Goal: Task Accomplishment & Management: Complete application form

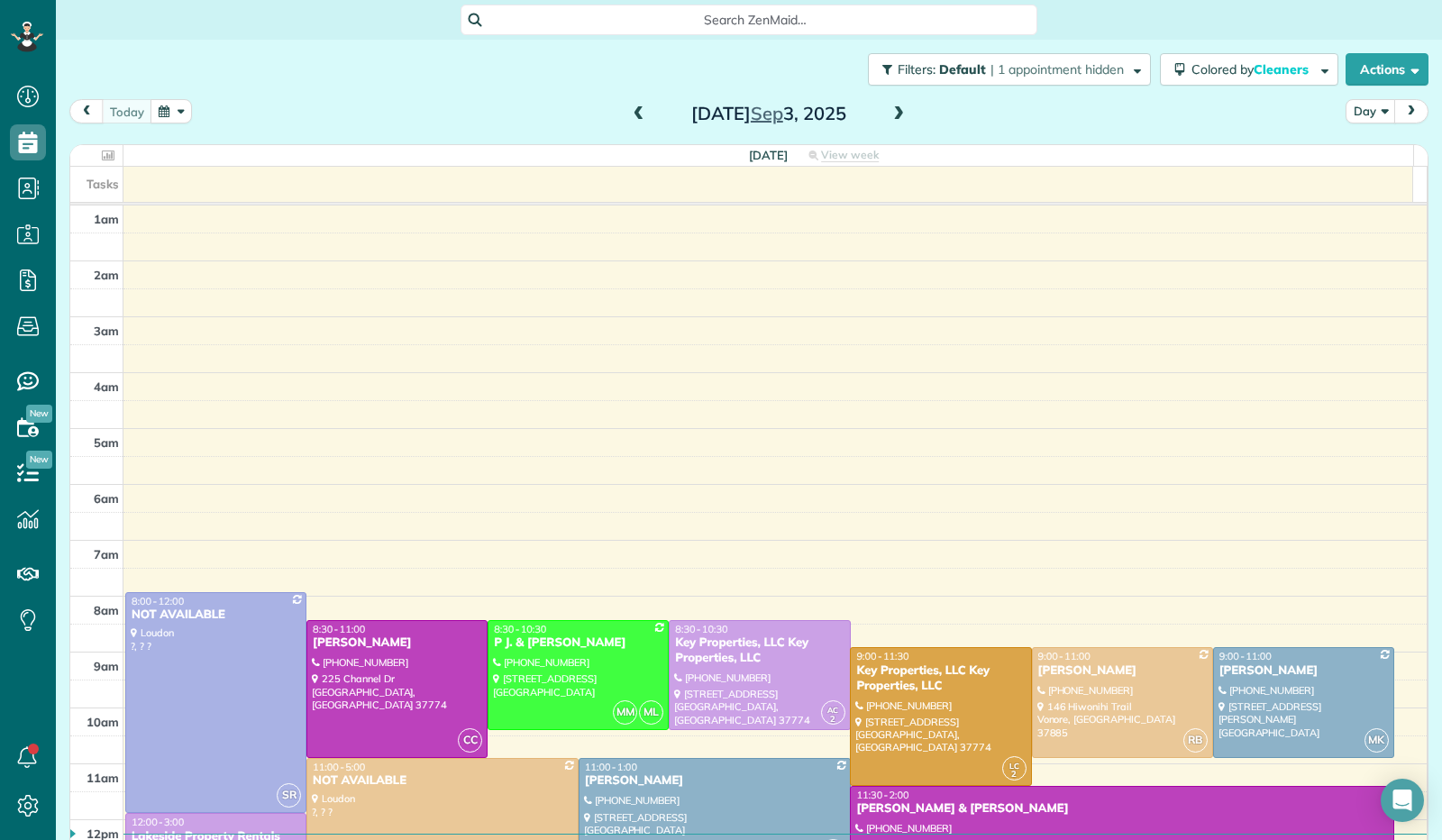
scroll to position [332, 0]
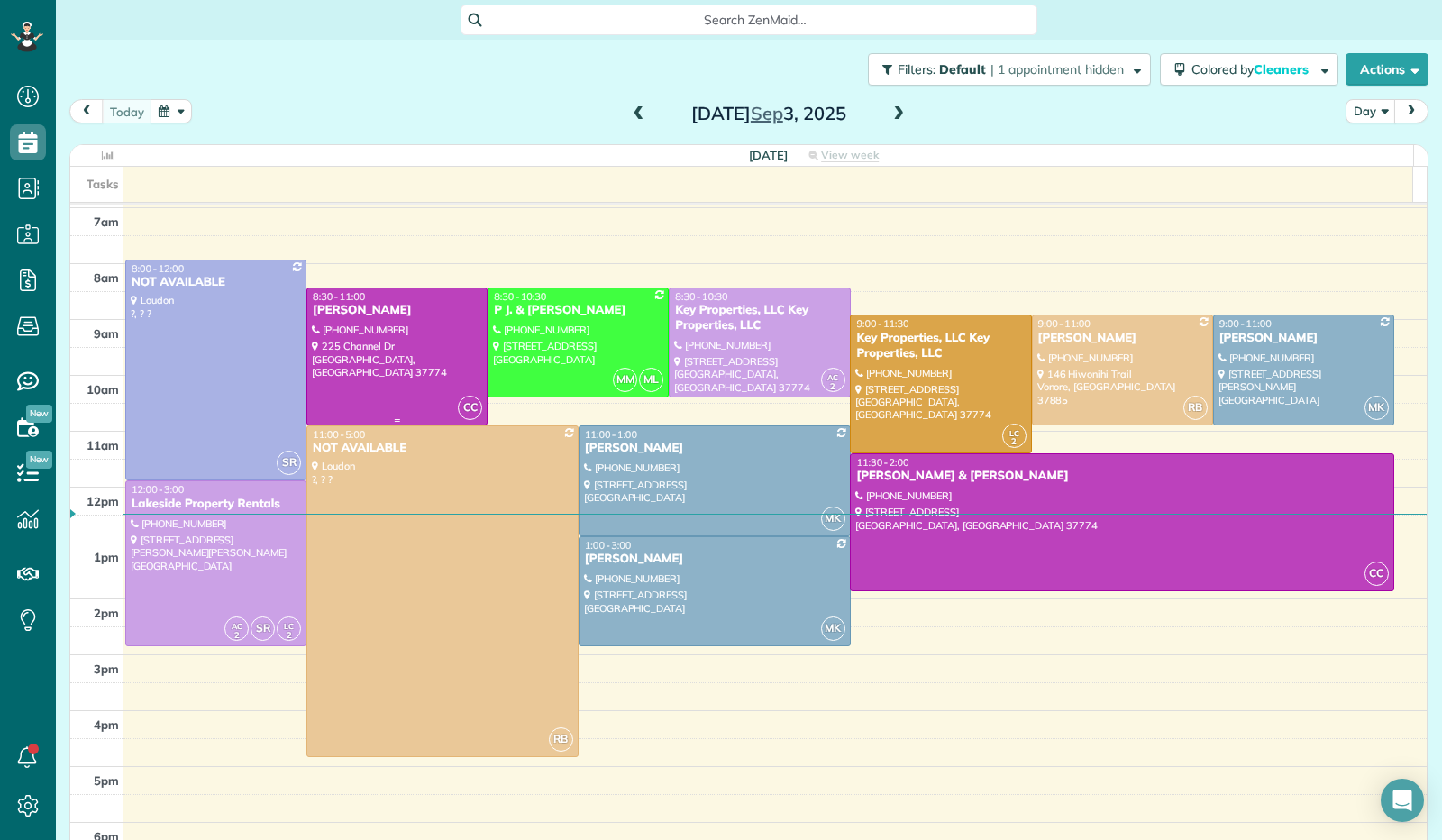
click at [423, 335] on div at bounding box center [397, 357] width 179 height 136
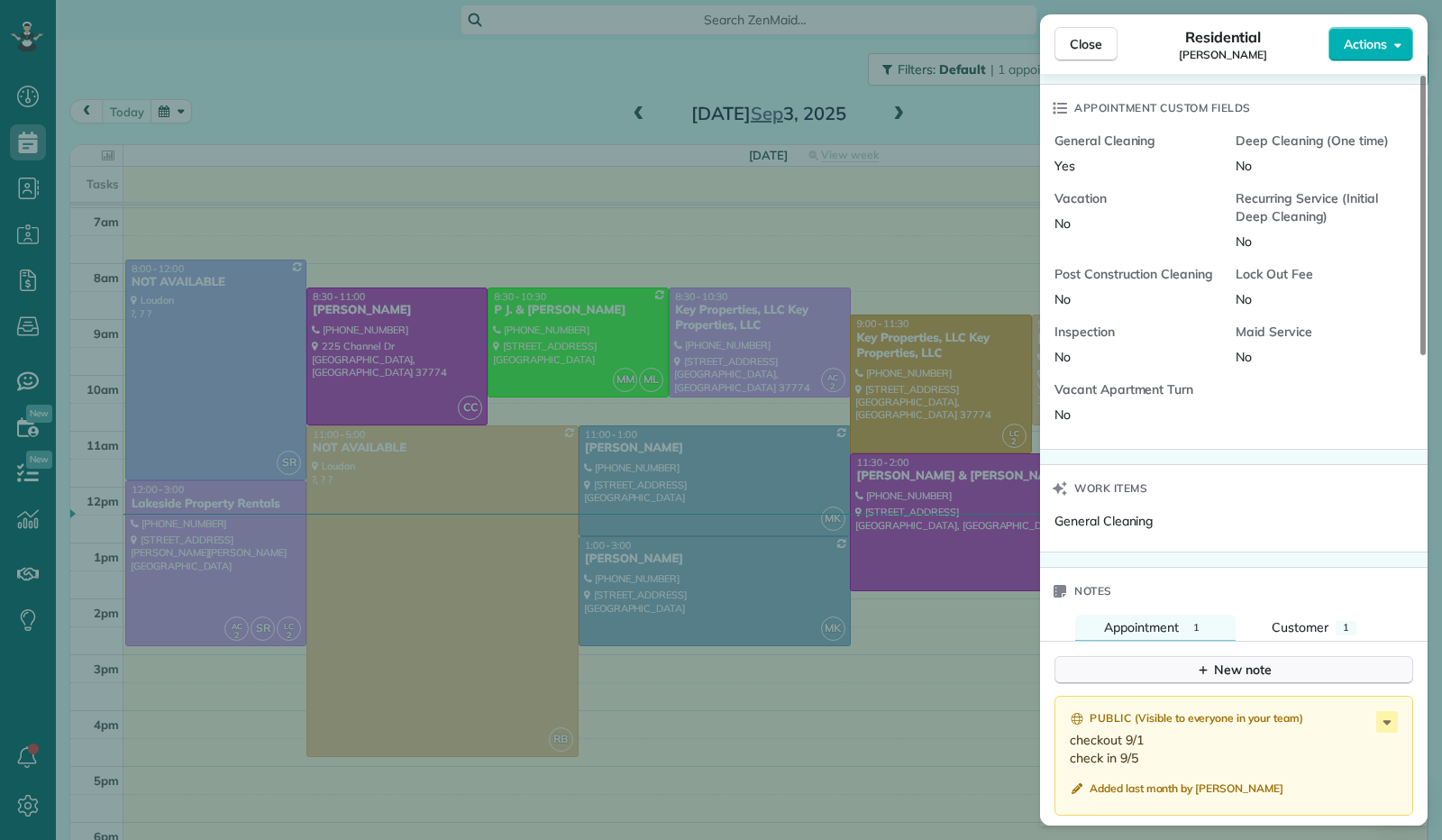
scroll to position [992, 0]
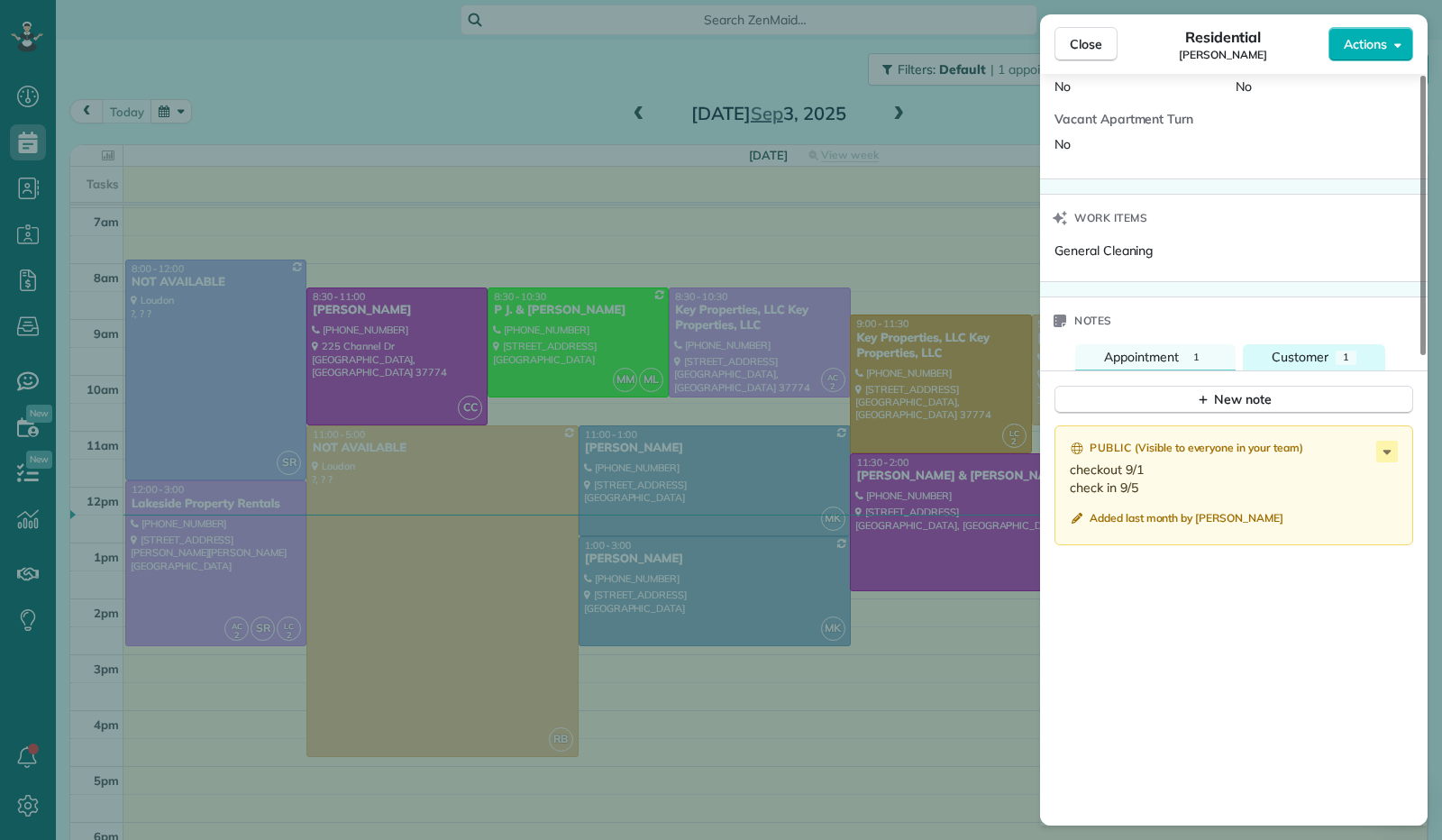
click at [1289, 359] on span "Customer" at bounding box center [1299, 357] width 57 height 16
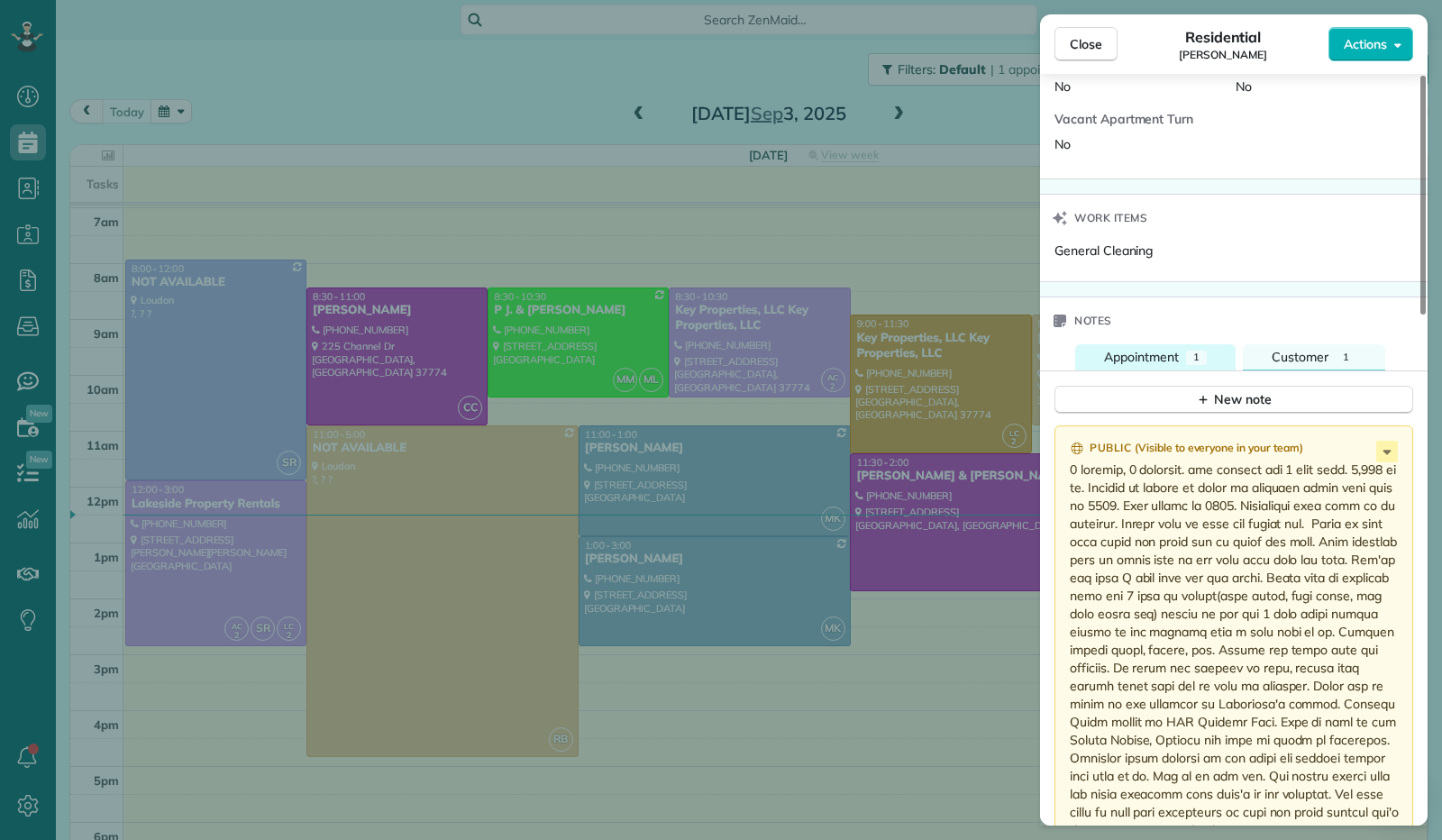
click at [1155, 368] on button "Appointment 1" at bounding box center [1155, 357] width 161 height 26
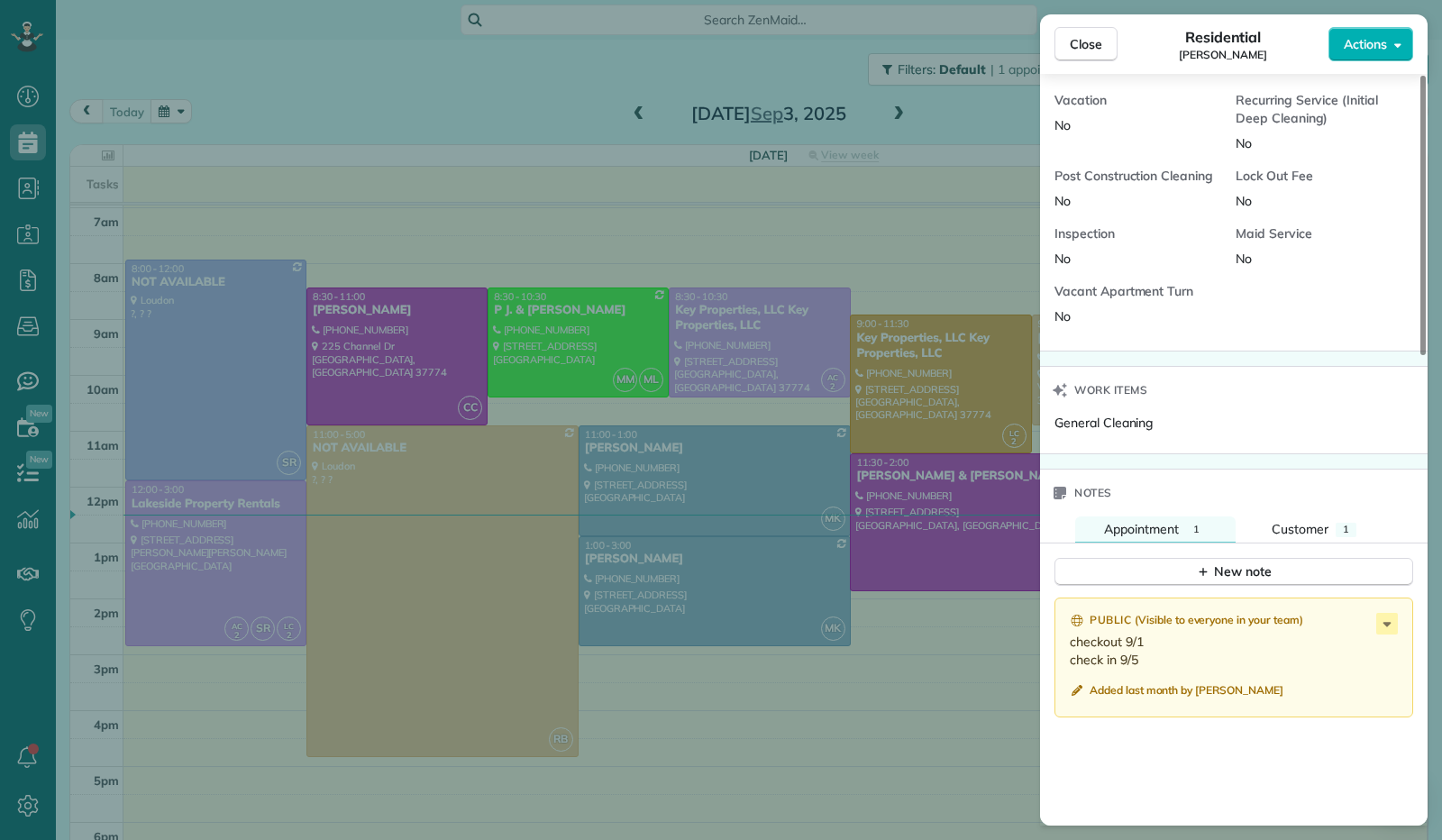
scroll to position [721, 0]
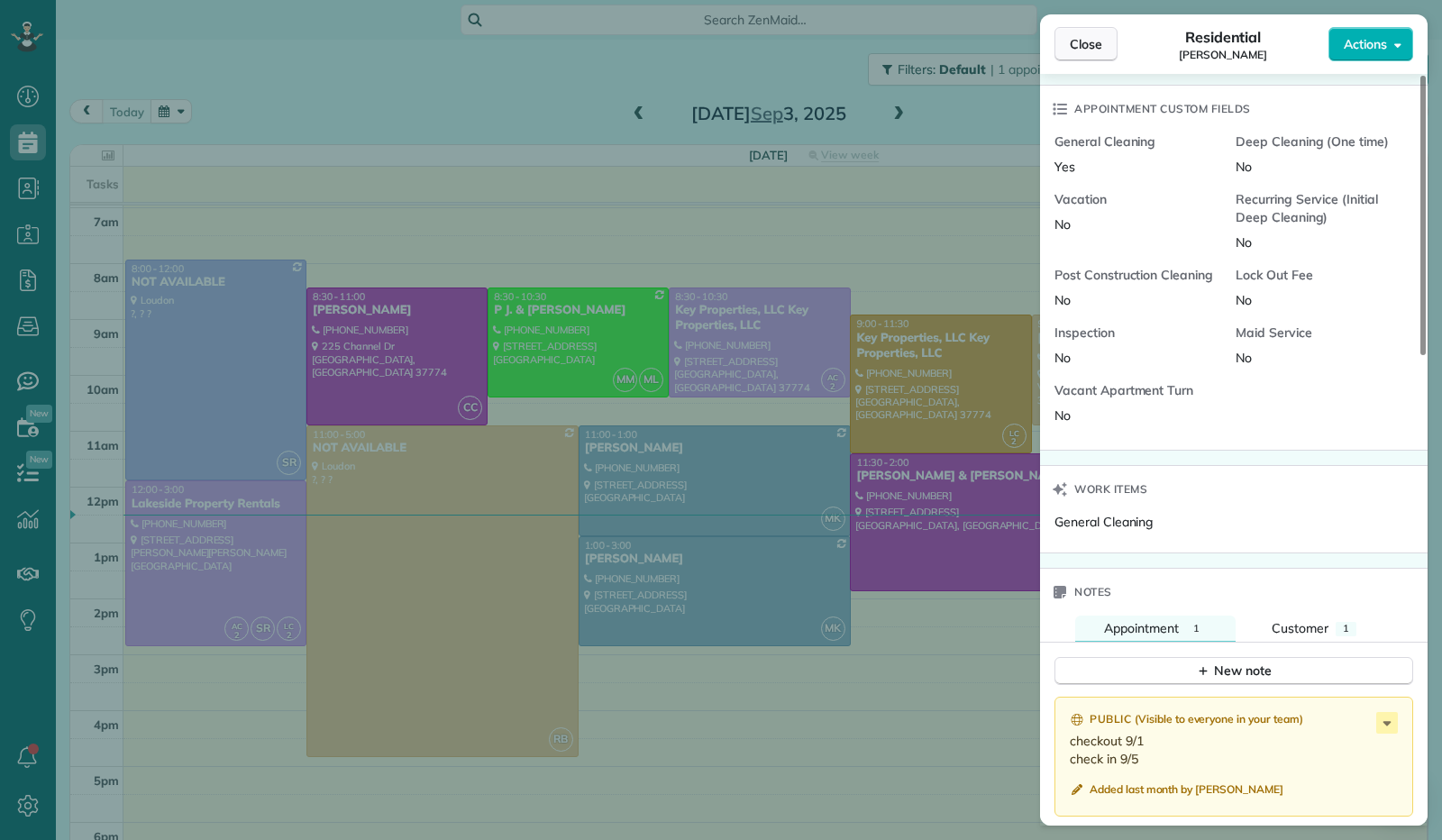
click at [1094, 49] on span "Close" at bounding box center [1085, 44] width 33 height 18
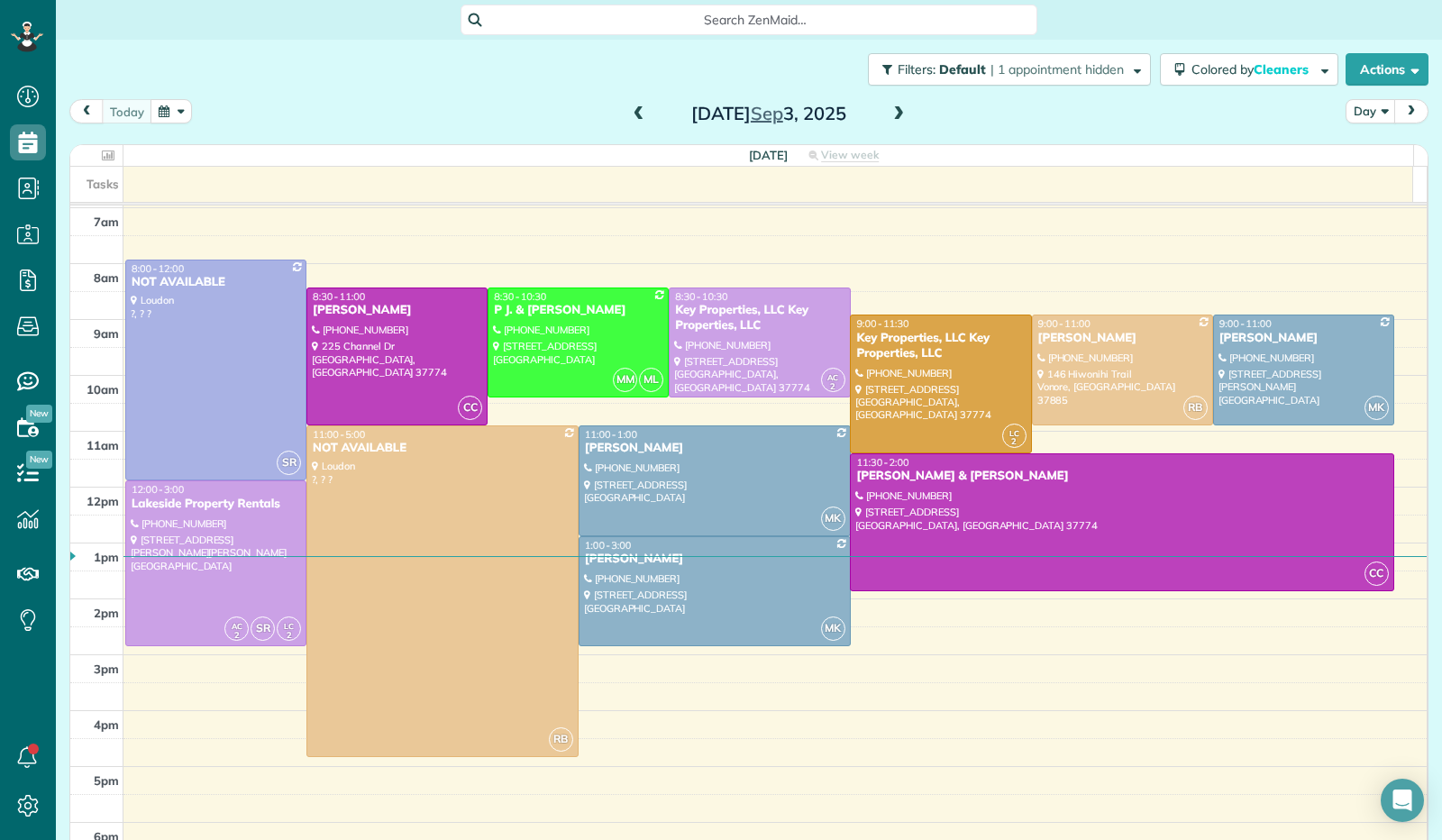
click at [896, 119] on span at bounding box center [898, 114] width 20 height 16
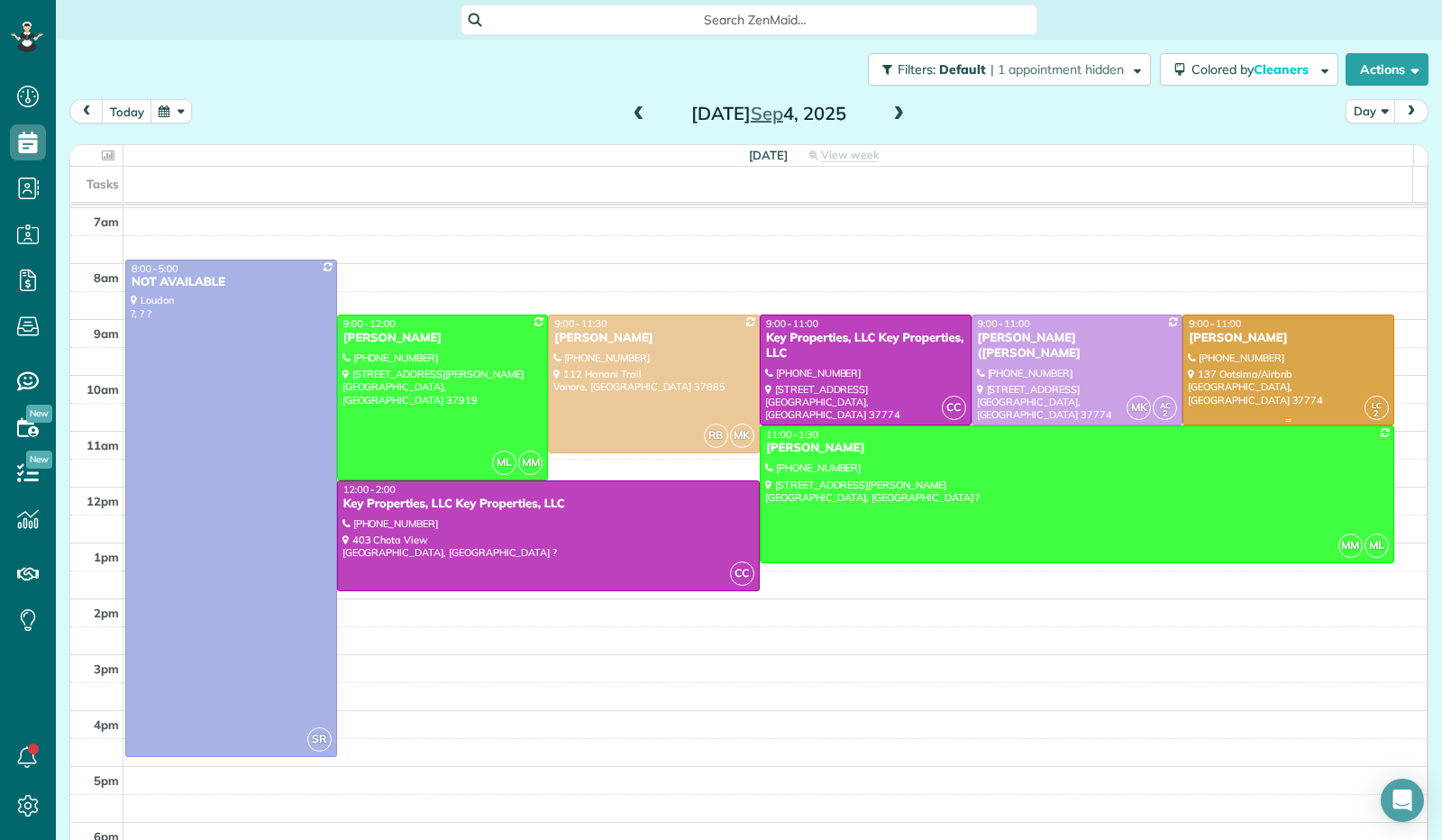
click at [1267, 363] on div at bounding box center [1288, 370] width 210 height 109
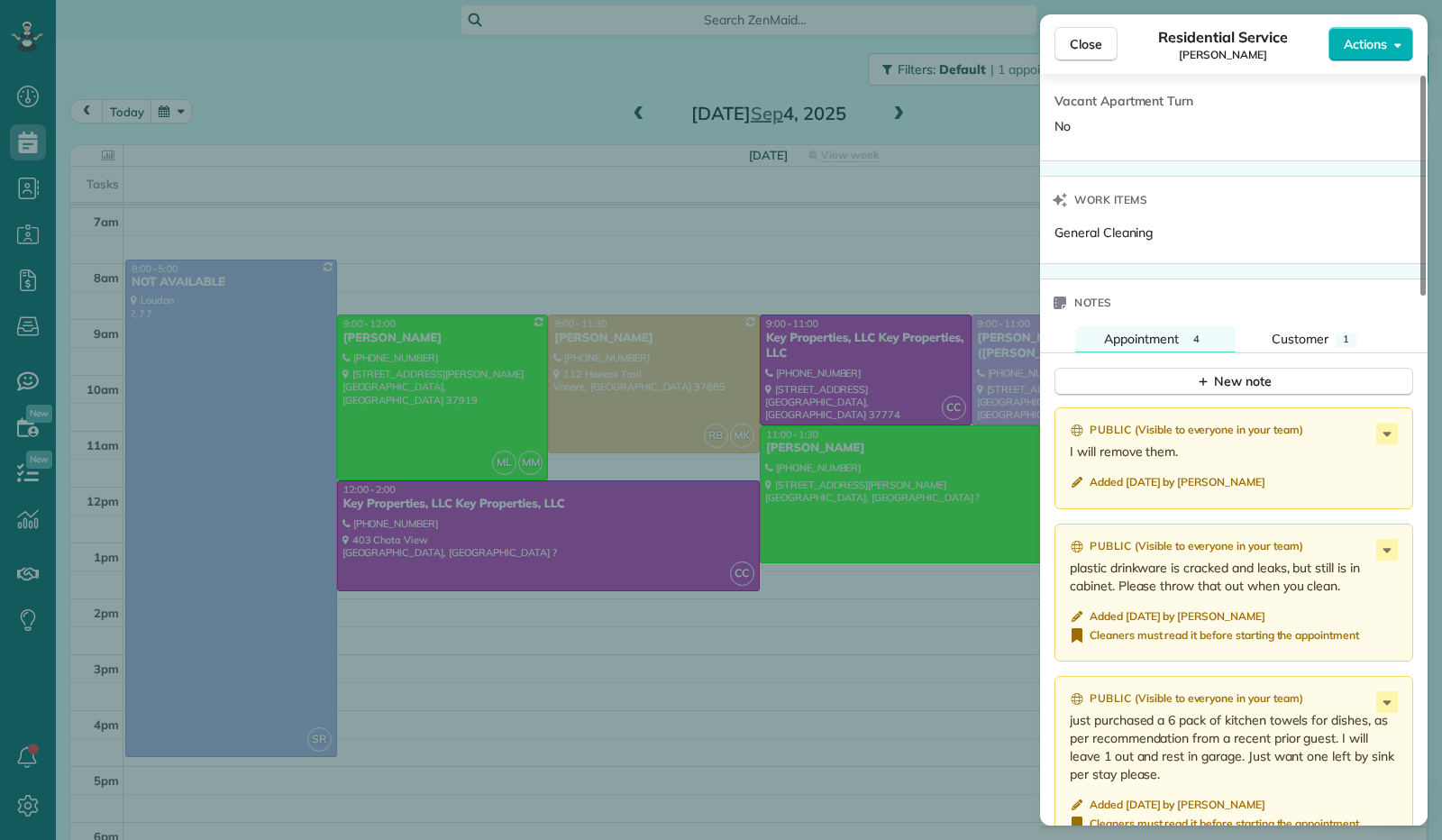
scroll to position [1445, 0]
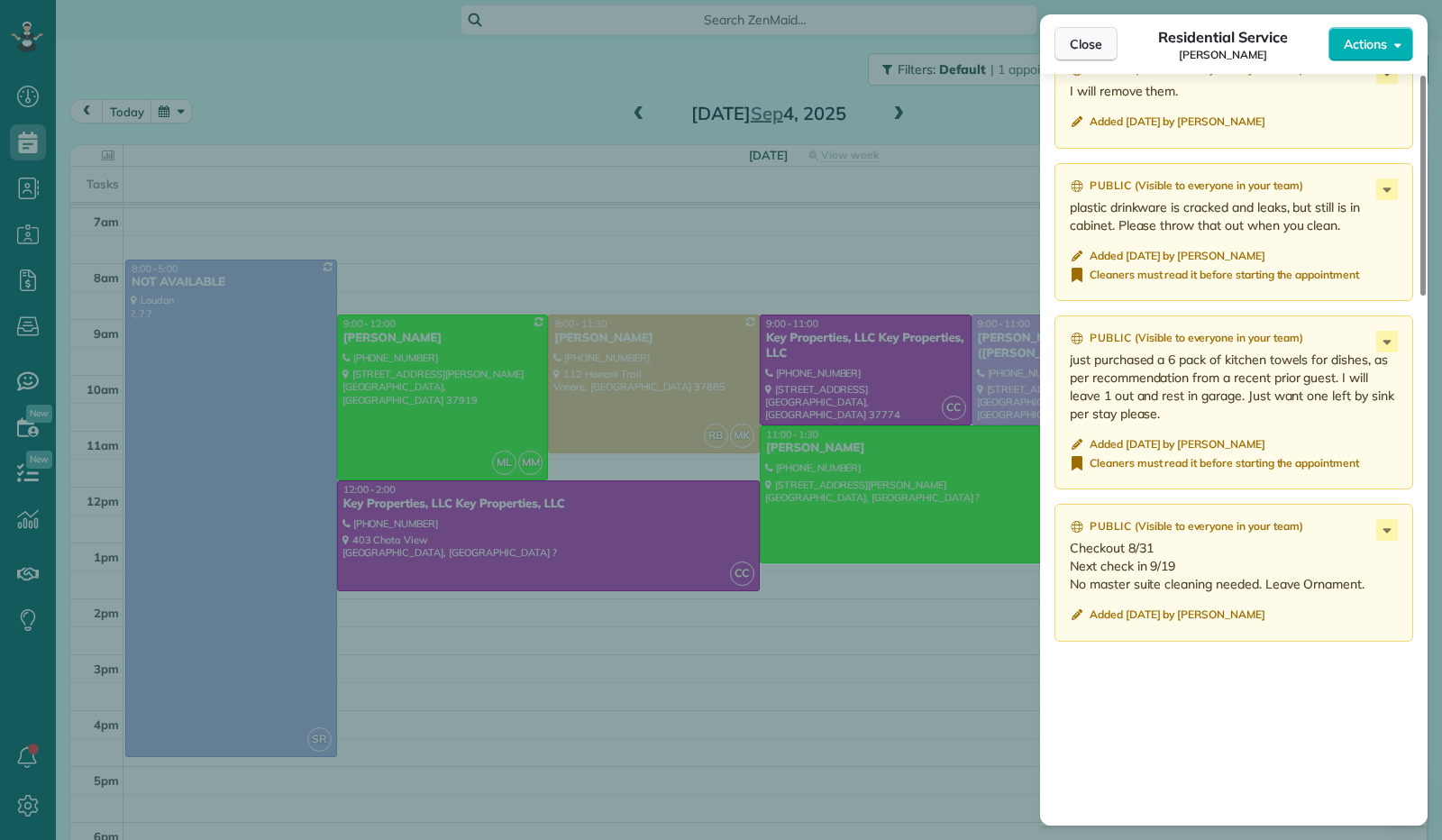
click at [1086, 48] on span "Close" at bounding box center [1085, 44] width 33 height 18
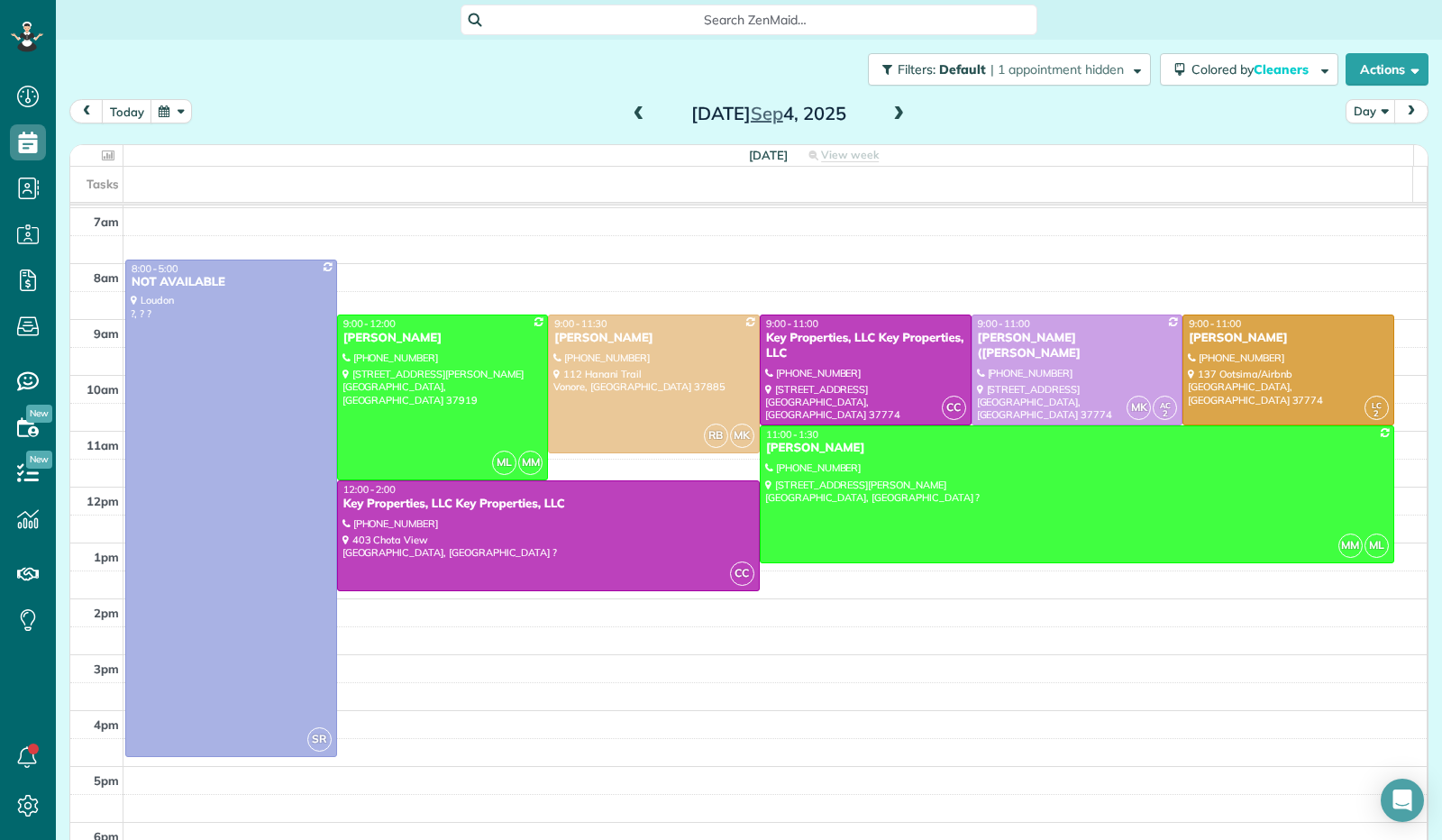
click at [629, 111] on span at bounding box center [638, 114] width 20 height 16
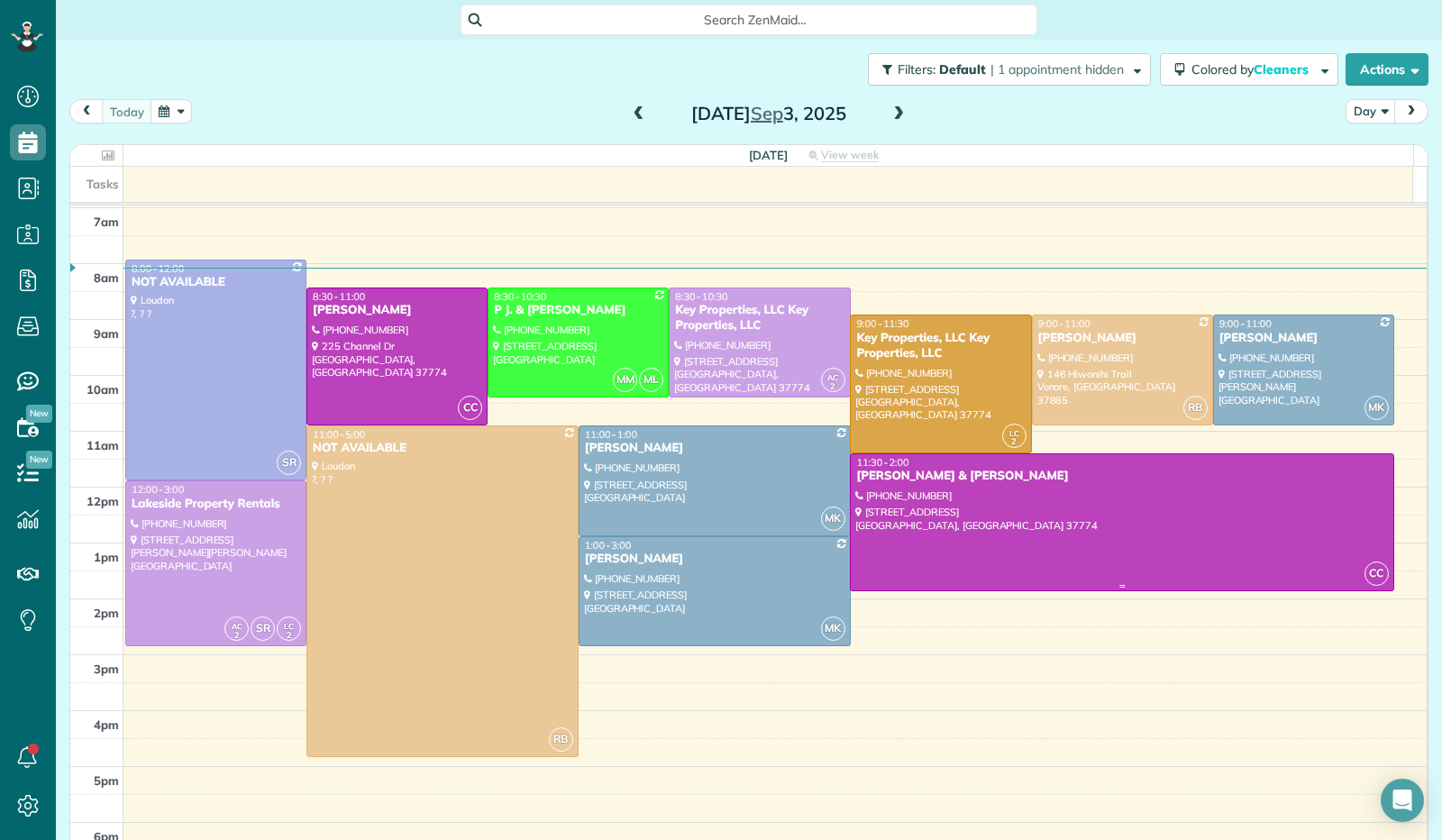
click at [1092, 533] on div at bounding box center [1121, 523] width 541 height 136
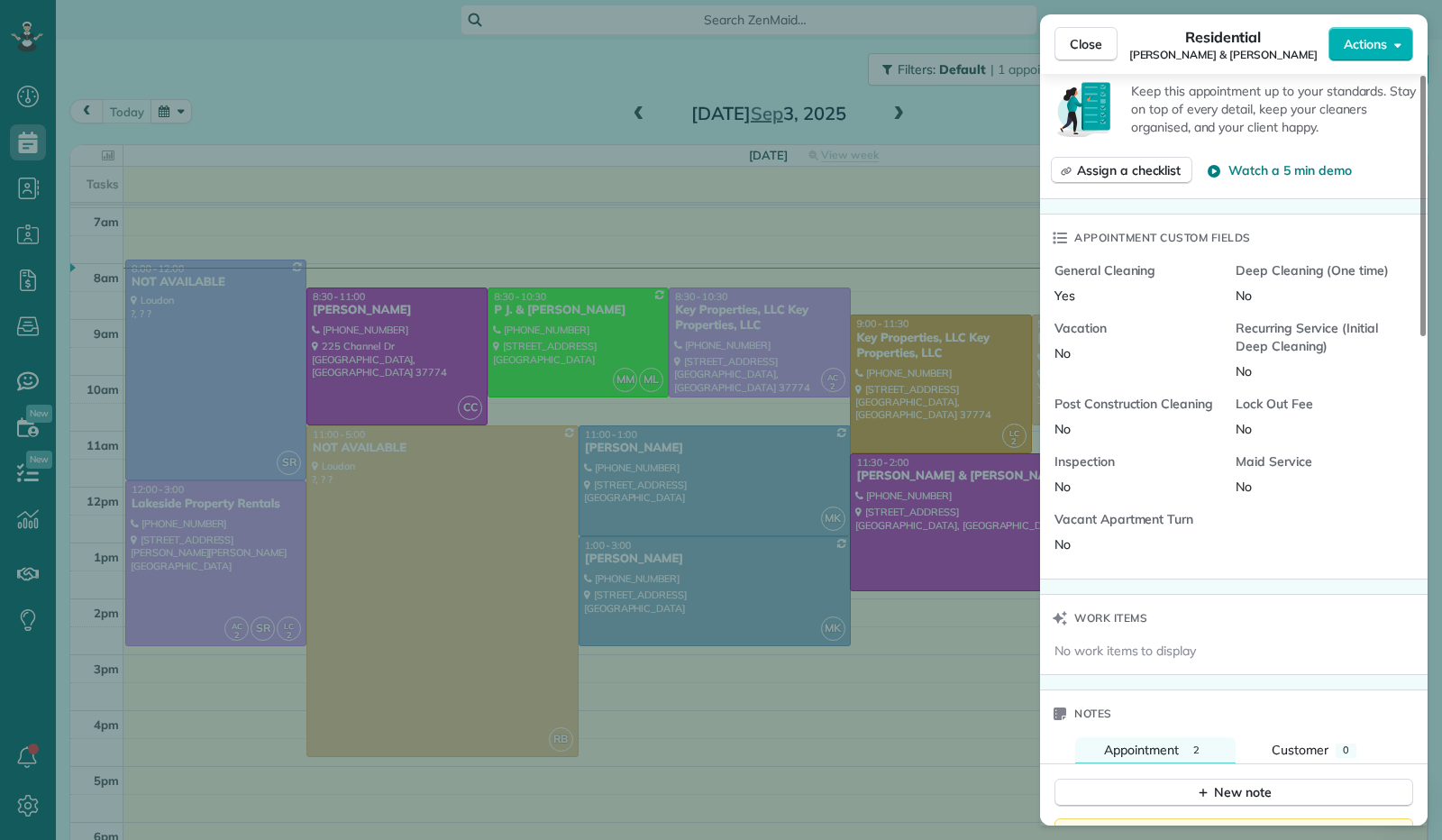
scroll to position [993, 0]
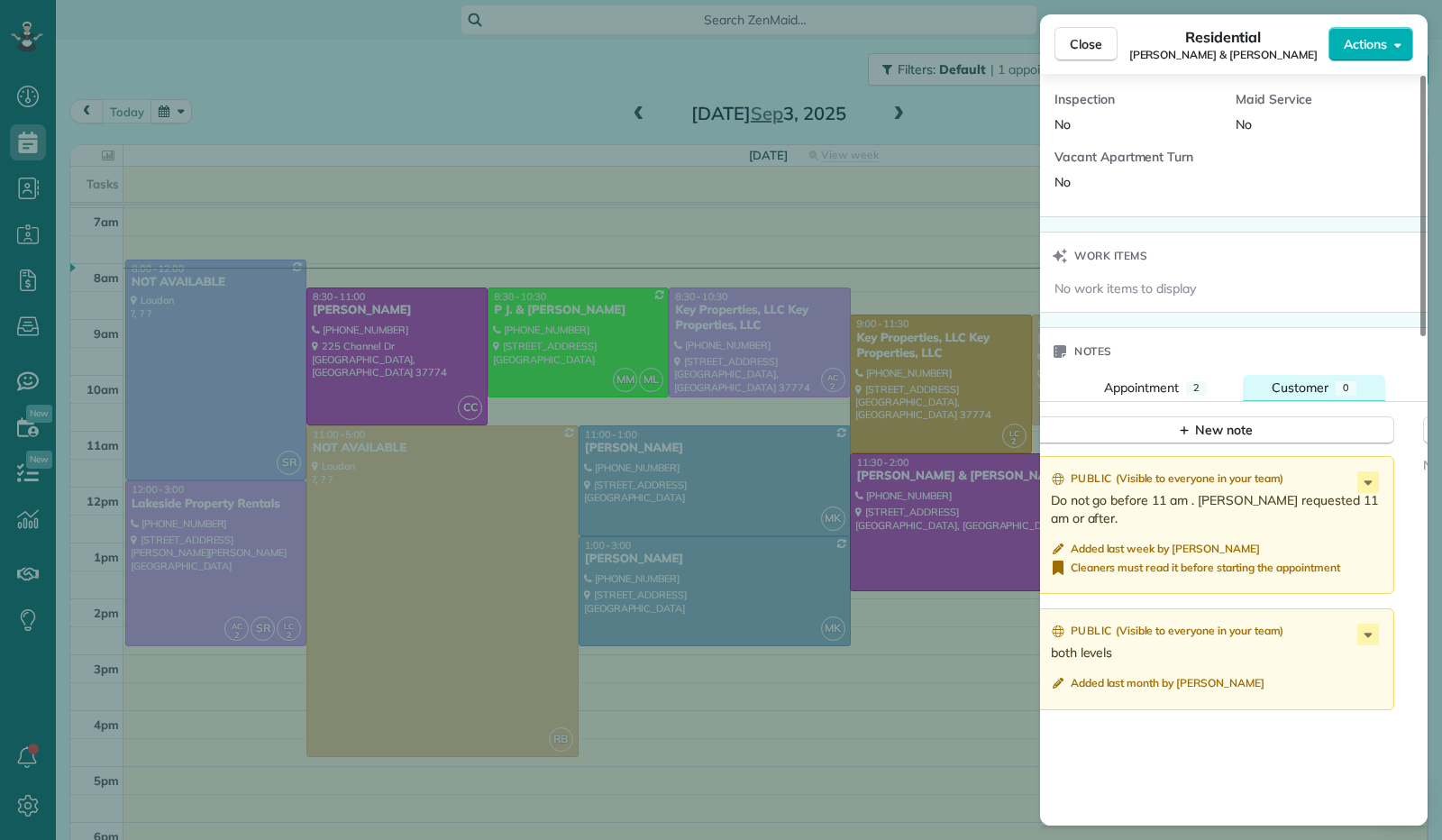
click at [1292, 381] on span "Customer" at bounding box center [1299, 386] width 57 height 16
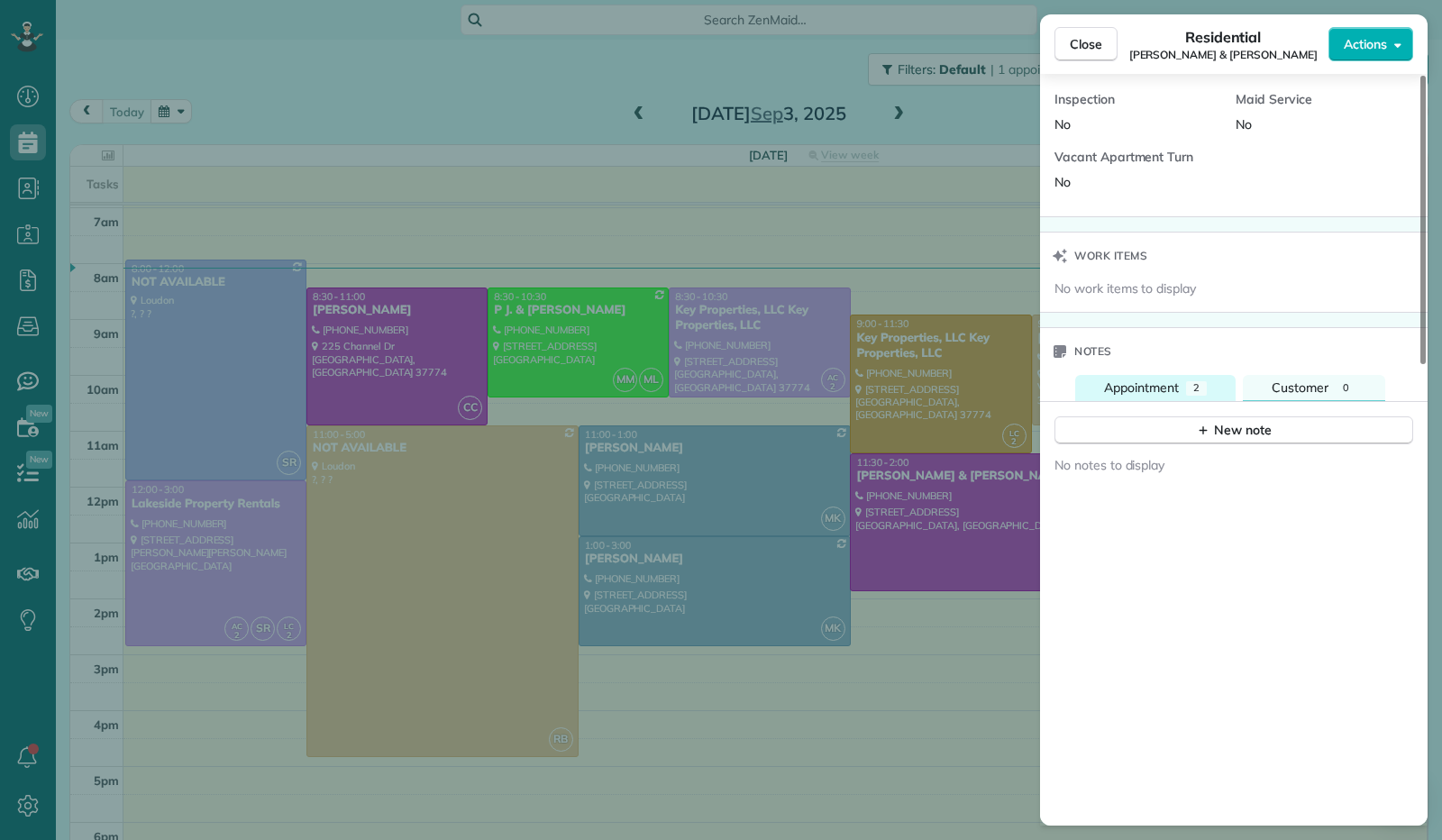
click at [1133, 386] on span "Appointment" at bounding box center [1141, 386] width 75 height 16
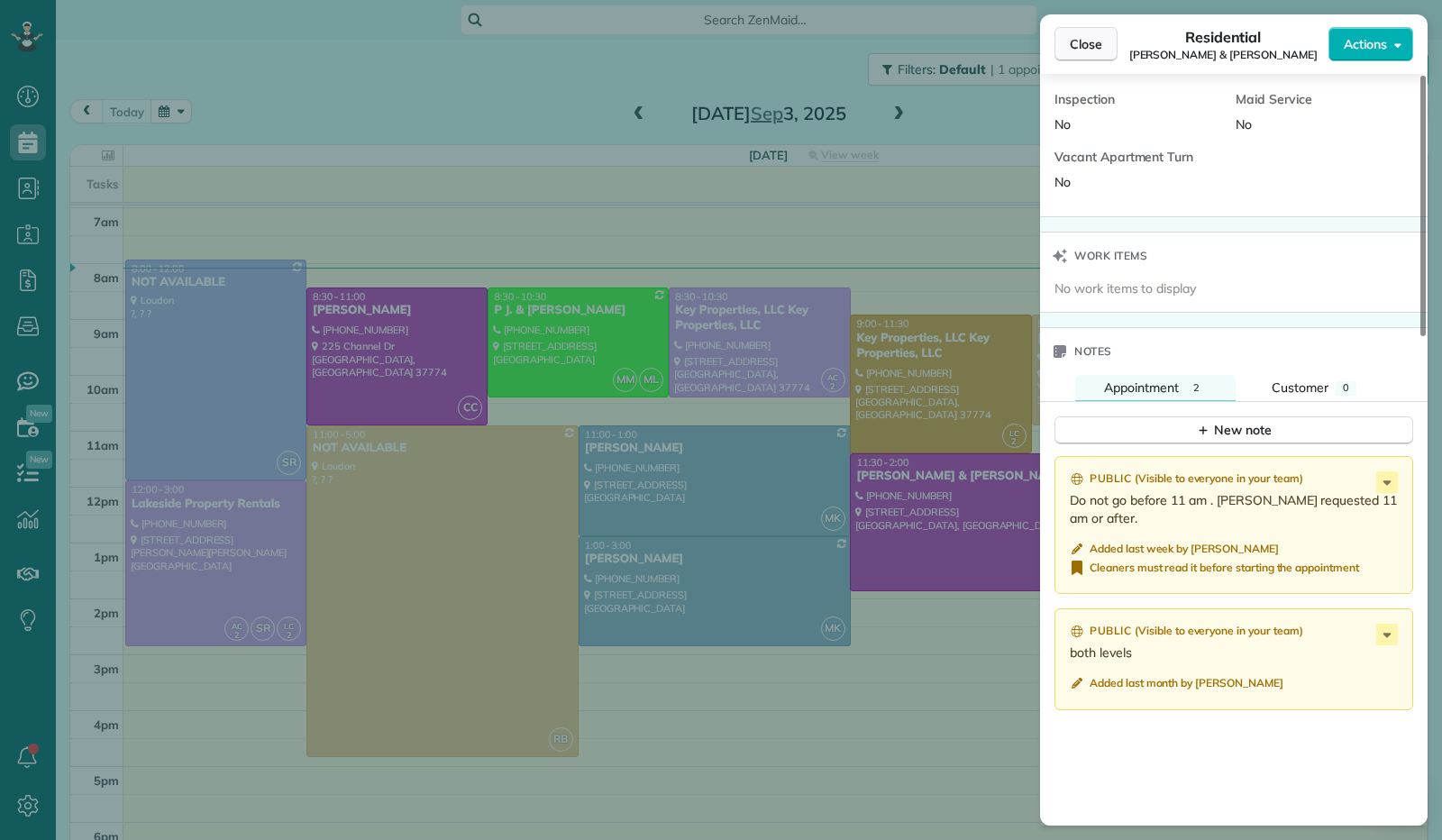
click at [1074, 34] on button "Close" at bounding box center [1086, 44] width 63 height 35
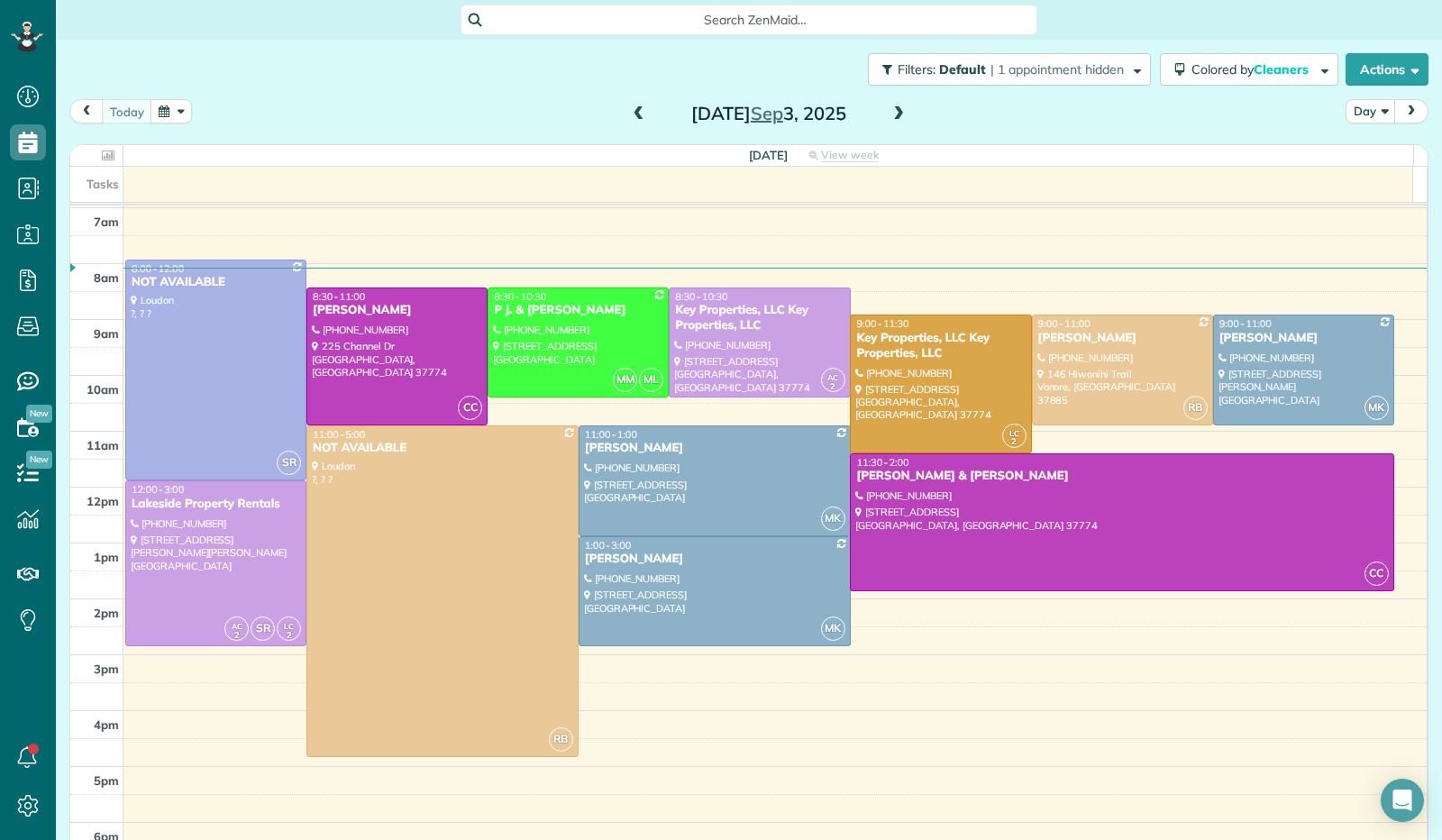
click at [171, 117] on button "button" at bounding box center [171, 111] width 41 height 24
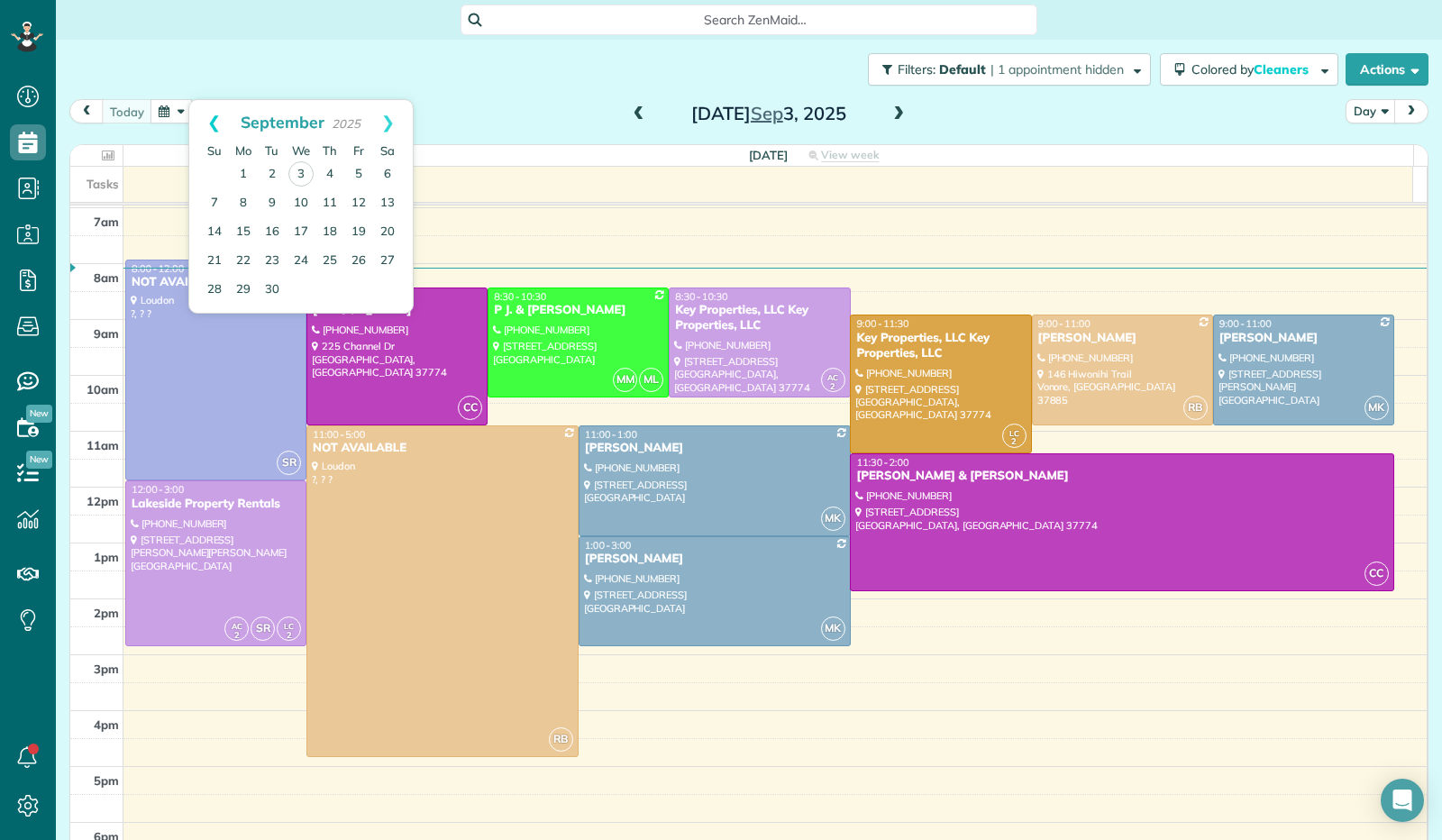
click at [218, 123] on link "Prev" at bounding box center [214, 122] width 49 height 45
click at [304, 262] on link "20" at bounding box center [301, 260] width 29 height 29
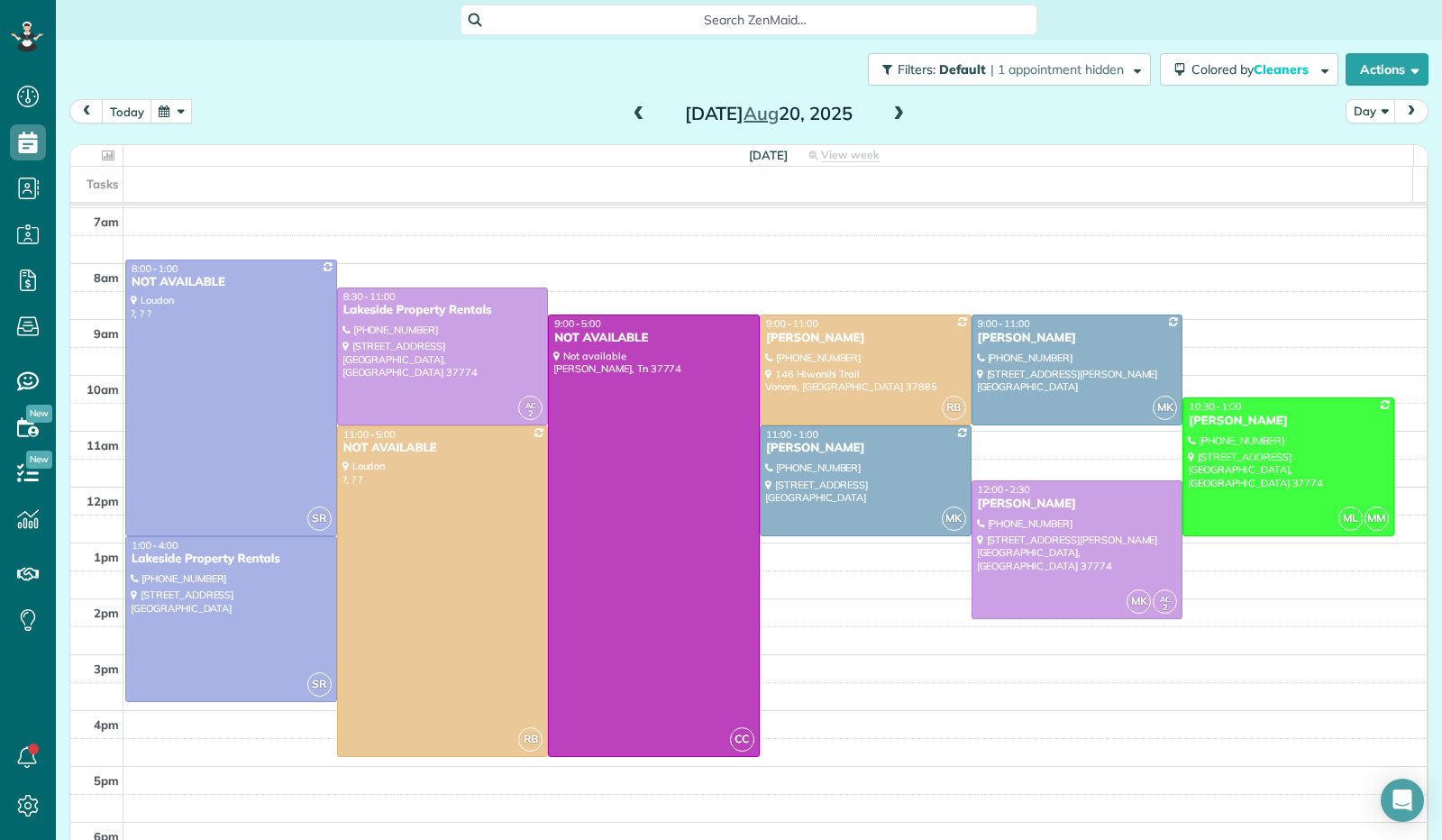
click at [890, 112] on span at bounding box center [898, 114] width 20 height 16
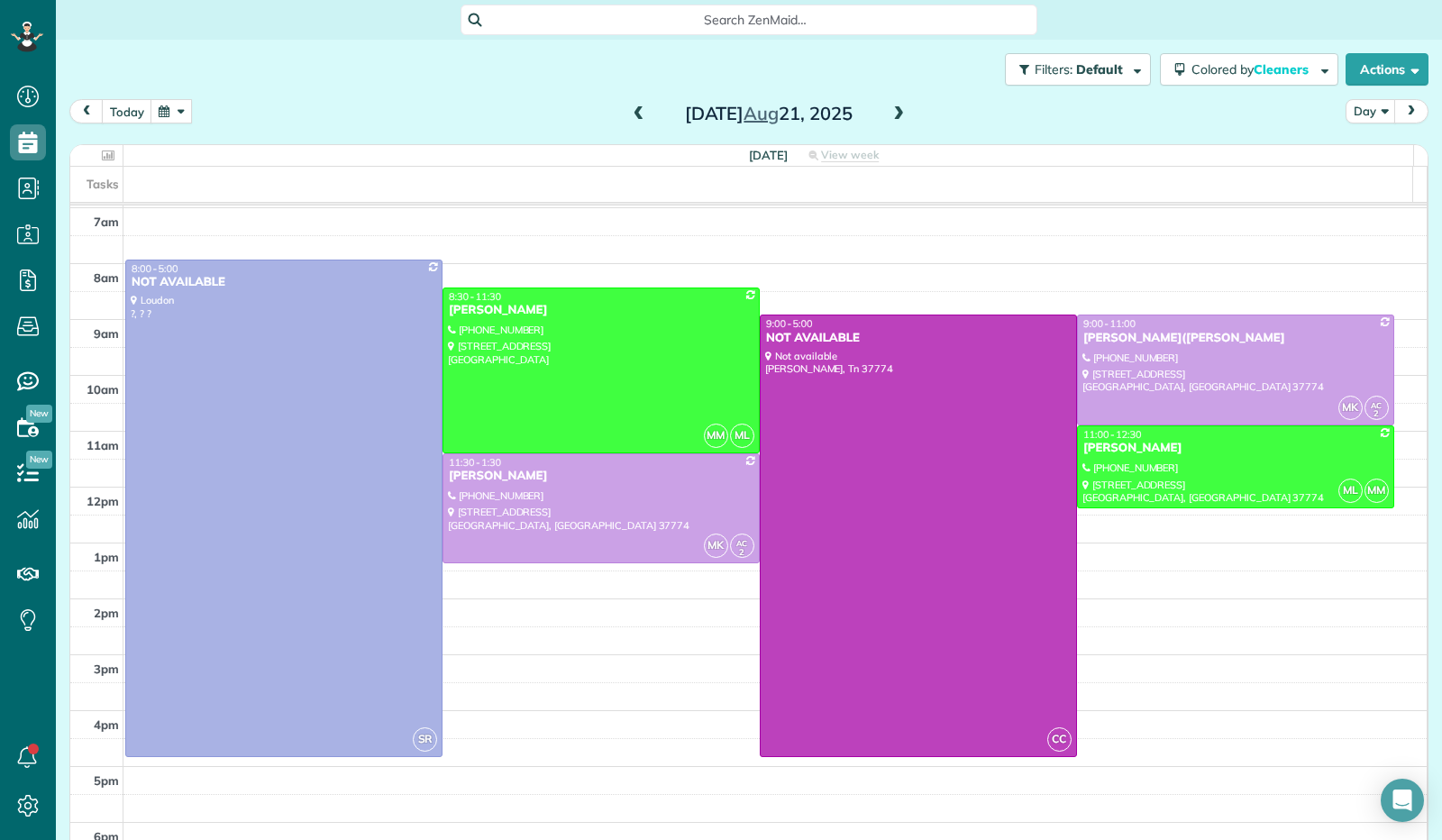
click at [634, 115] on span at bounding box center [638, 114] width 20 height 16
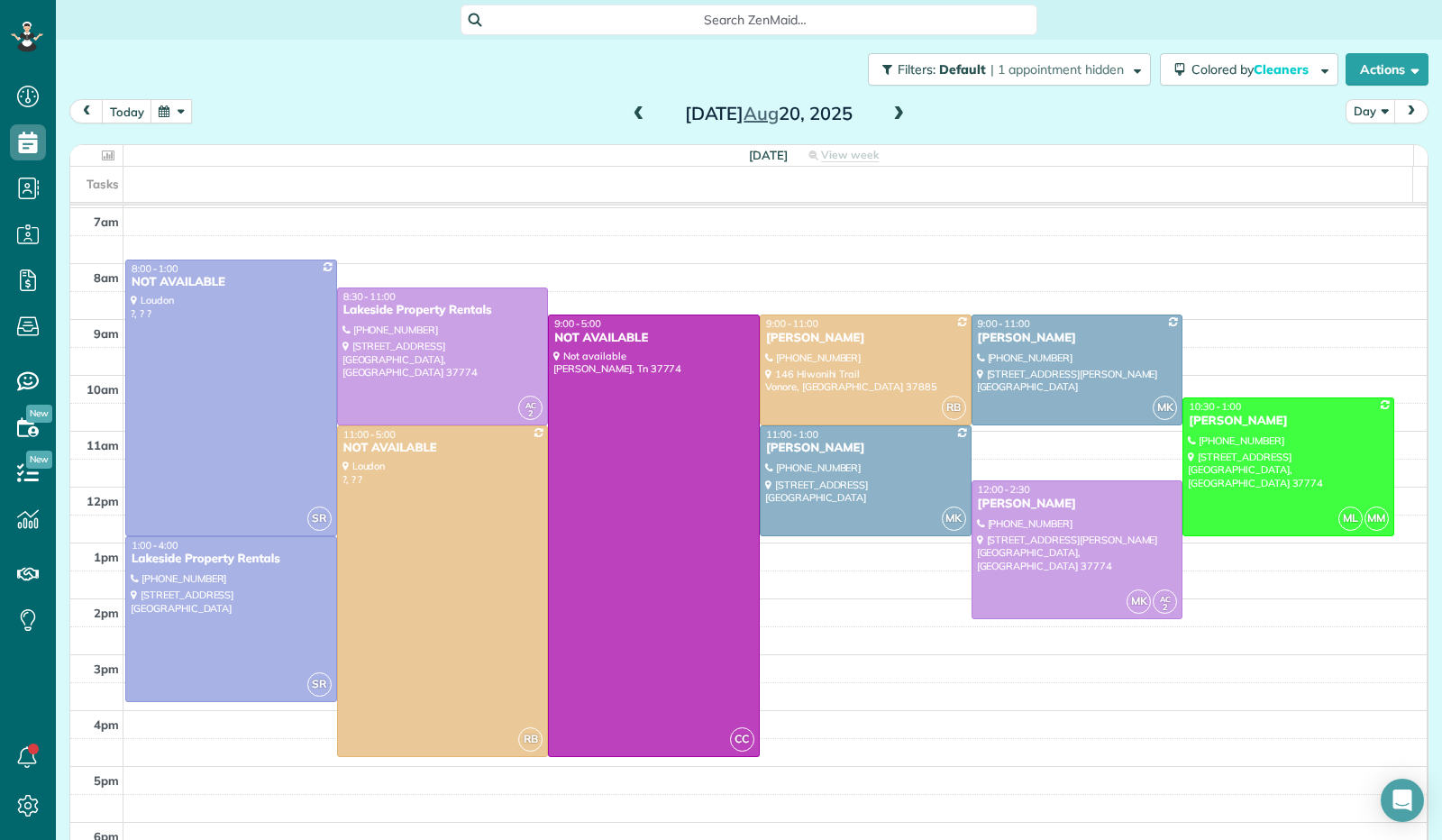
click at [634, 115] on span at bounding box center [638, 114] width 20 height 16
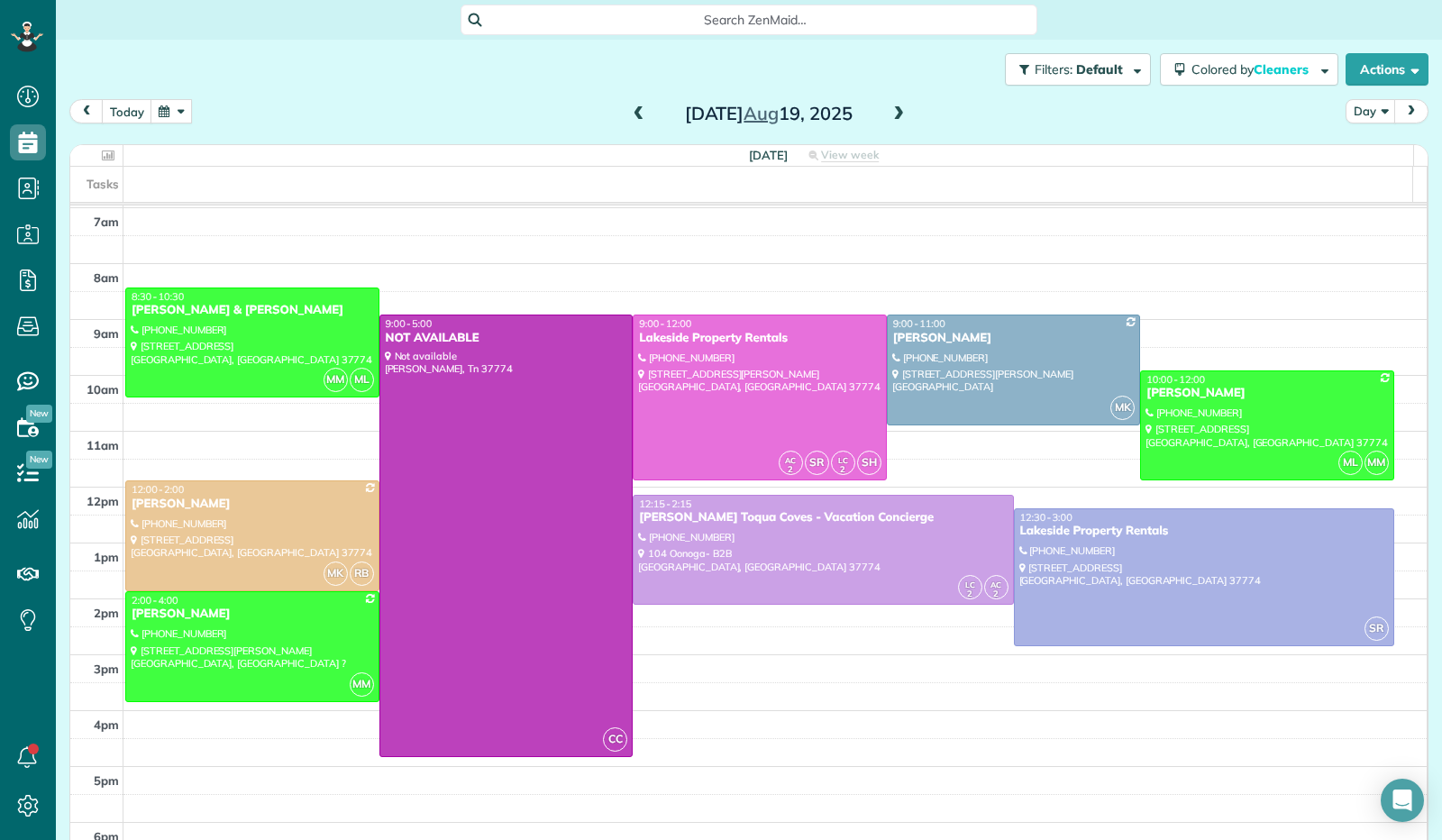
click at [634, 115] on span at bounding box center [638, 114] width 20 height 16
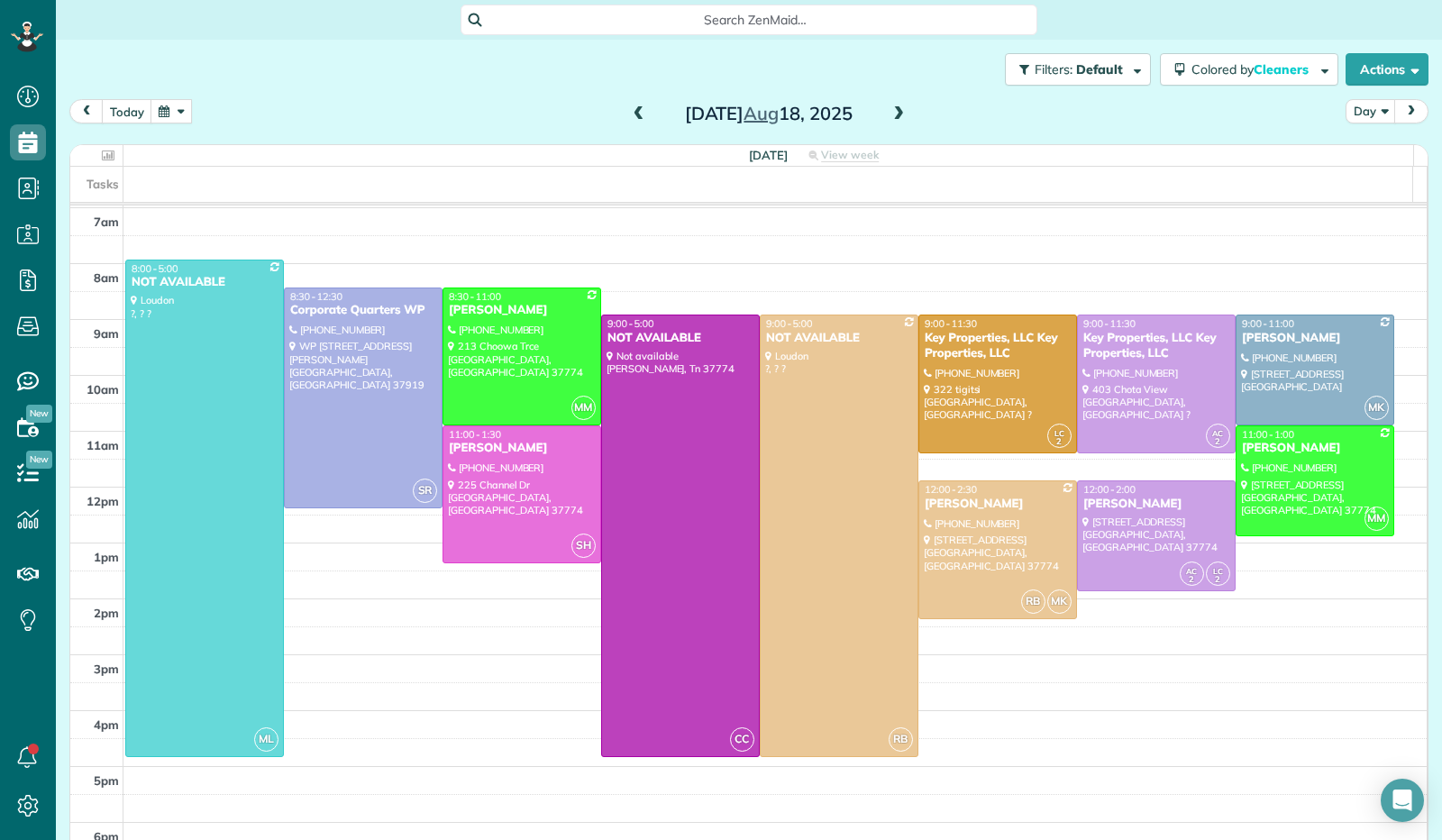
click at [889, 115] on span at bounding box center [898, 114] width 20 height 16
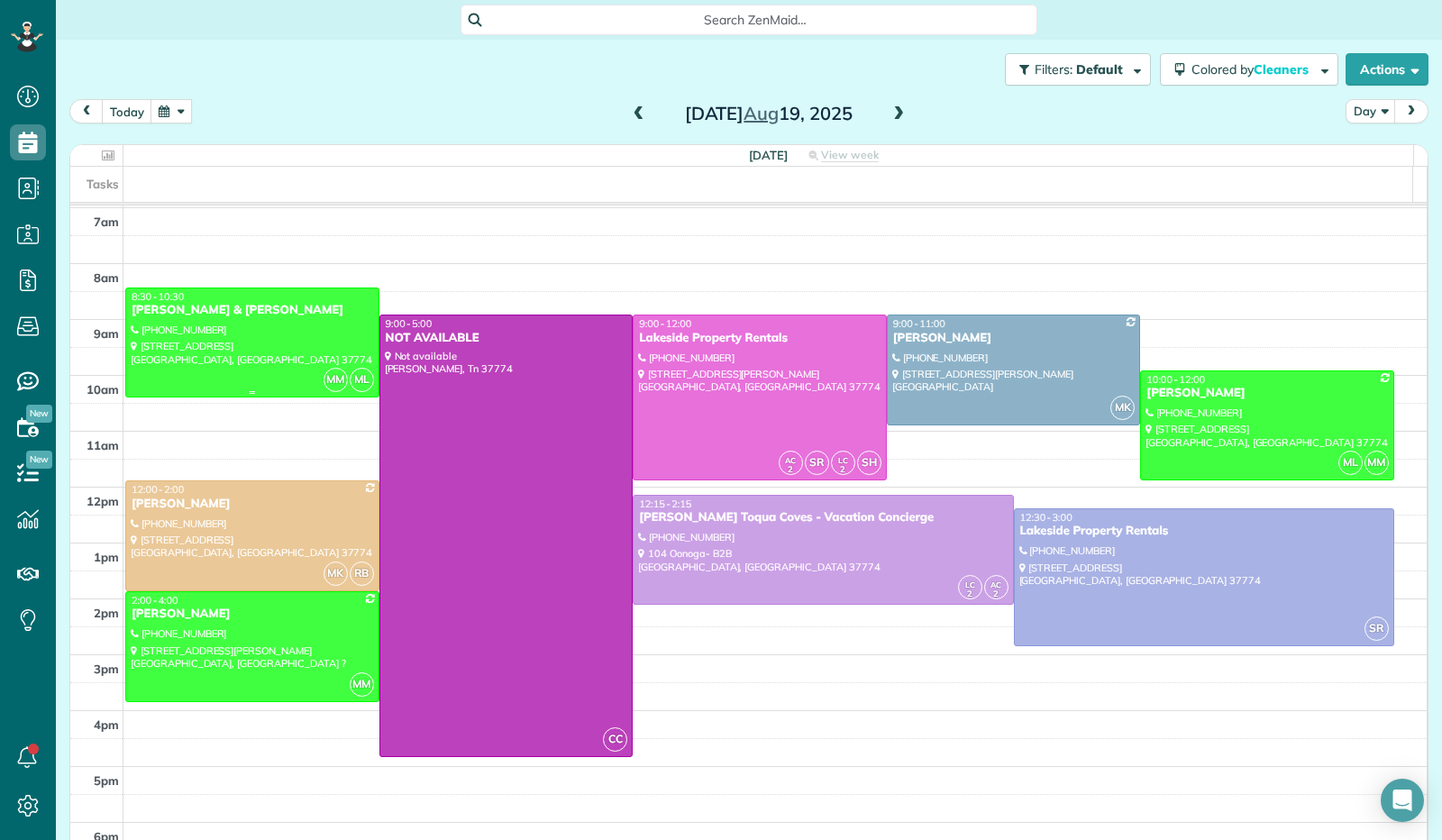
click at [262, 315] on div "[PERSON_NAME] & [PERSON_NAME]" at bounding box center [252, 310] width 244 height 15
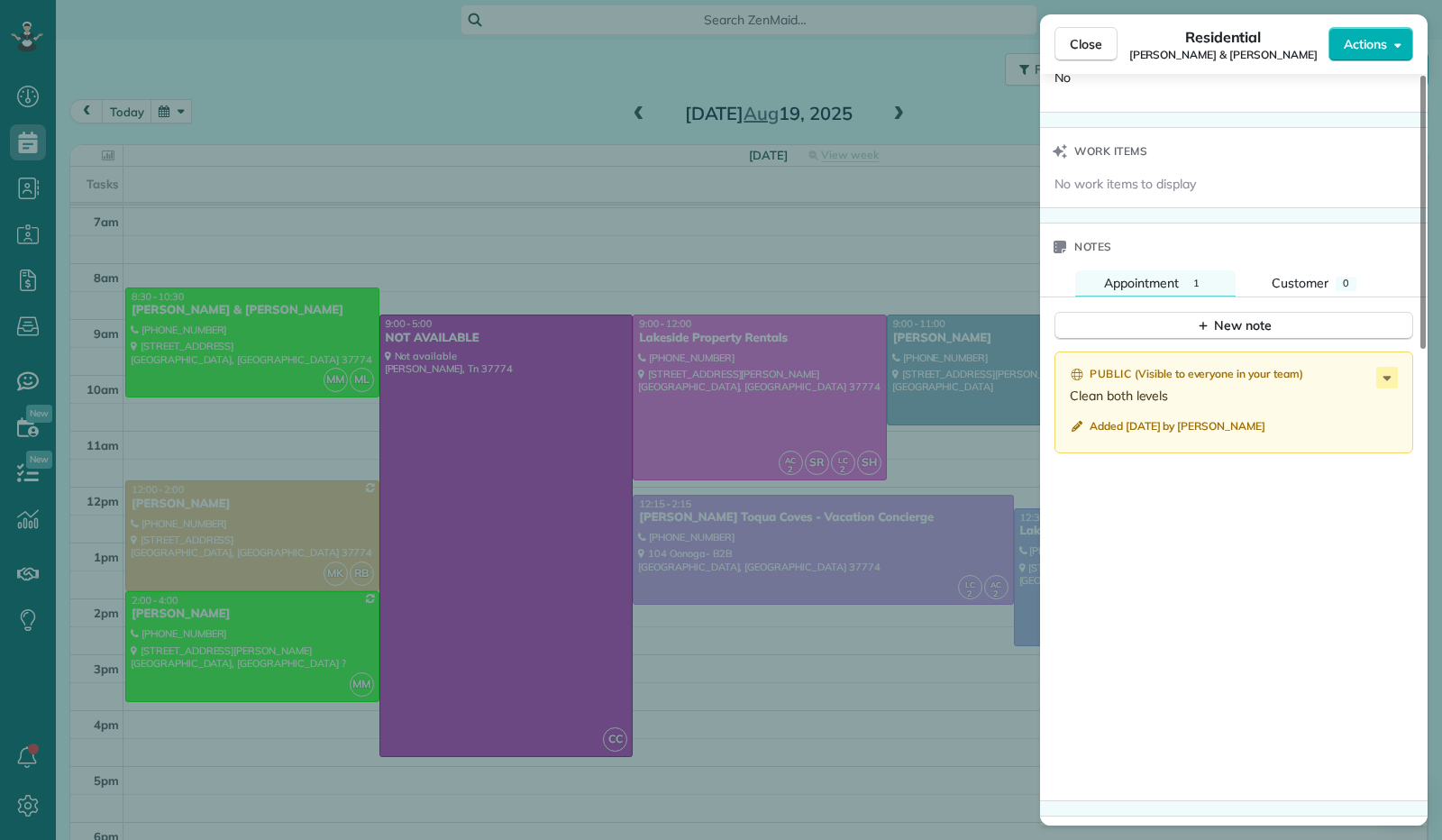
scroll to position [1262, 0]
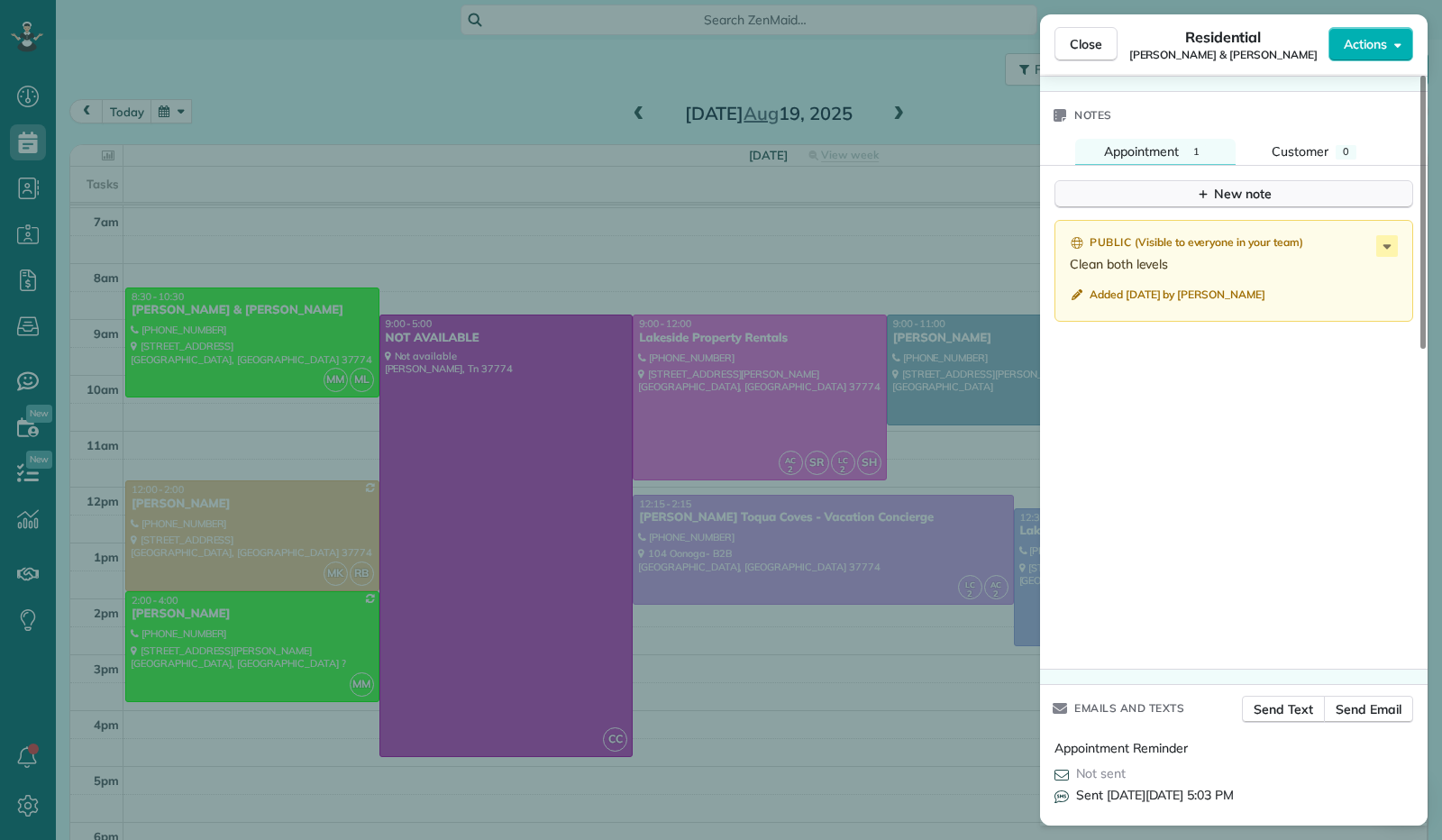
click at [1267, 188] on div "New note" at bounding box center [1233, 194] width 76 height 19
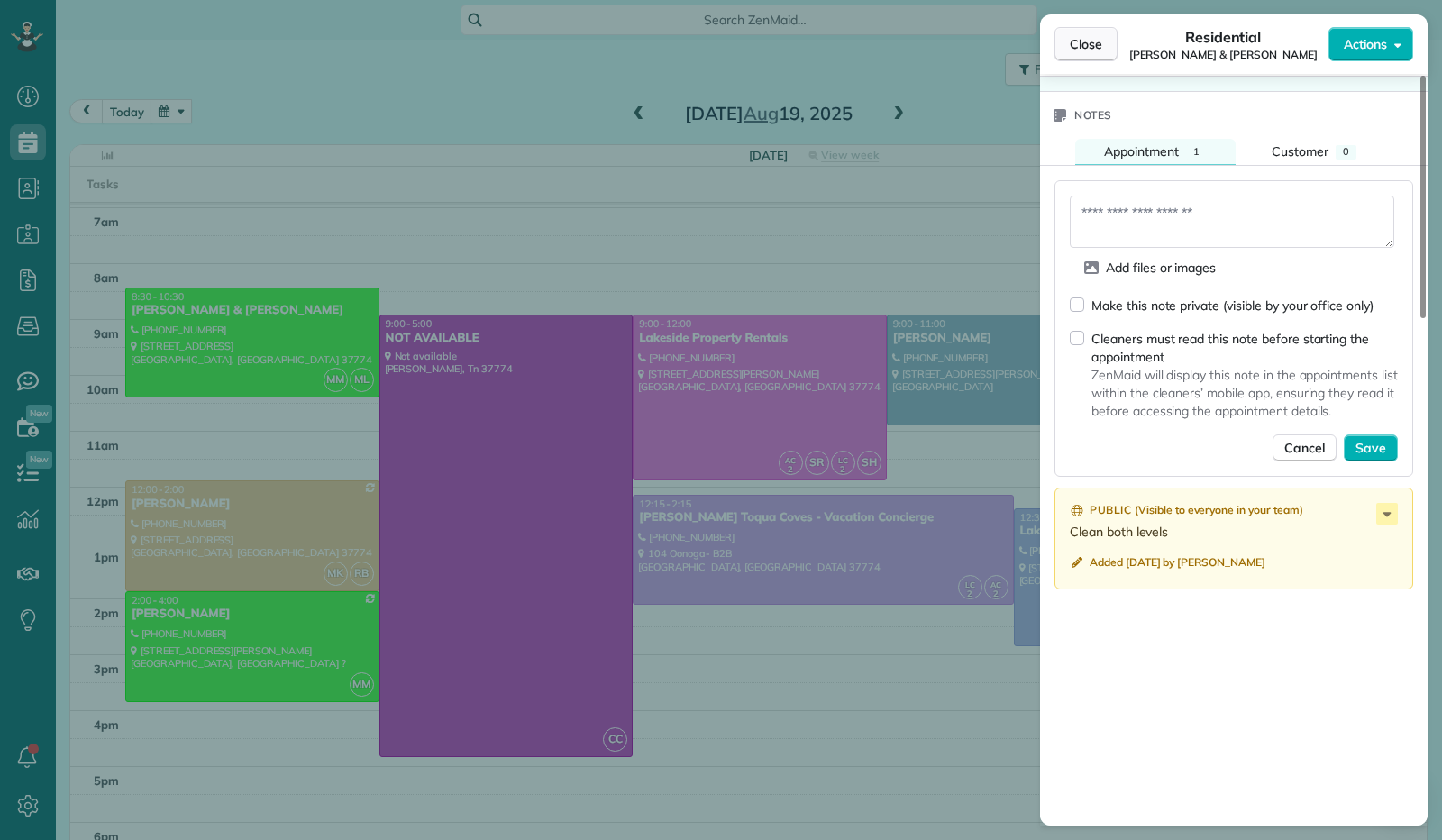
click at [1088, 55] on button "Close" at bounding box center [1086, 44] width 63 height 35
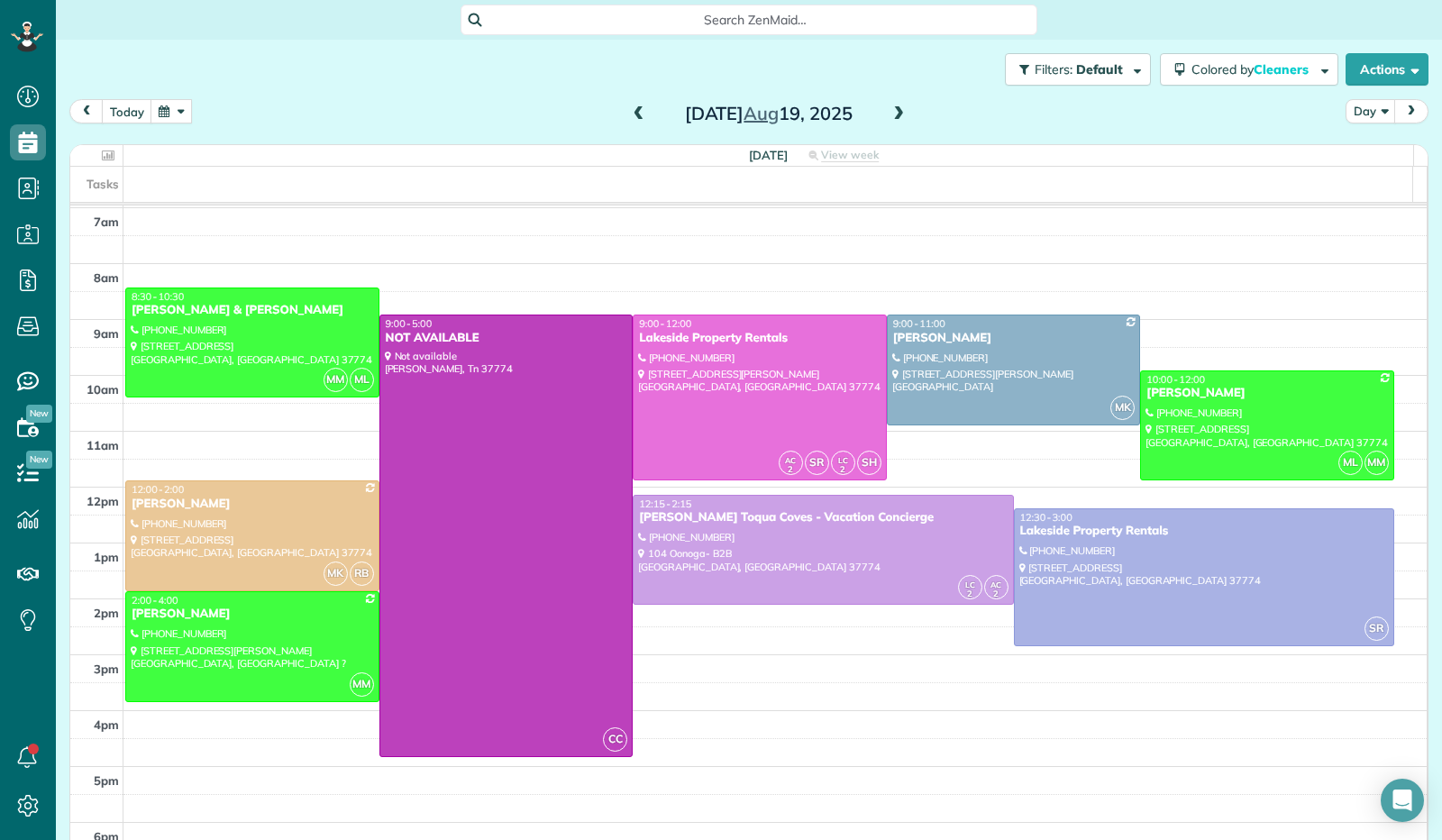
click at [164, 118] on button "button" at bounding box center [171, 111] width 41 height 24
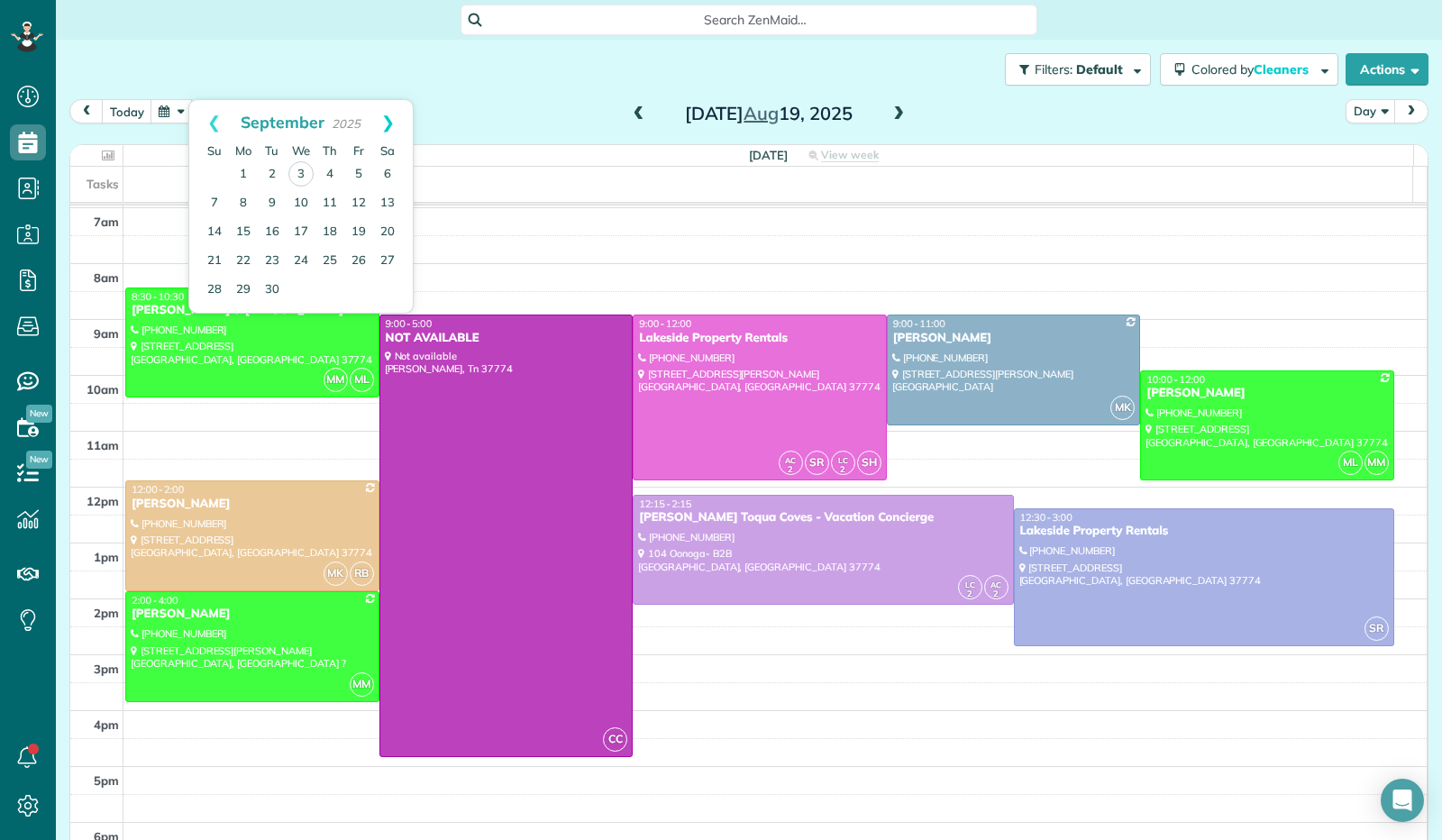
click at [393, 127] on link "Next" at bounding box center [387, 122] width 49 height 45
click at [216, 121] on link "Prev" at bounding box center [214, 122] width 49 height 45
click at [129, 113] on button "today" at bounding box center [127, 111] width 50 height 24
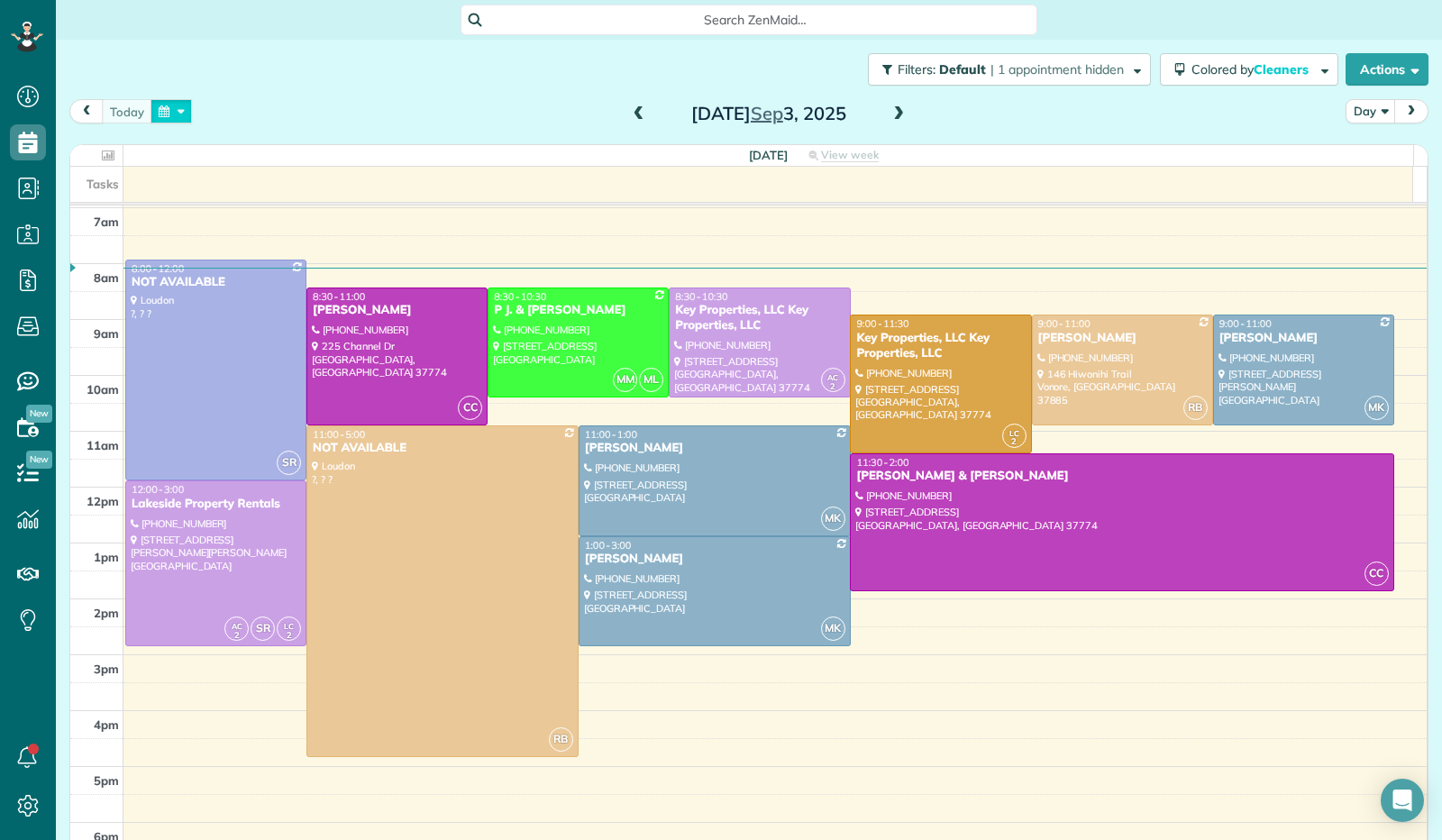
click at [182, 105] on button "button" at bounding box center [171, 111] width 41 height 24
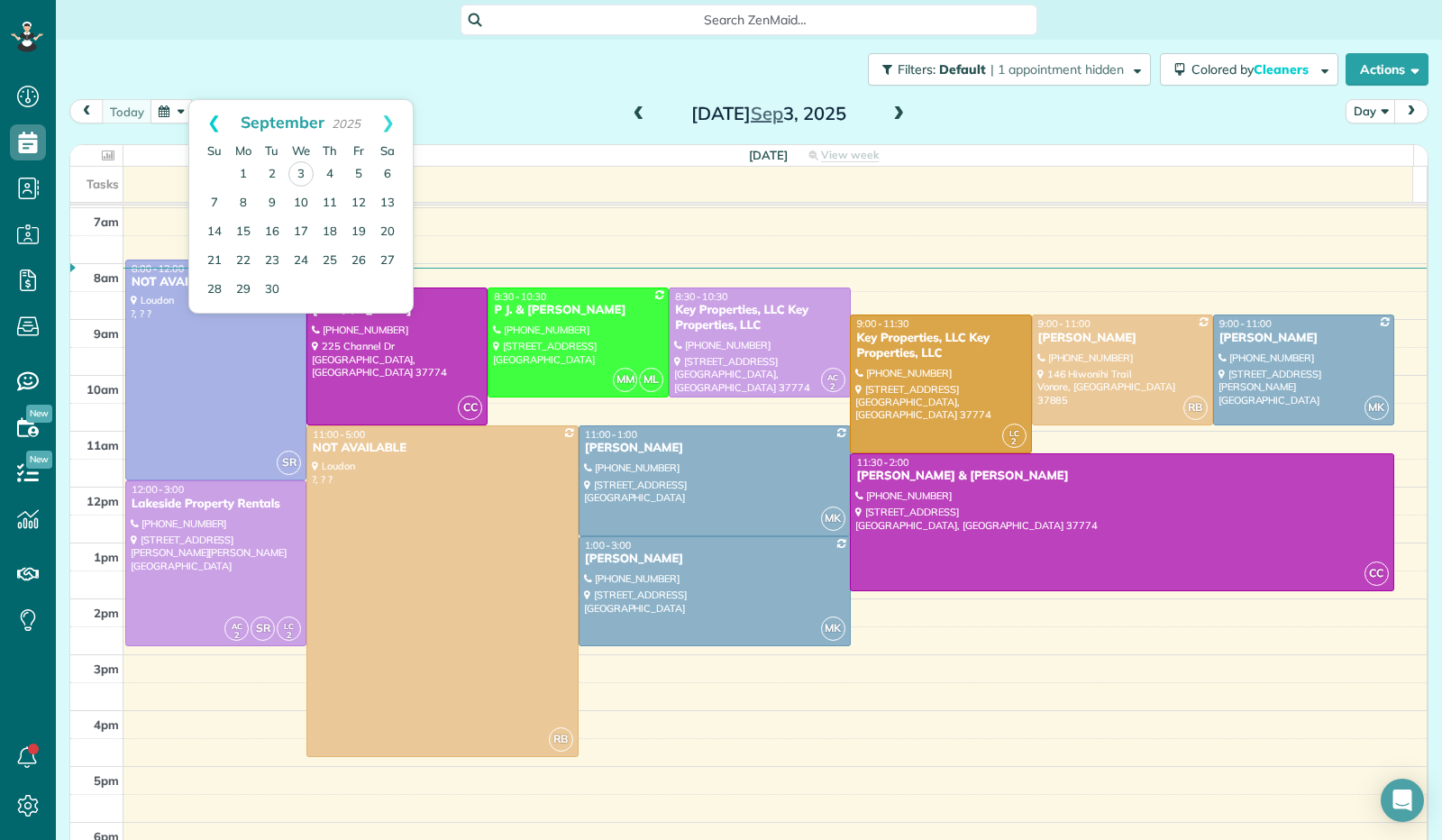
click at [212, 122] on link "Prev" at bounding box center [214, 122] width 49 height 45
click at [302, 195] on link "6" at bounding box center [301, 203] width 29 height 29
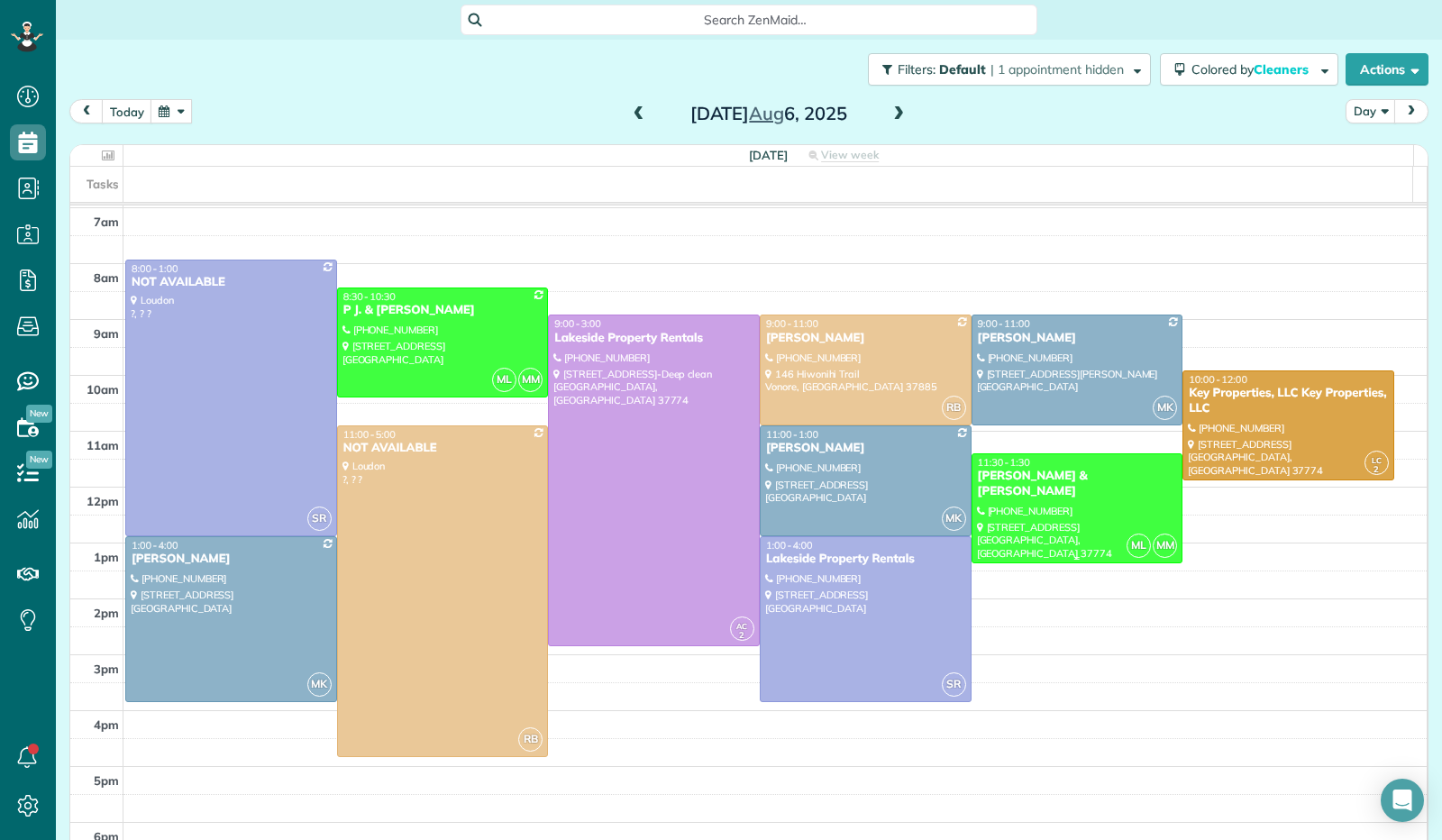
click at [1022, 482] on div "[PERSON_NAME] & [PERSON_NAME]" at bounding box center [1076, 483] width 201 height 31
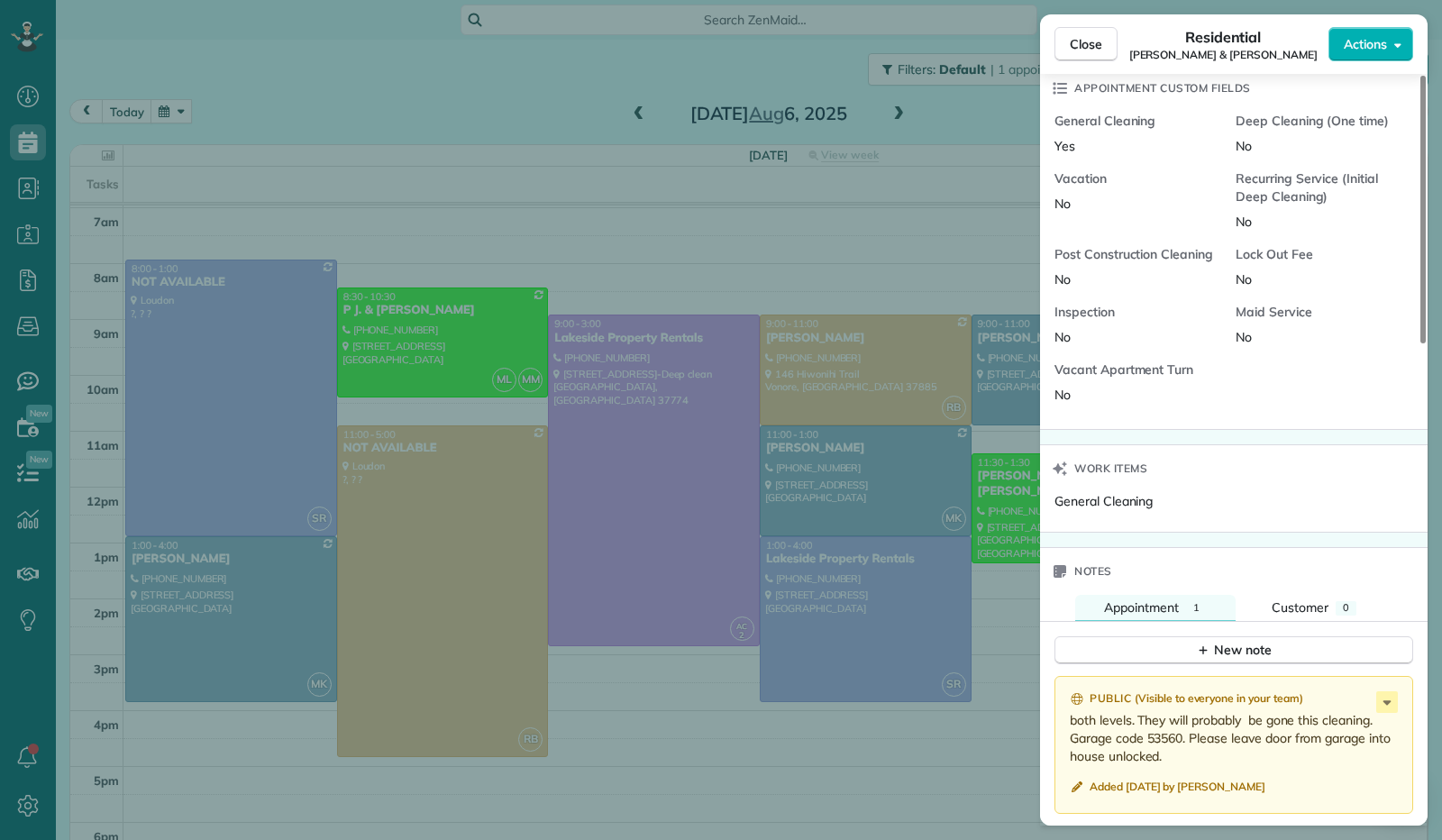
scroll to position [993, 0]
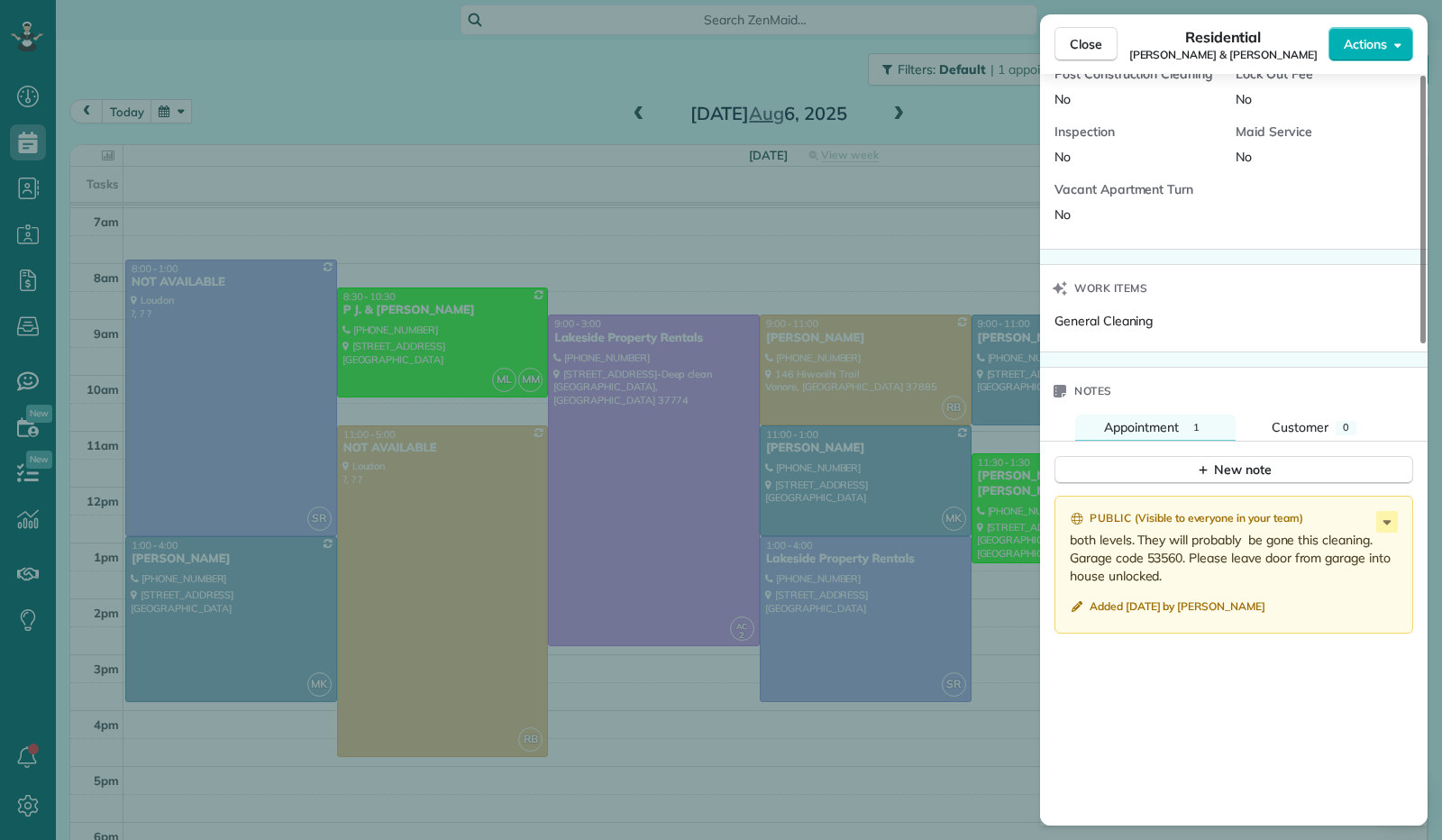
click at [1171, 574] on p "both levels. They will probably be gone this cleaning. Garage code 53560. Pleas…" at bounding box center [1235, 558] width 331 height 54
drag, startPoint x: 1171, startPoint y: 574, endPoint x: 1063, endPoint y: 557, distance: 109.3
click at [1063, 557] on div "Public ( Visible to everyone in your team ) both levels. They will probably be …" at bounding box center [1234, 565] width 358 height 138
click at [1071, 37] on span "Close" at bounding box center [1085, 44] width 33 height 18
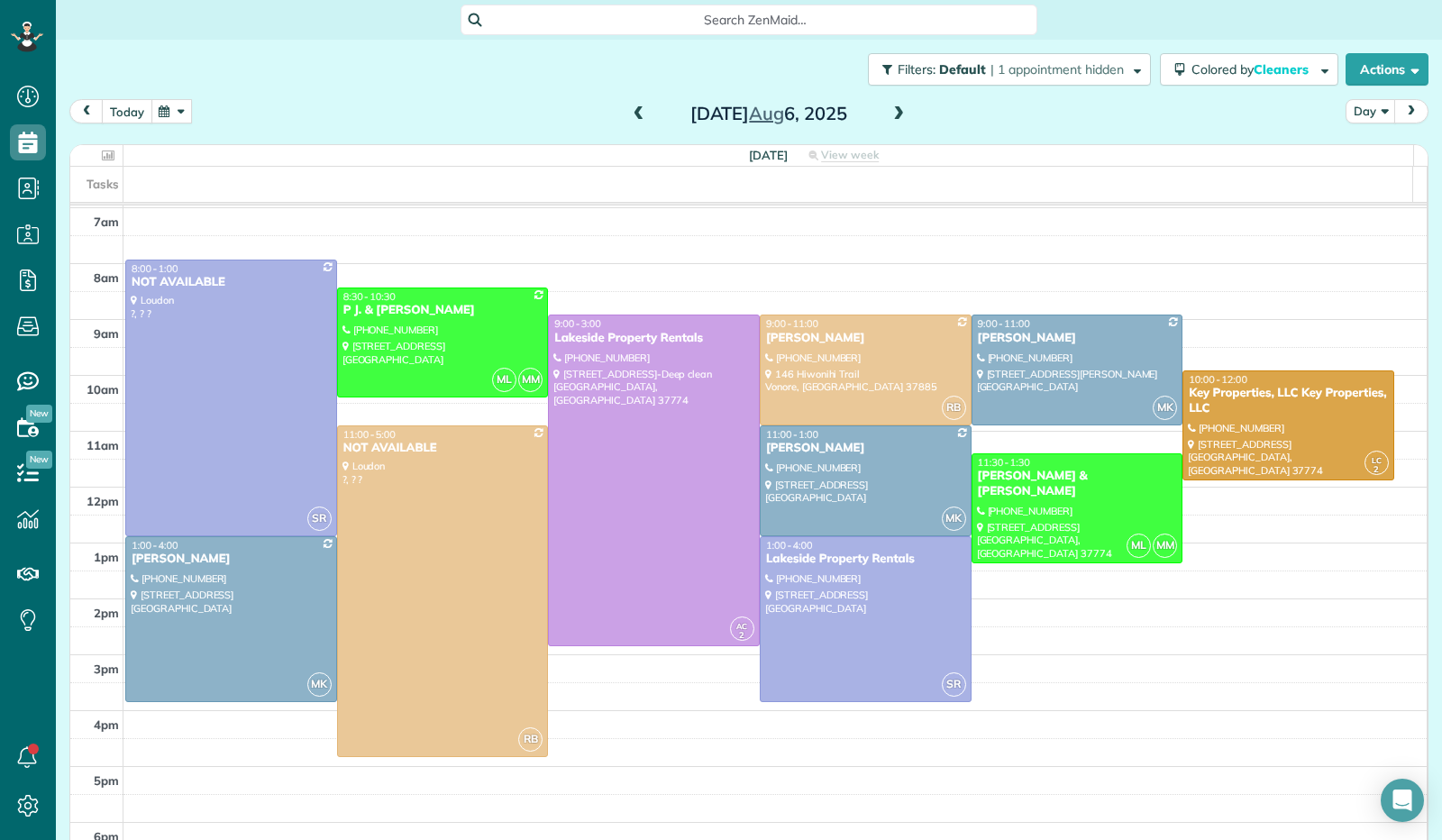
click at [128, 118] on button "today" at bounding box center [127, 111] width 50 height 24
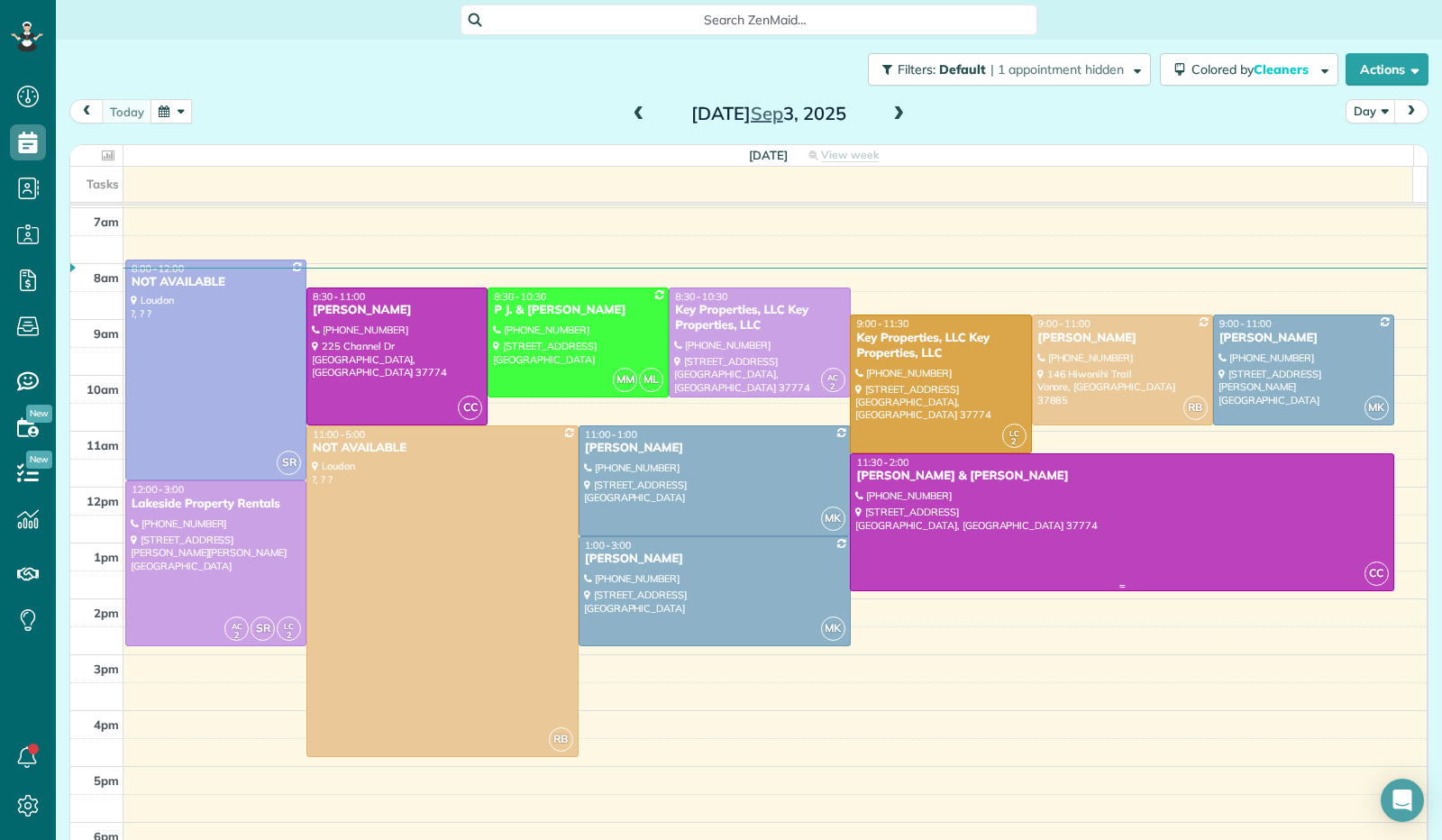
click at [965, 514] on div at bounding box center [1121, 523] width 541 height 136
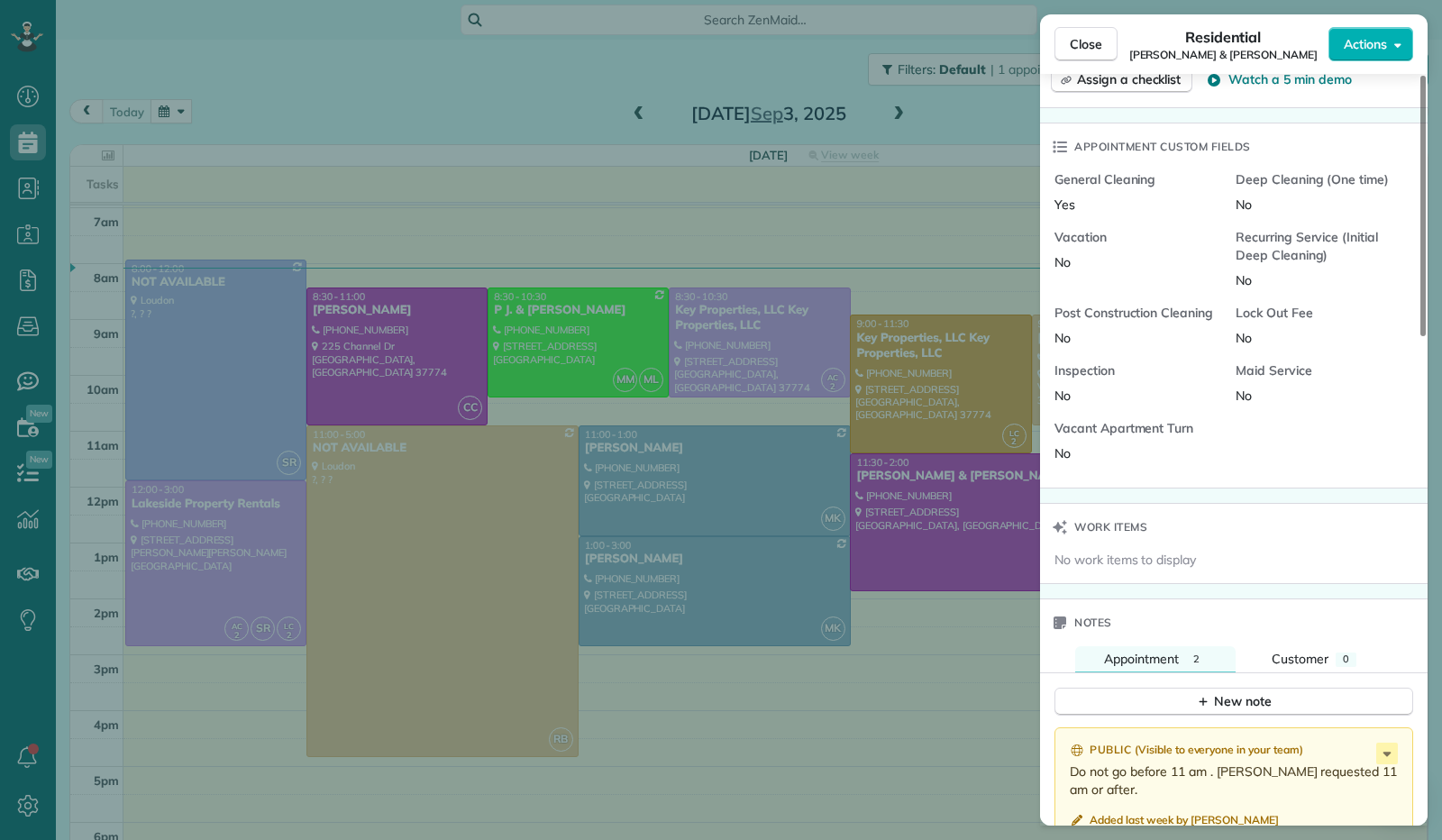
scroll to position [903, 0]
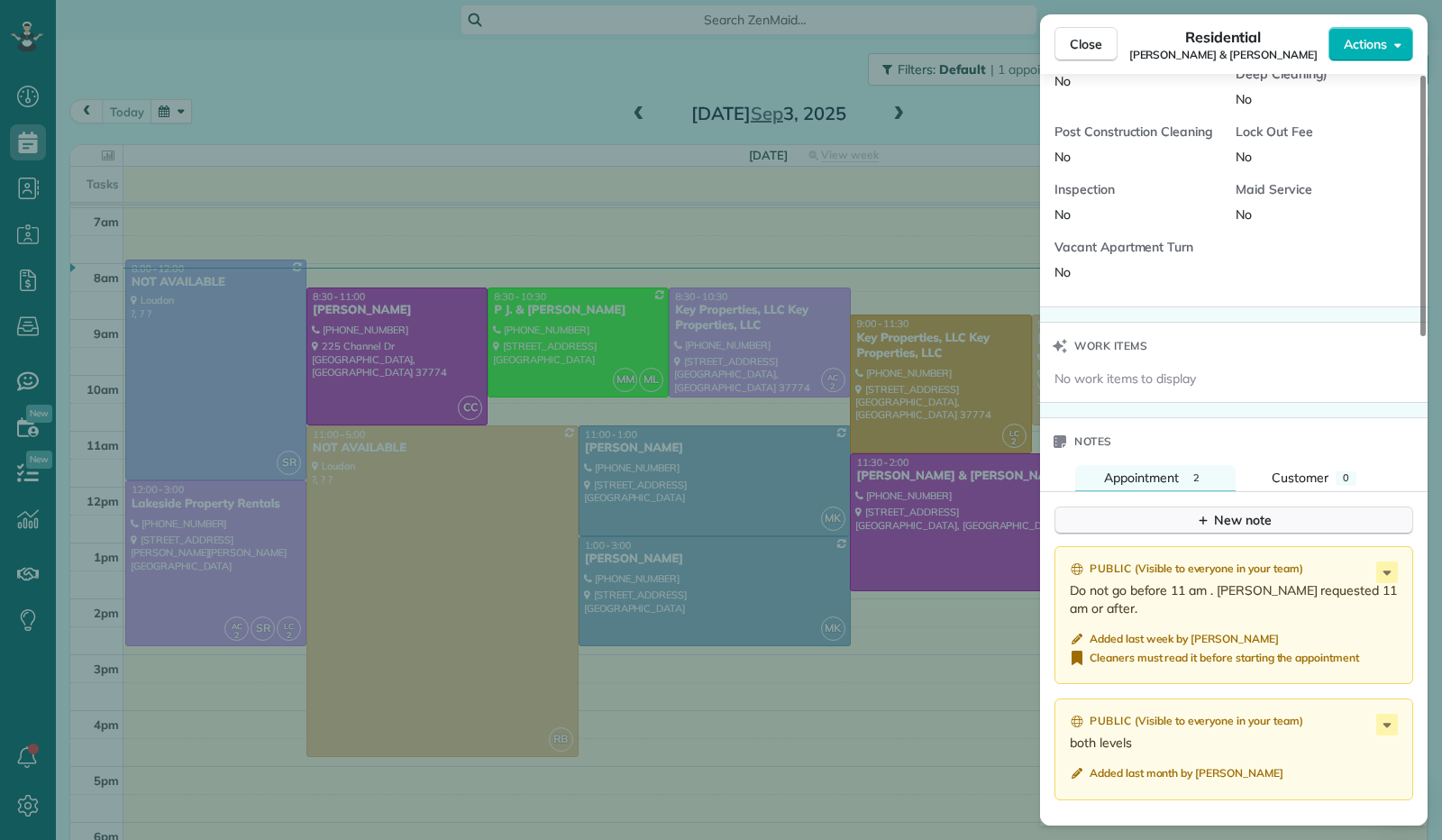
click at [1173, 521] on button "New note" at bounding box center [1234, 521] width 358 height 28
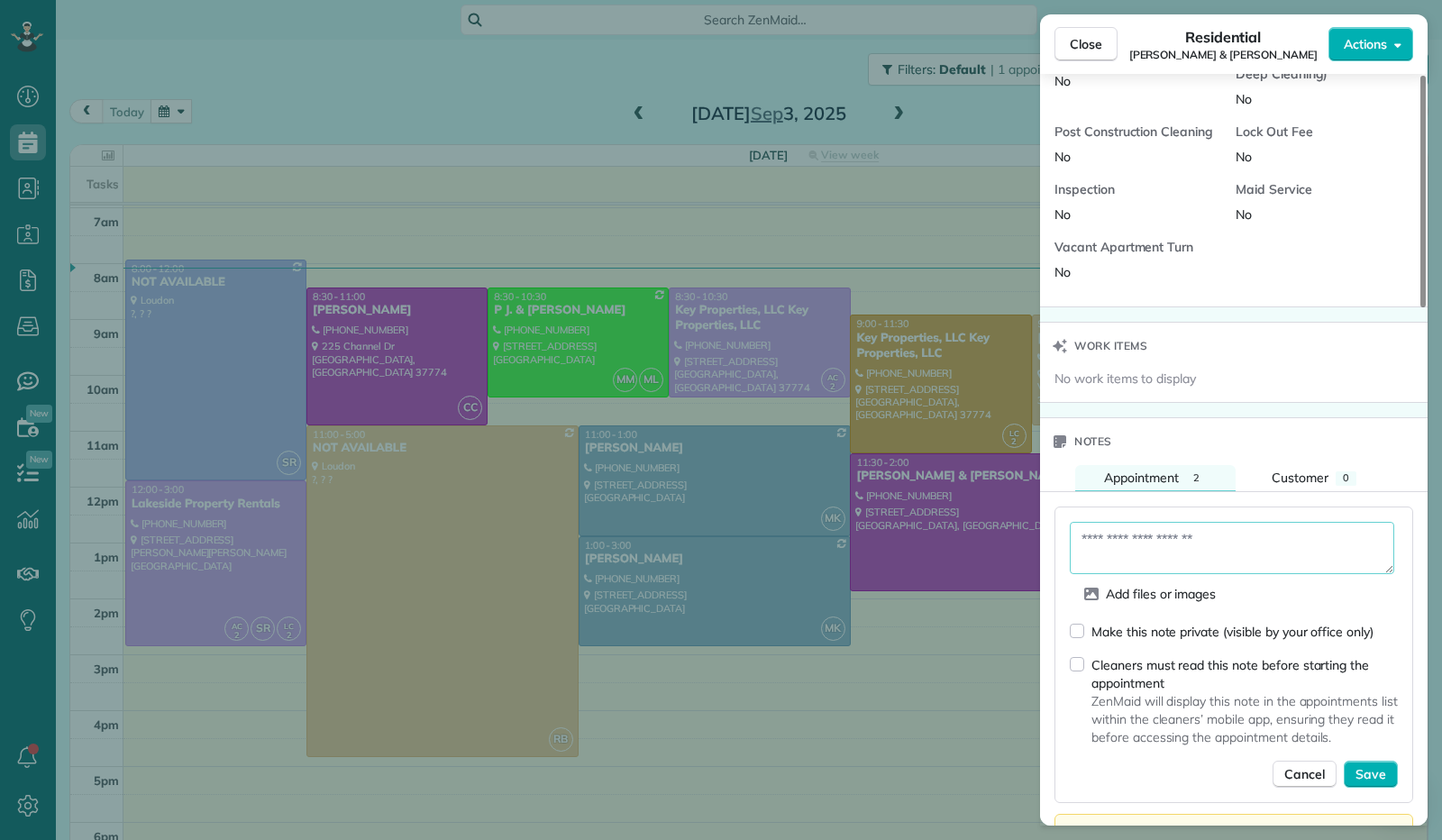
paste textarea "**********"
type textarea "**********"
click at [1361, 768] on span "Save" at bounding box center [1370, 773] width 31 height 18
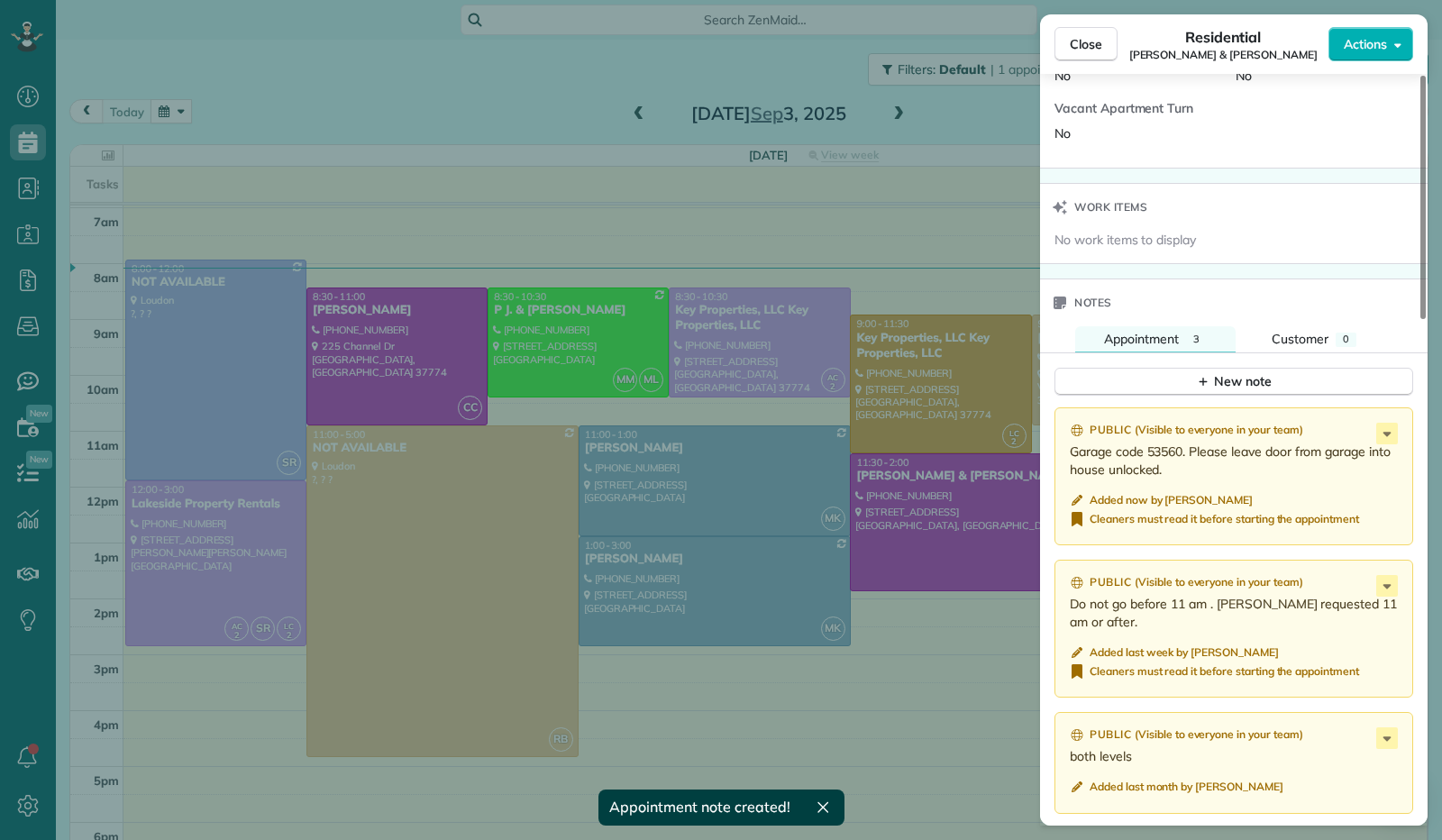
scroll to position [1083, 0]
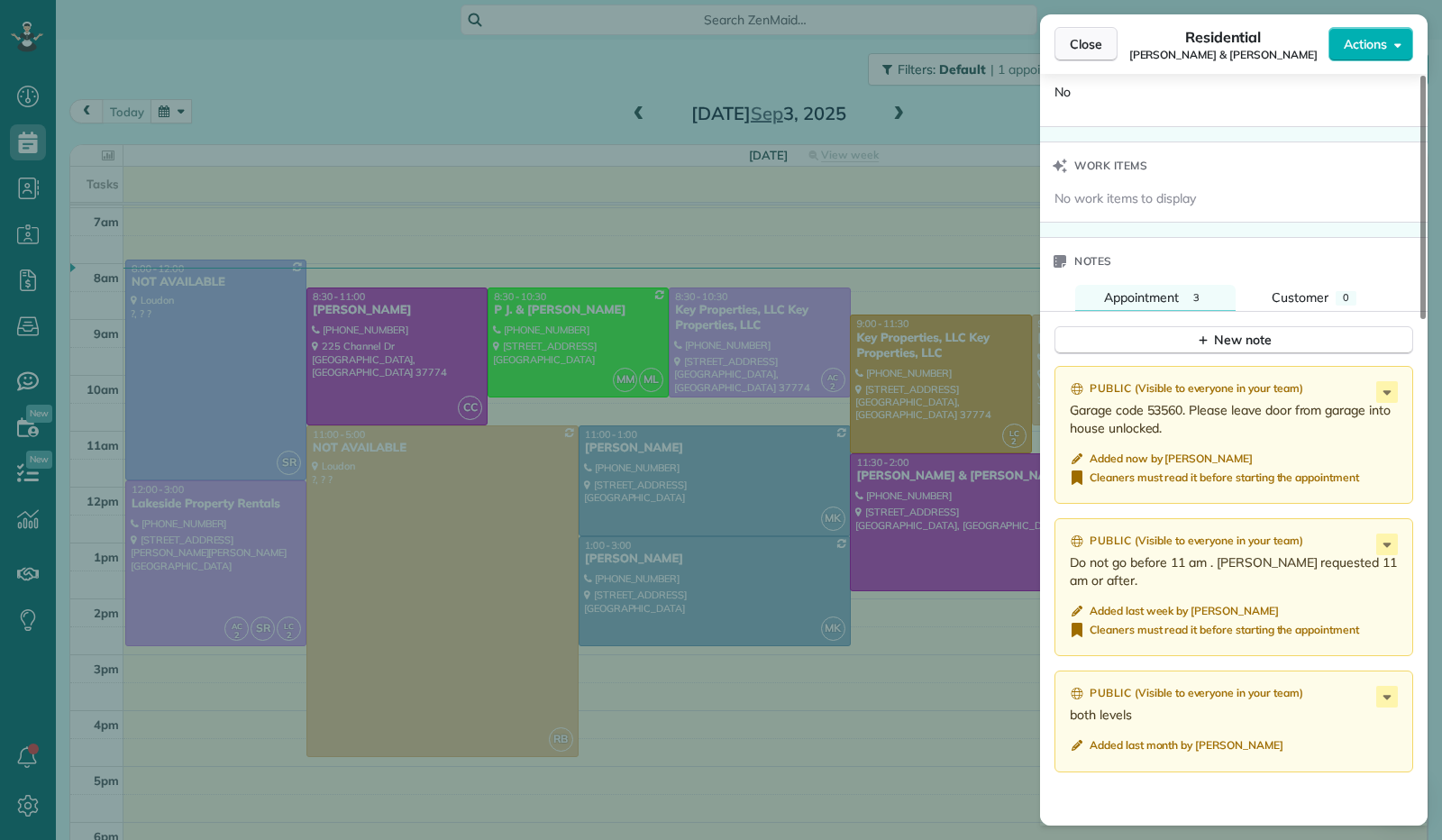
click at [1082, 55] on button "Close" at bounding box center [1086, 44] width 63 height 35
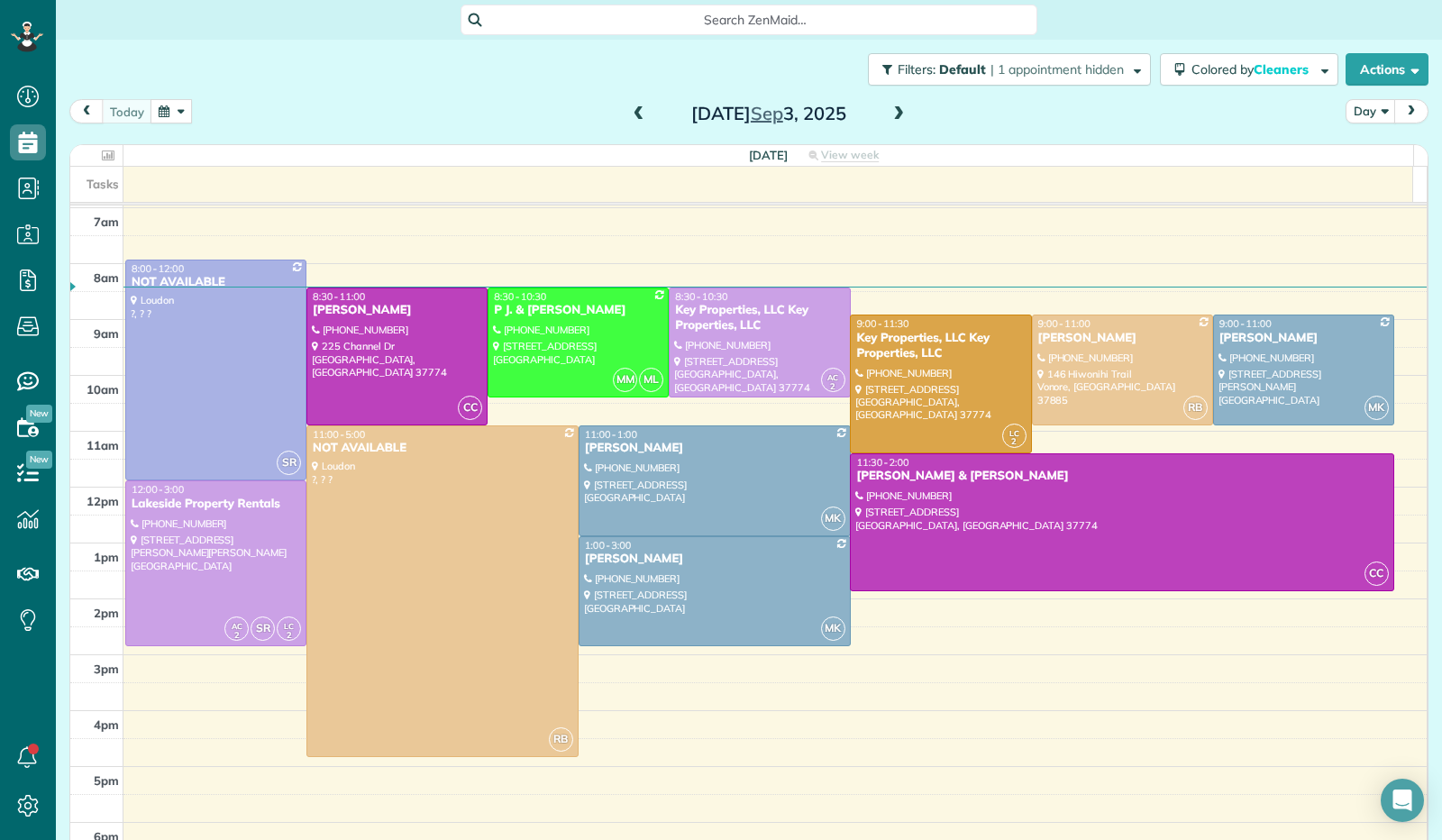
click at [171, 117] on button "button" at bounding box center [171, 111] width 41 height 24
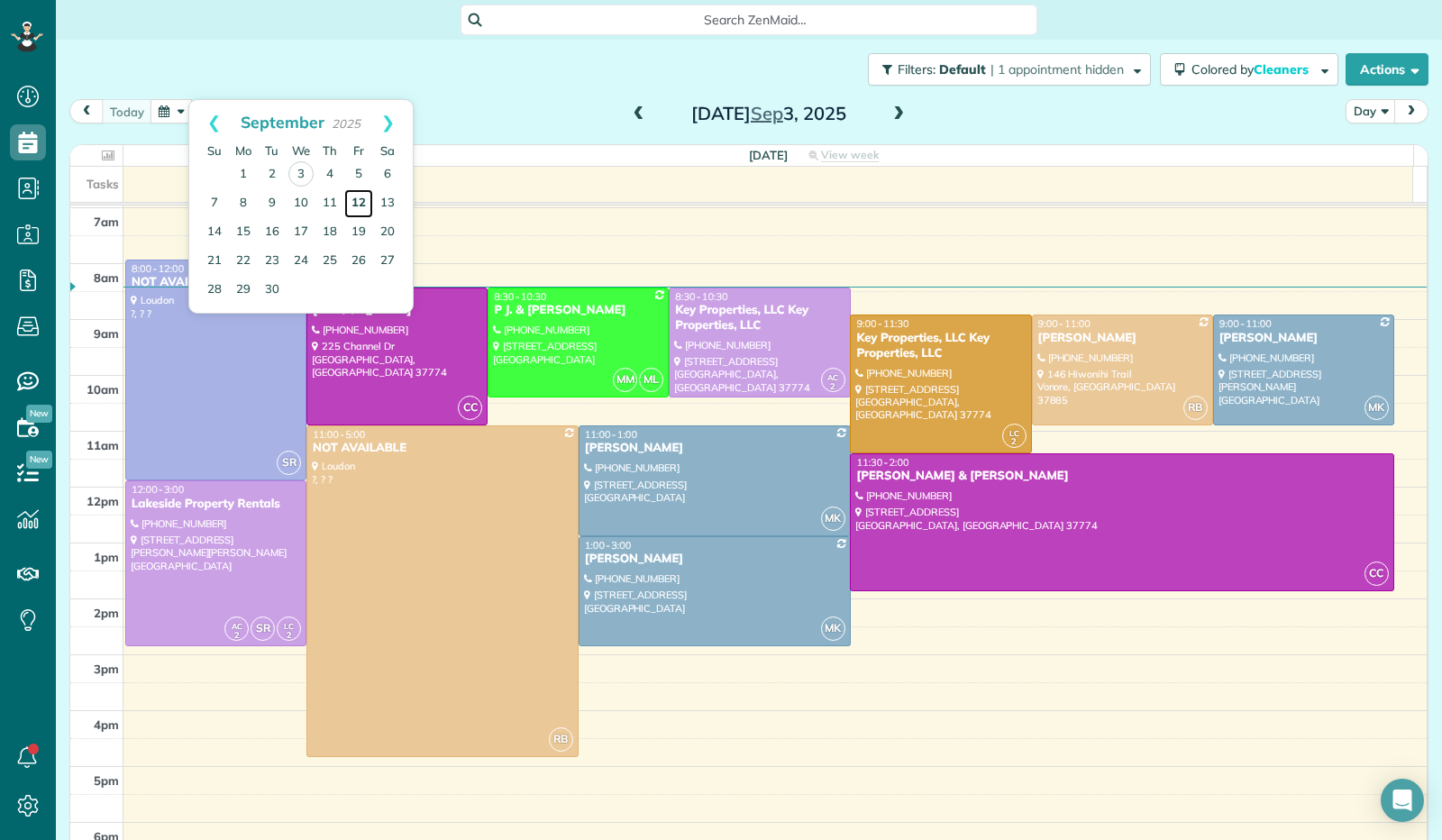
click at [358, 204] on link "12" at bounding box center [358, 203] width 29 height 29
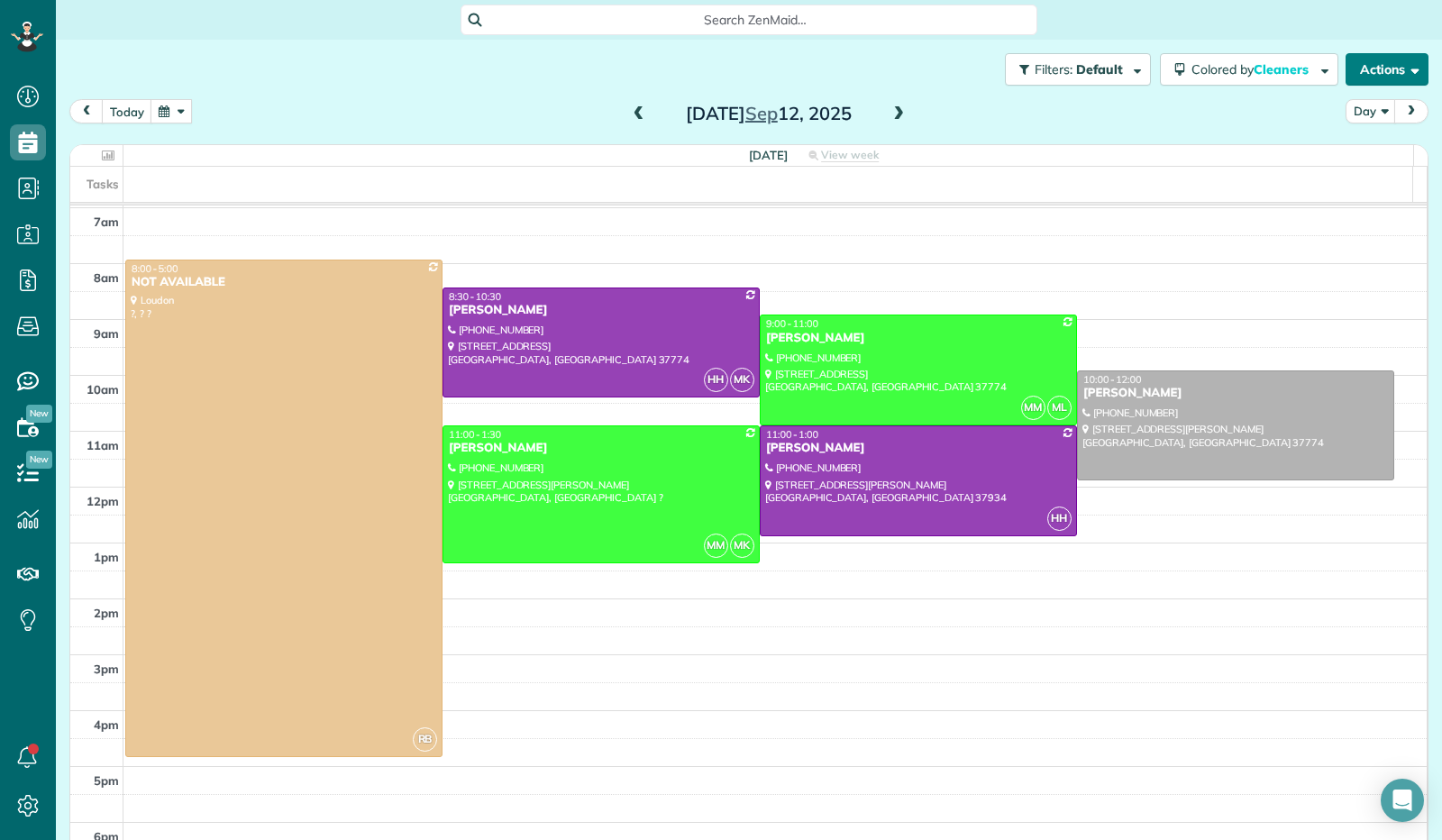
click at [1405, 69] on span "button" at bounding box center [1411, 69] width 13 height 13
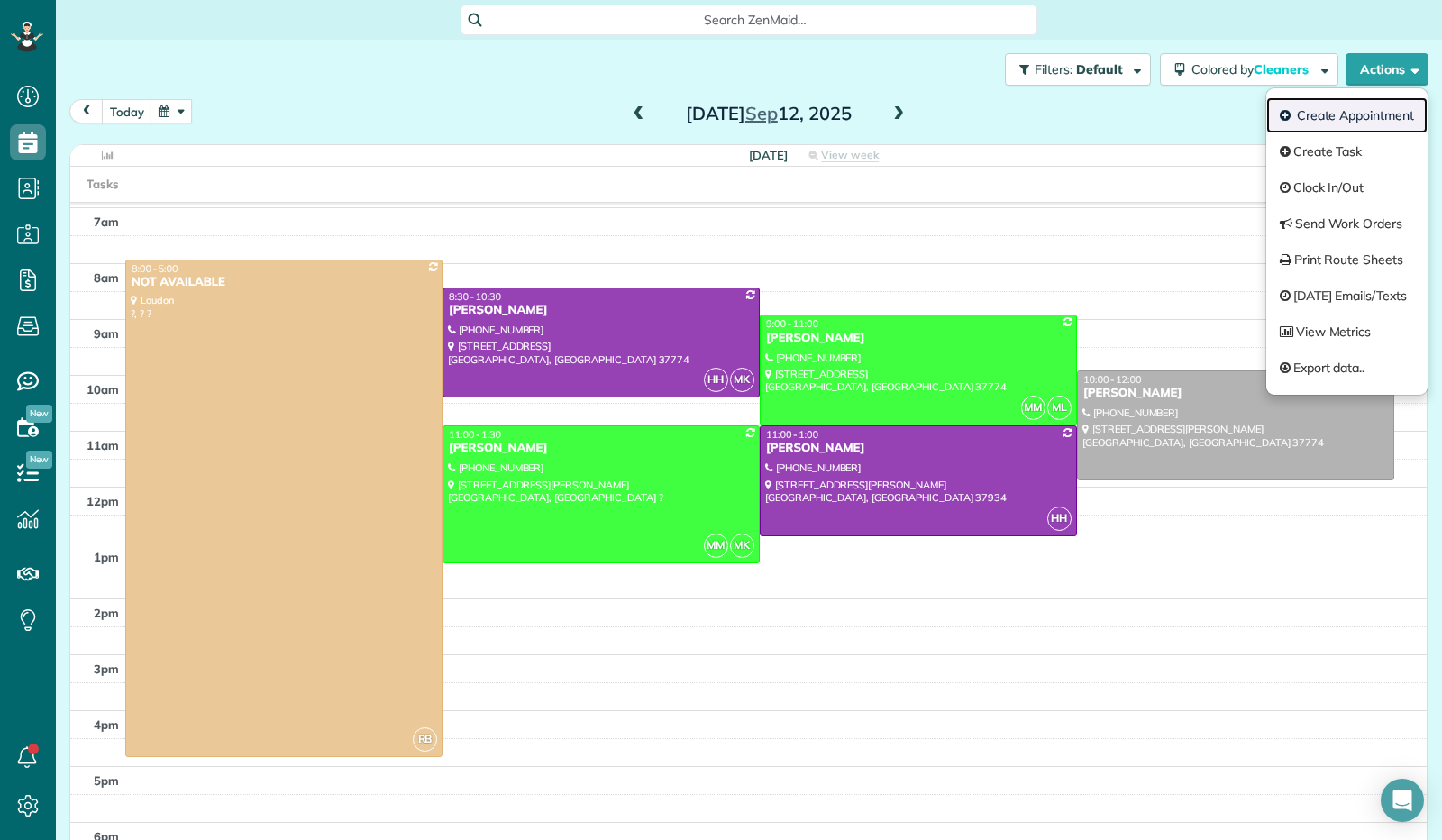
click at [1354, 116] on link "Create Appointment" at bounding box center [1346, 115] width 161 height 36
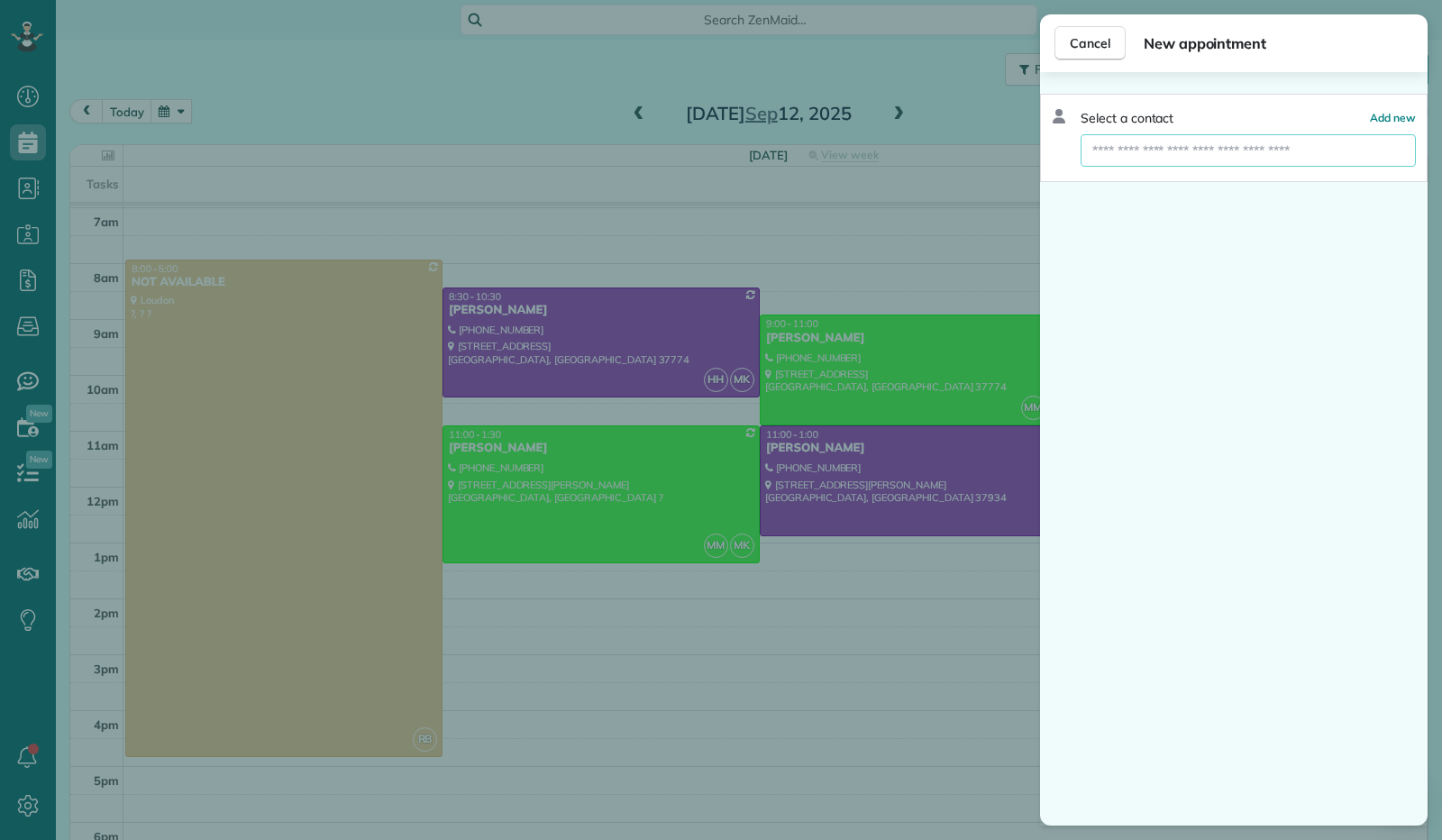
click at [1281, 145] on input "text" at bounding box center [1248, 150] width 335 height 33
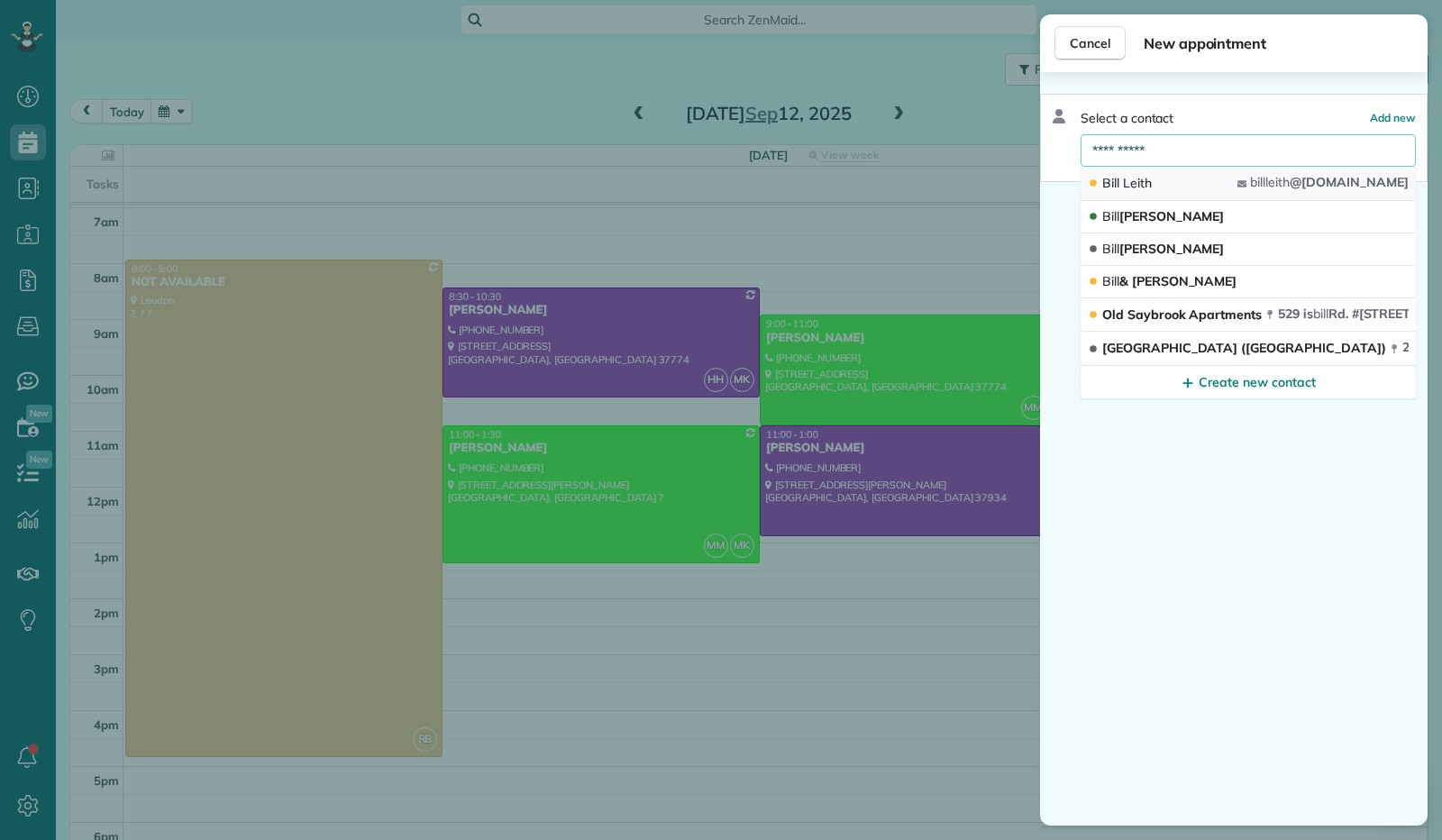
type input "**********"
click at [1136, 189] on span "Leith" at bounding box center [1137, 182] width 29 height 16
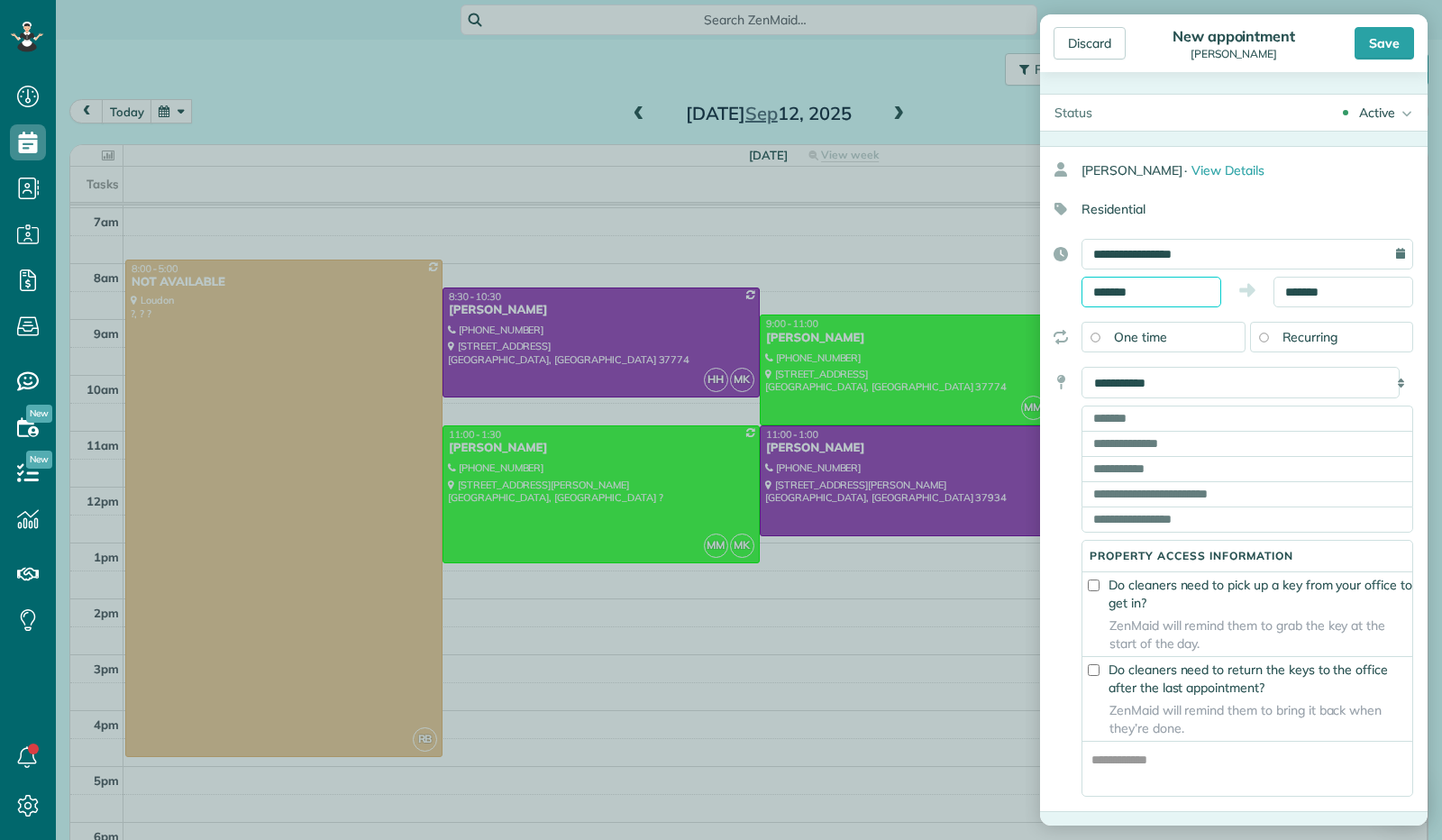
click at [1133, 281] on input "*******" at bounding box center [1151, 291] width 140 height 31
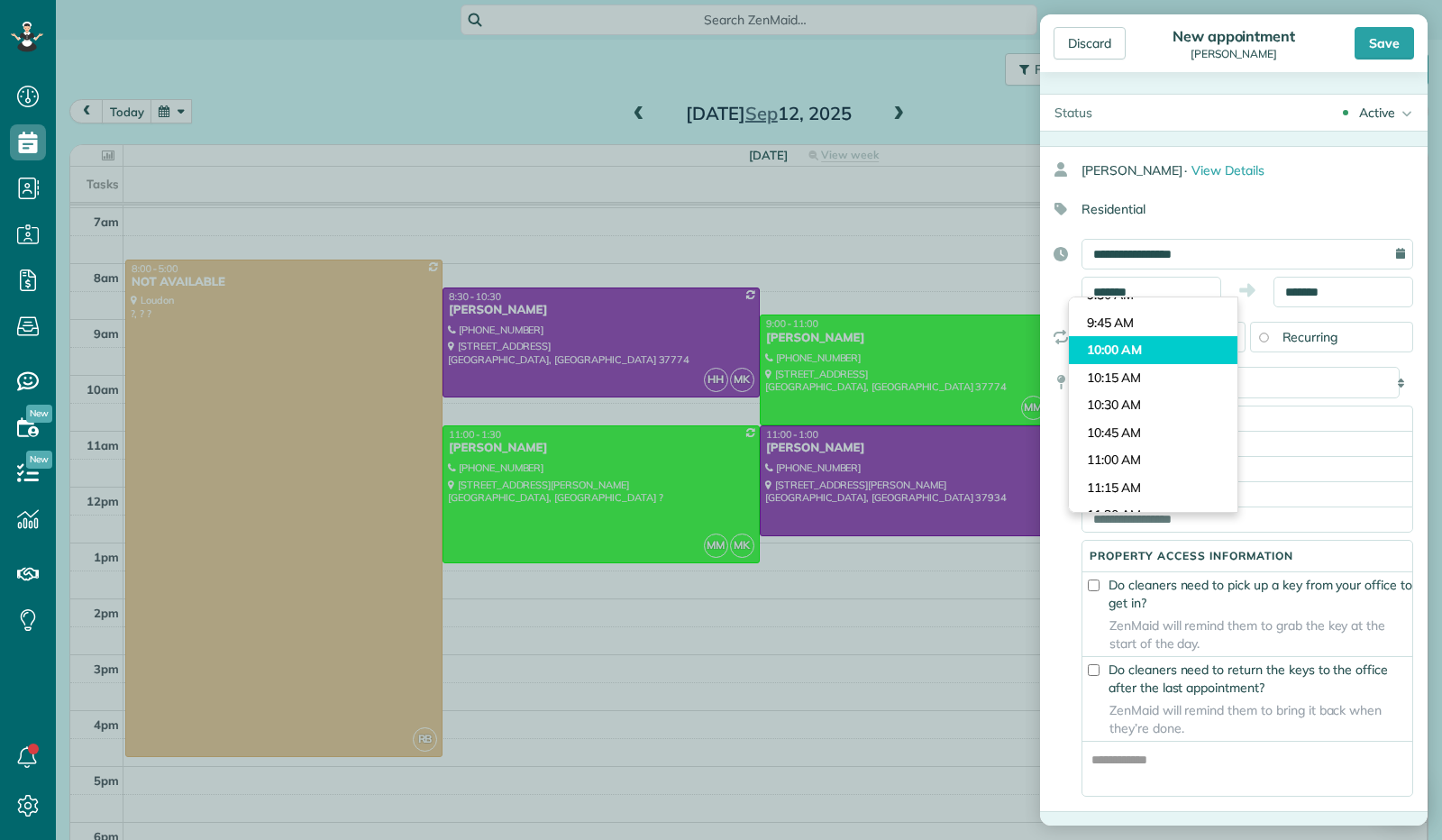
type input "********"
click at [1133, 336] on body "Dashboard Scheduling Calendar View List View Dispatch View - Weekly scheduling …" at bounding box center [721, 420] width 1442 height 840
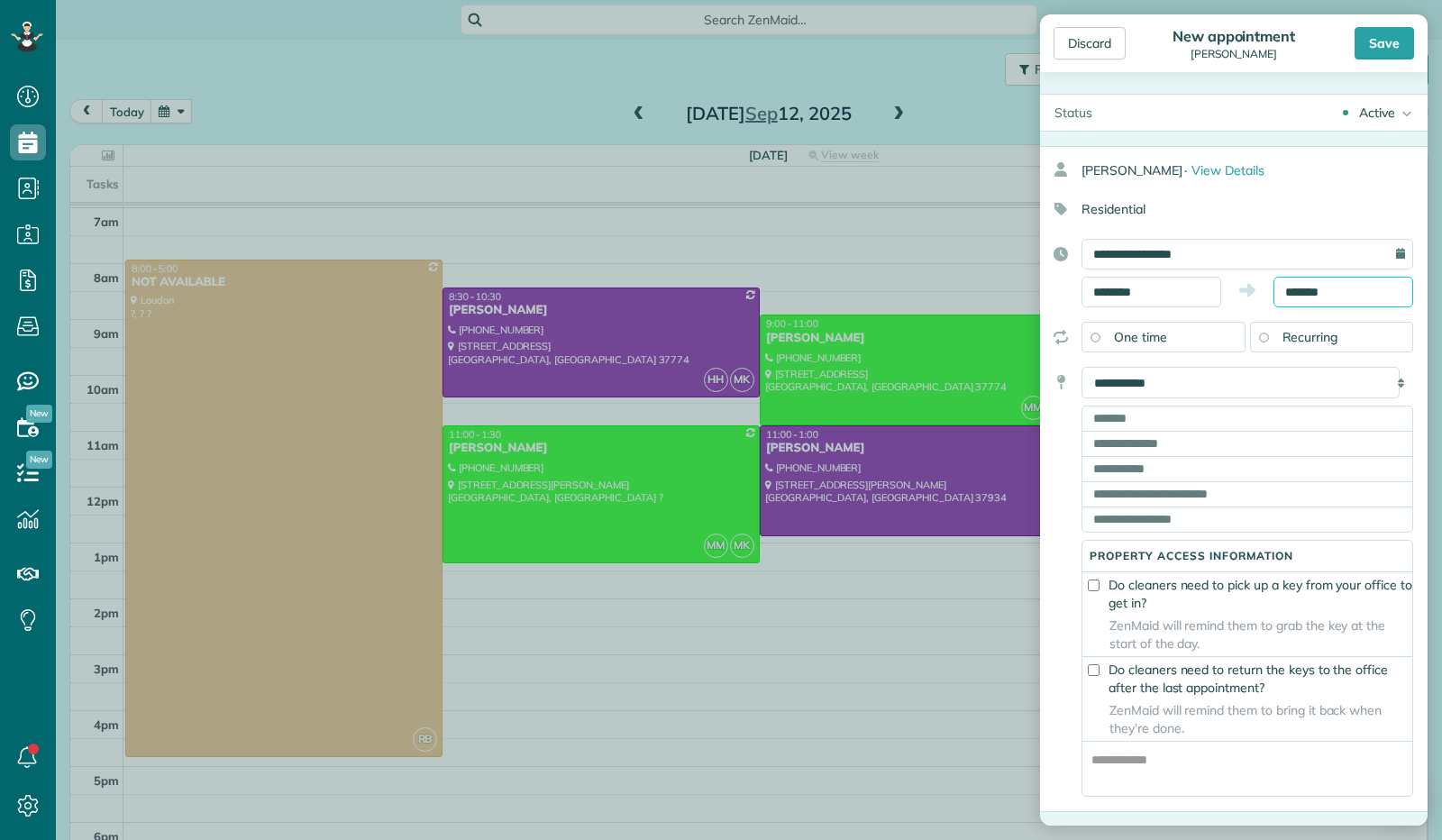
click at [1344, 287] on input "*******" at bounding box center [1343, 291] width 140 height 31
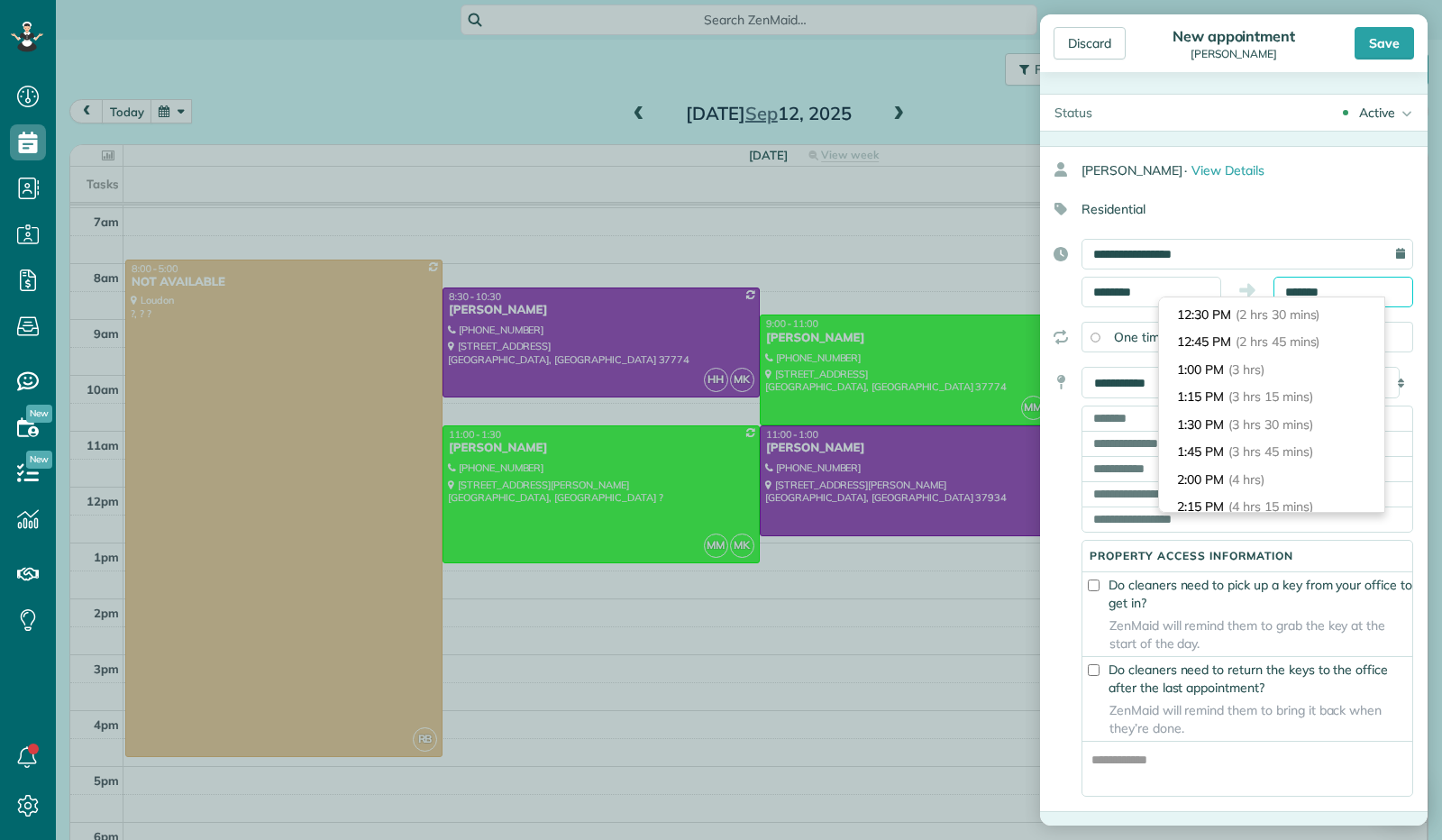
scroll to position [182, 0]
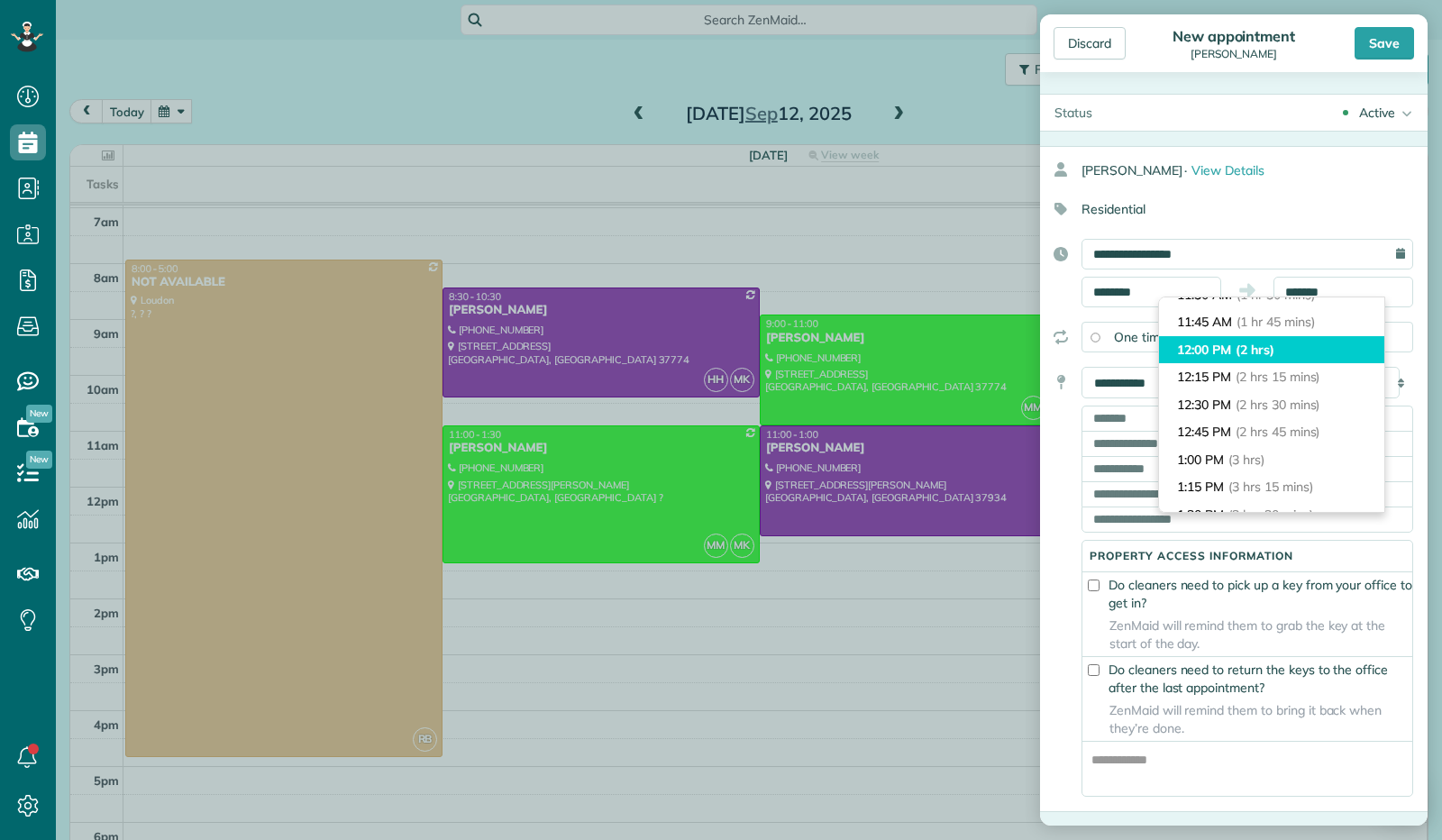
type input "********"
click at [1323, 358] on li "12:00 PM (2 hrs)" at bounding box center [1271, 350] width 225 height 28
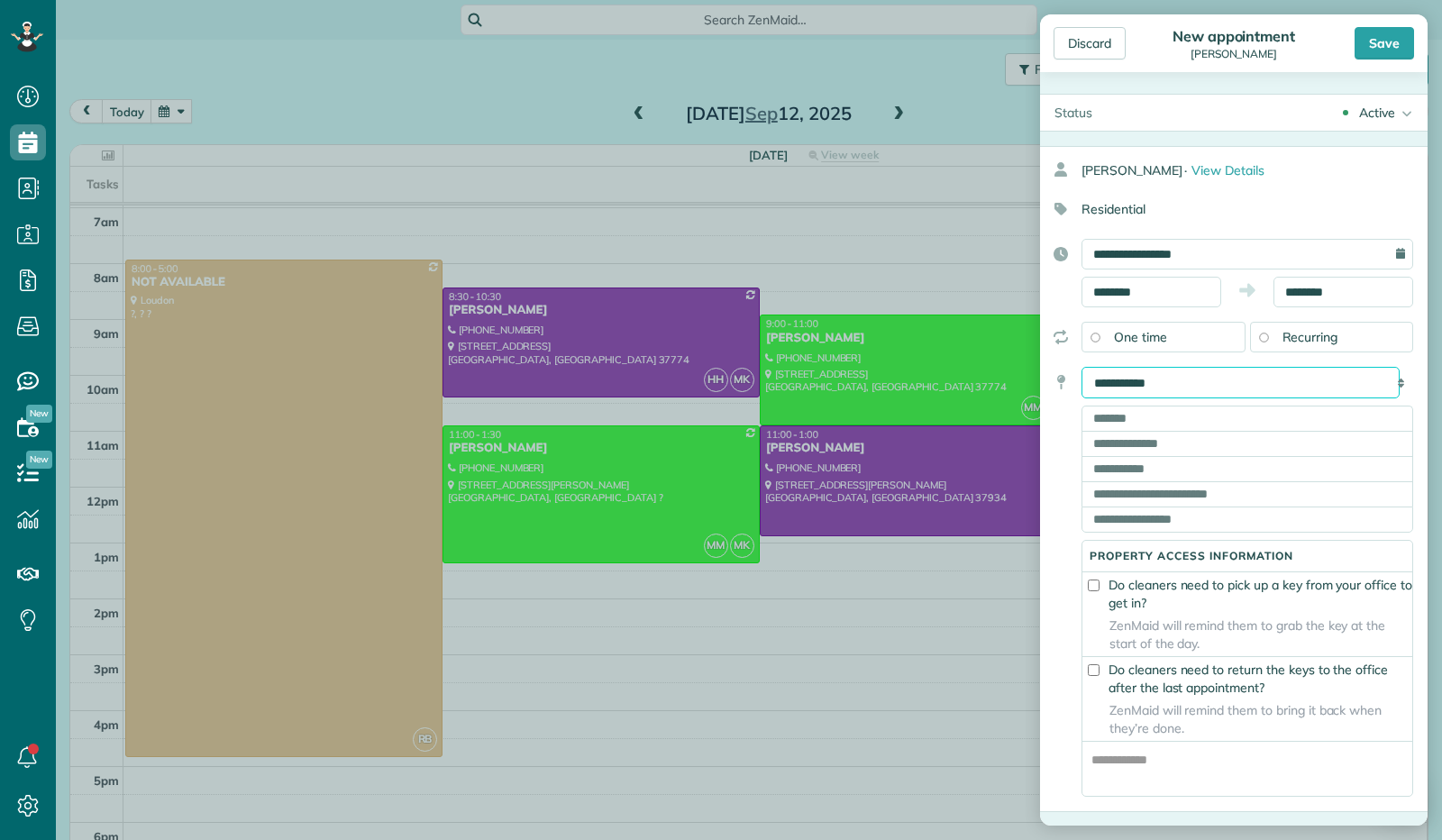
click at [1249, 378] on select "**********" at bounding box center [1239, 383] width 318 height 32
select select "******"
click at [1081, 367] on select "**********" at bounding box center [1239, 383] width 318 height 32
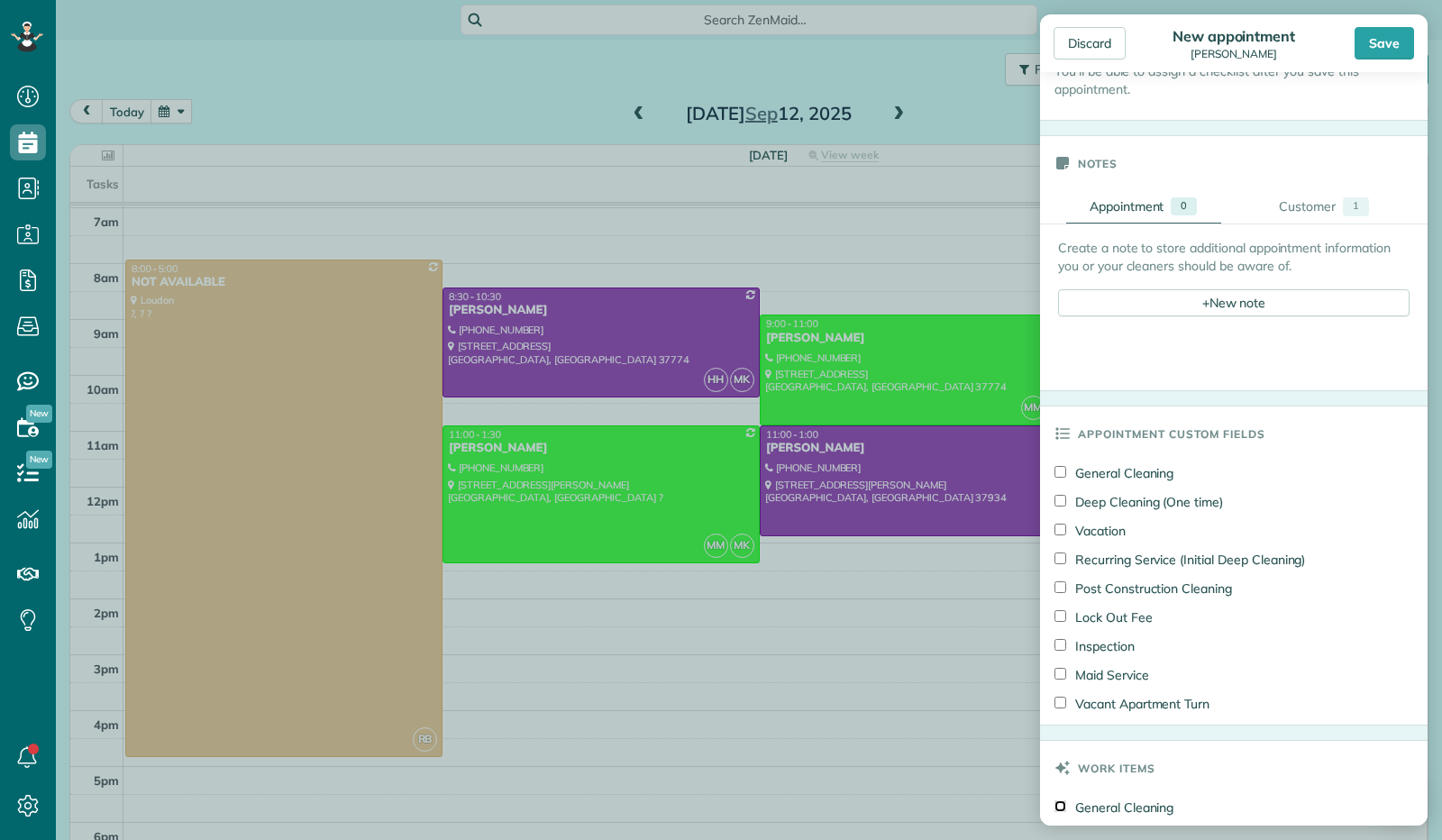
scroll to position [451, 0]
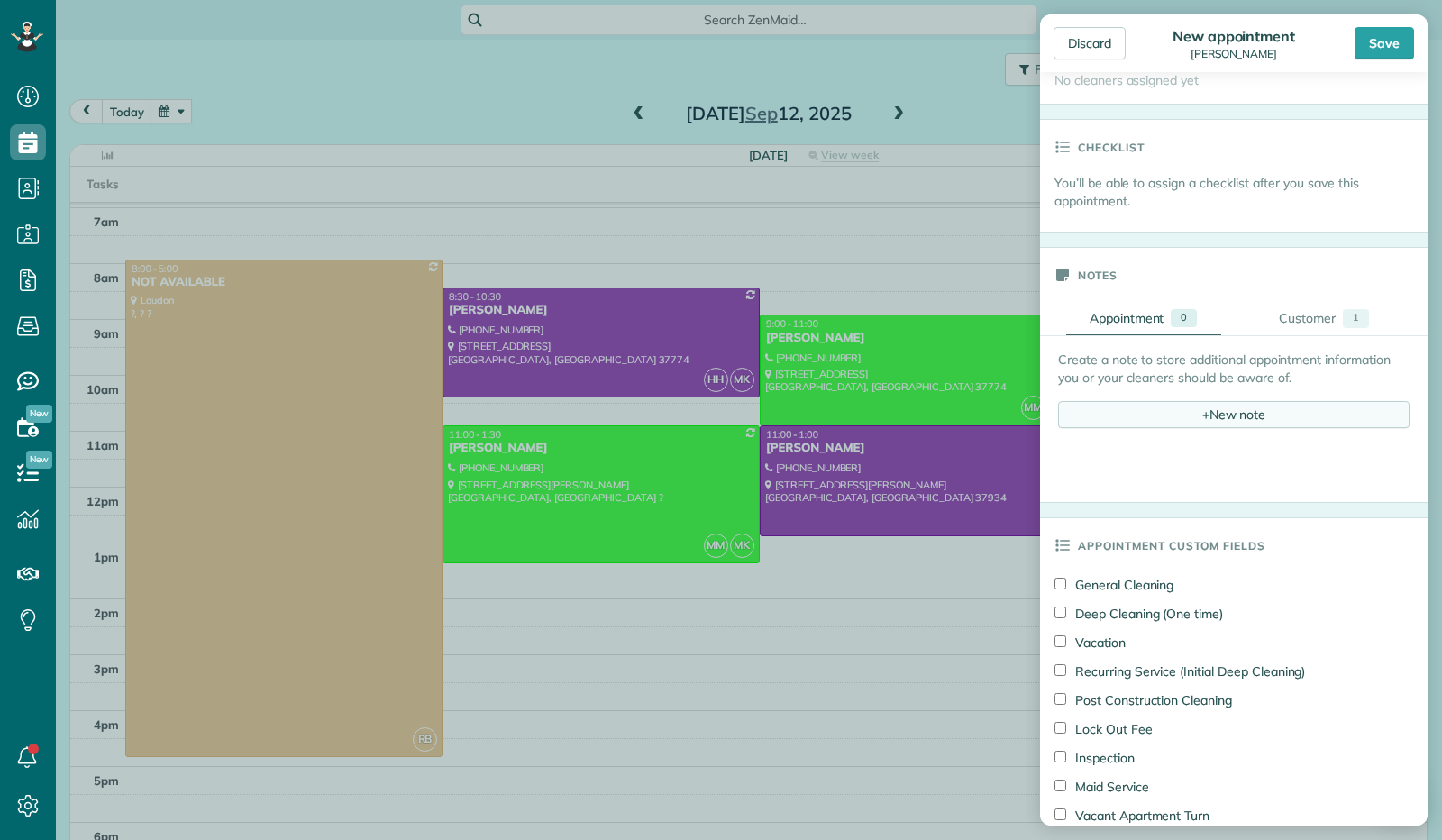
click at [1224, 415] on div "+ New note" at bounding box center [1233, 414] width 352 height 27
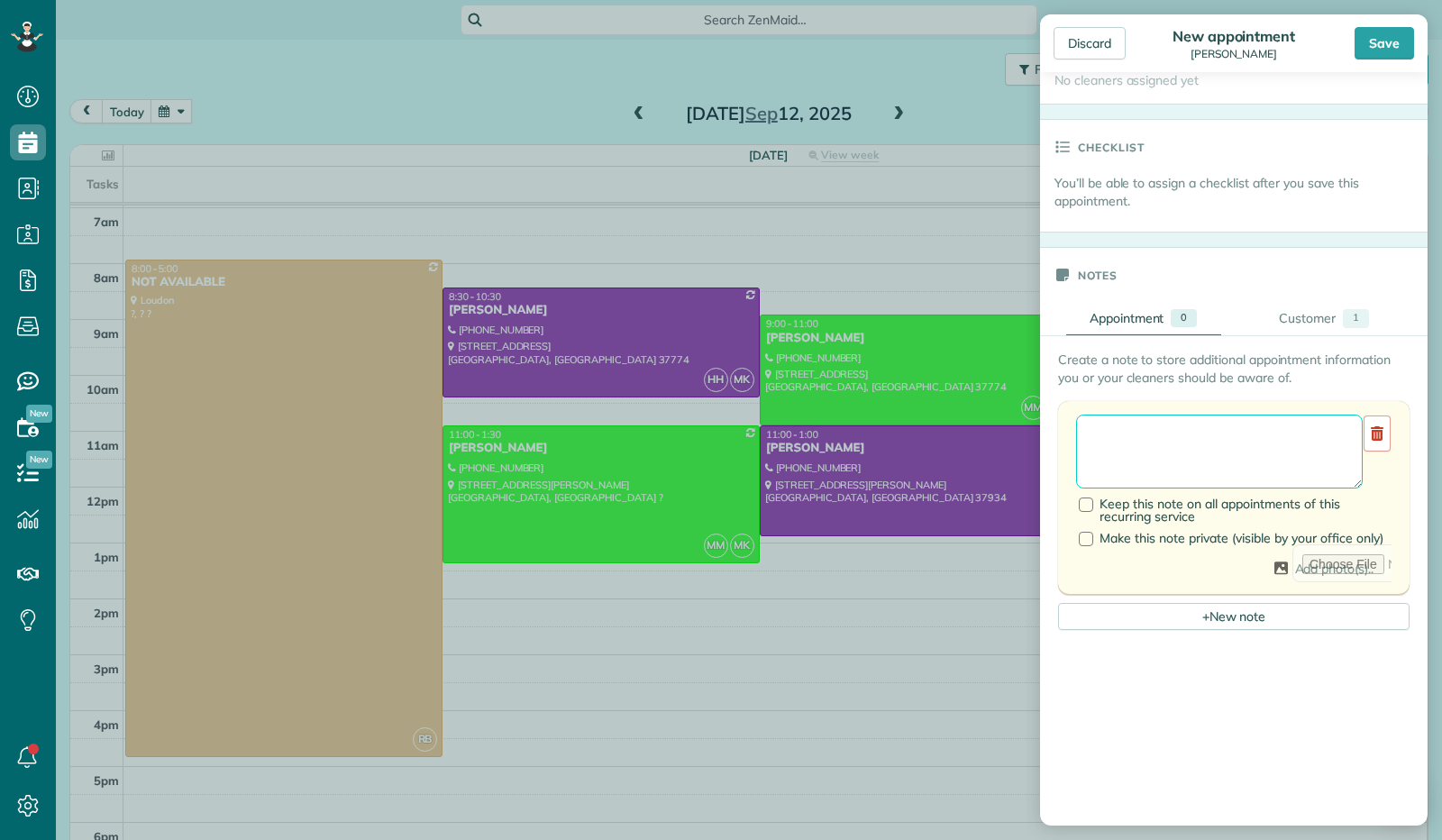
click at [1179, 449] on textarea at bounding box center [1219, 451] width 287 height 74
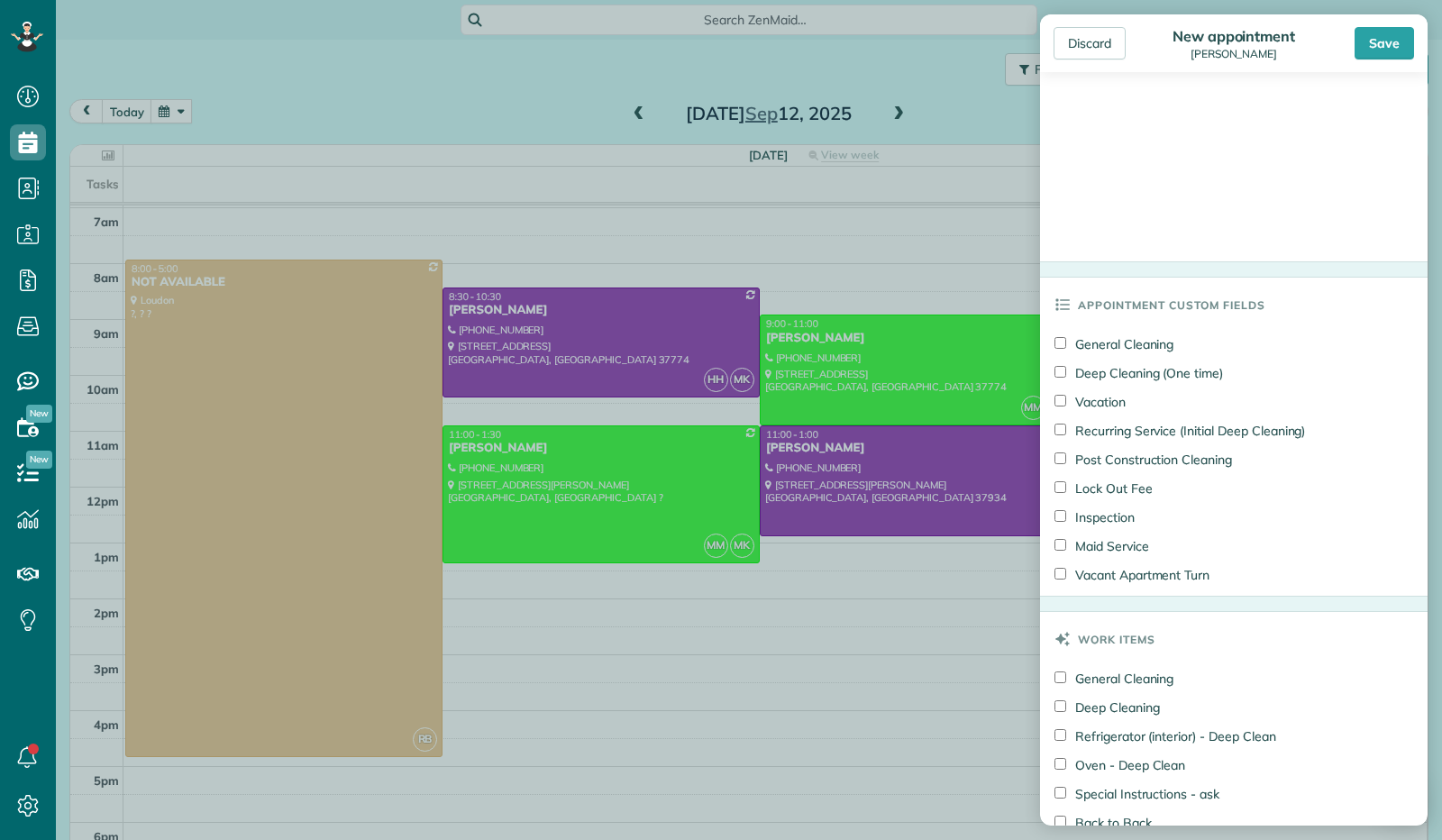
scroll to position [1262, 0]
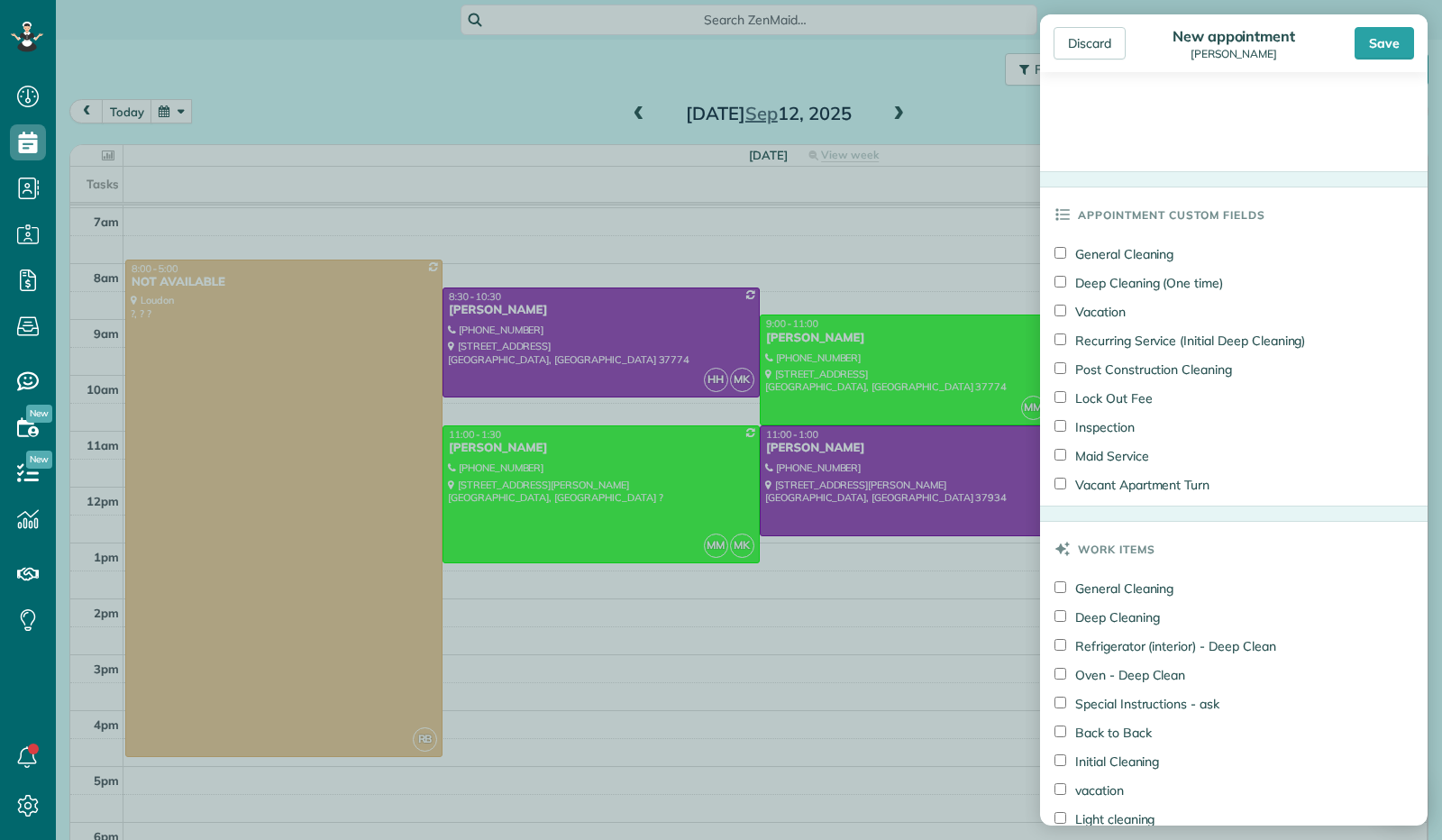
type textarea "**********"
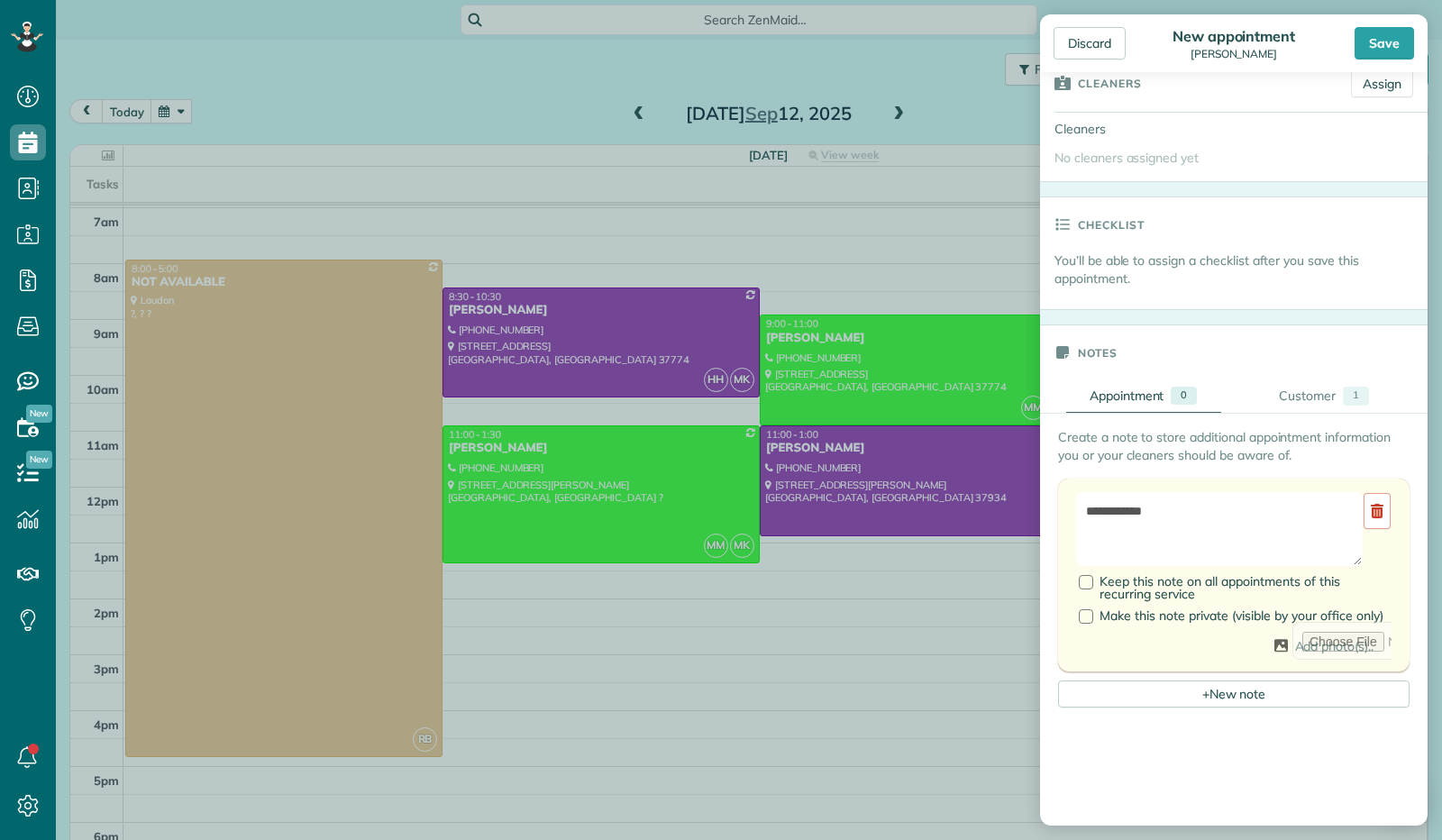
scroll to position [370, 0]
click at [1381, 48] on div "Save" at bounding box center [1384, 43] width 60 height 33
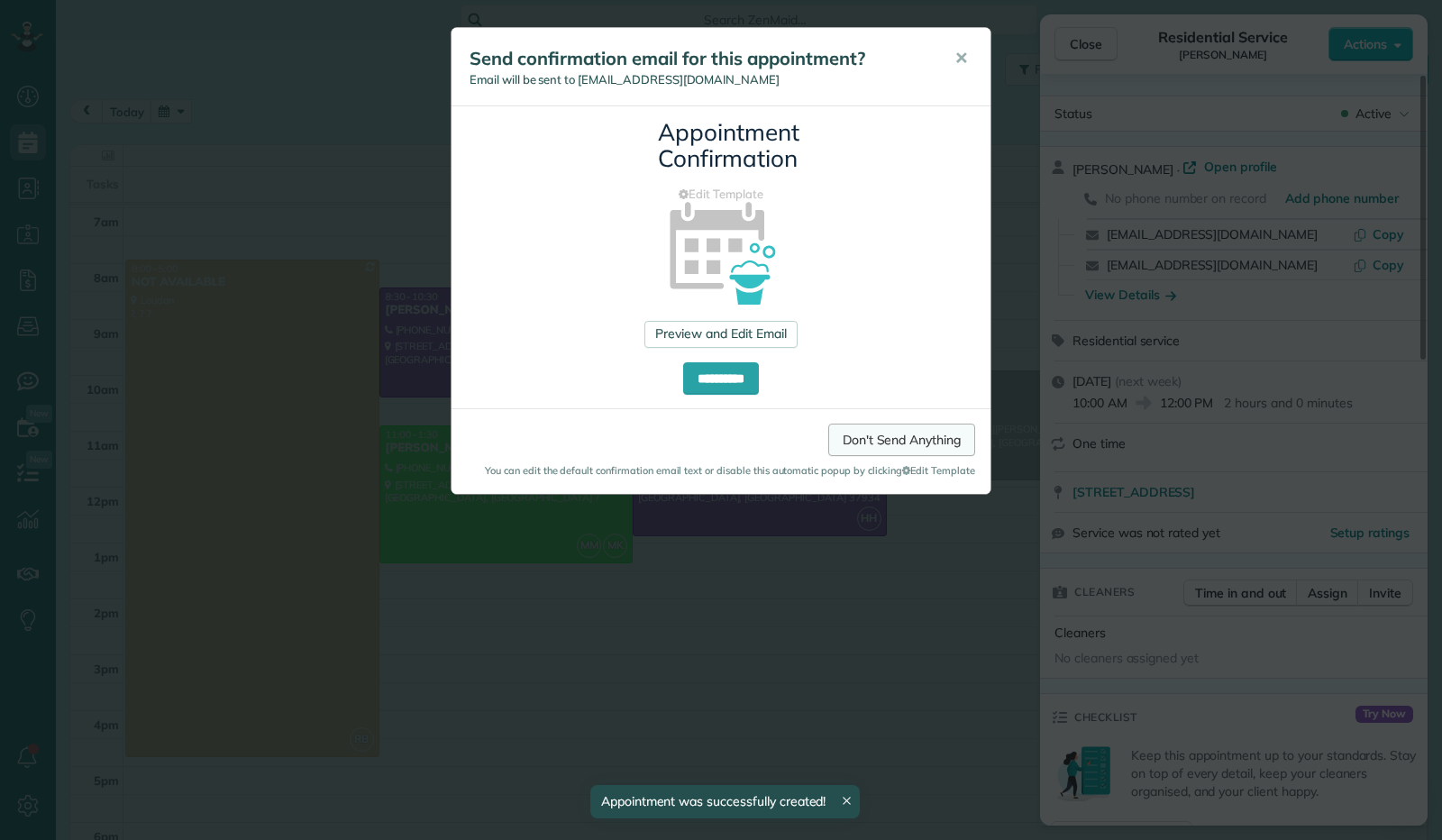
click at [932, 436] on link "Don't Send Anything" at bounding box center [901, 440] width 147 height 33
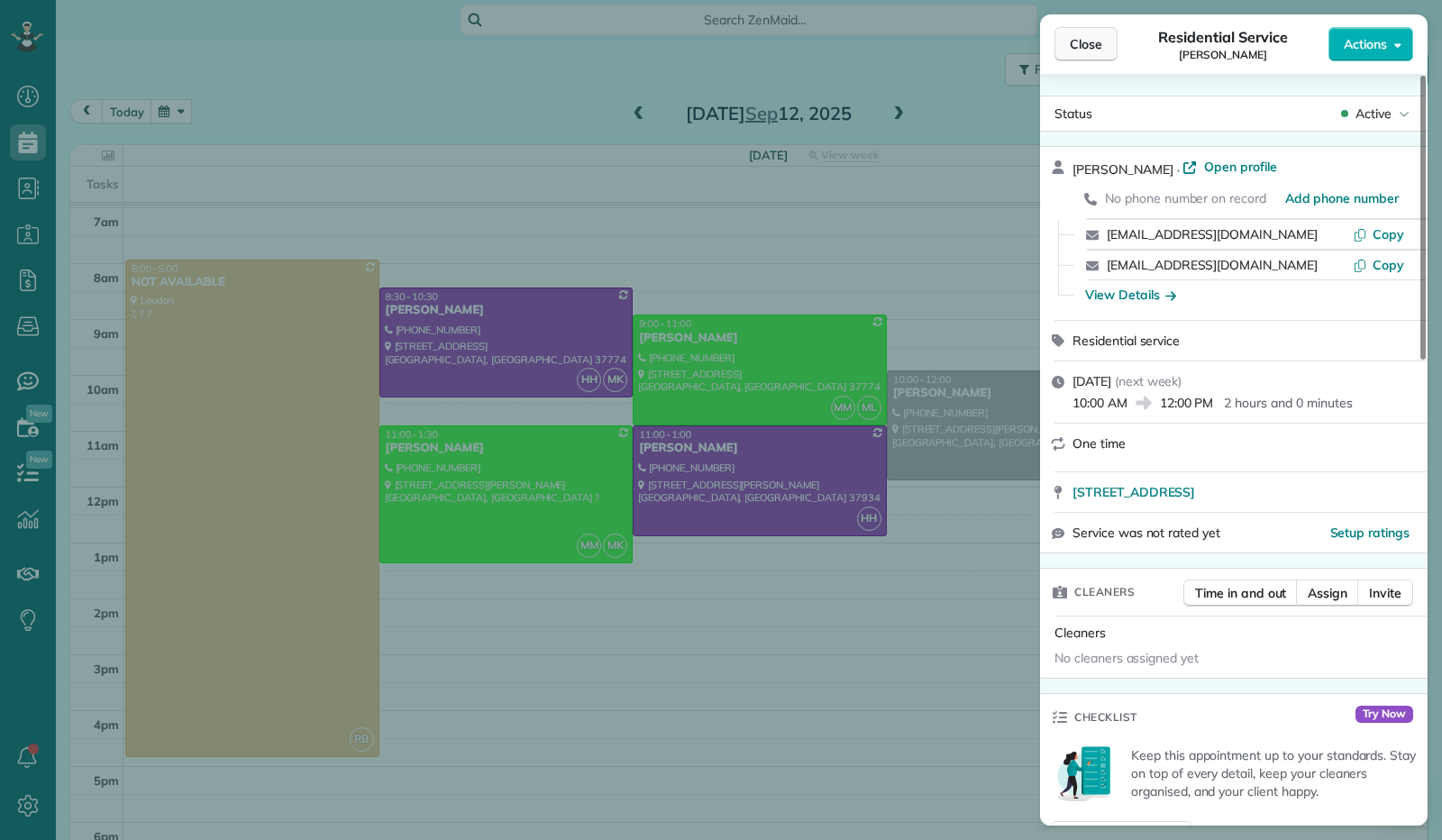
click at [1091, 27] on div "Close Residential Service [PERSON_NAME] Actions" at bounding box center [1233, 44] width 387 height 60
click at [1090, 39] on span "Close" at bounding box center [1085, 44] width 33 height 18
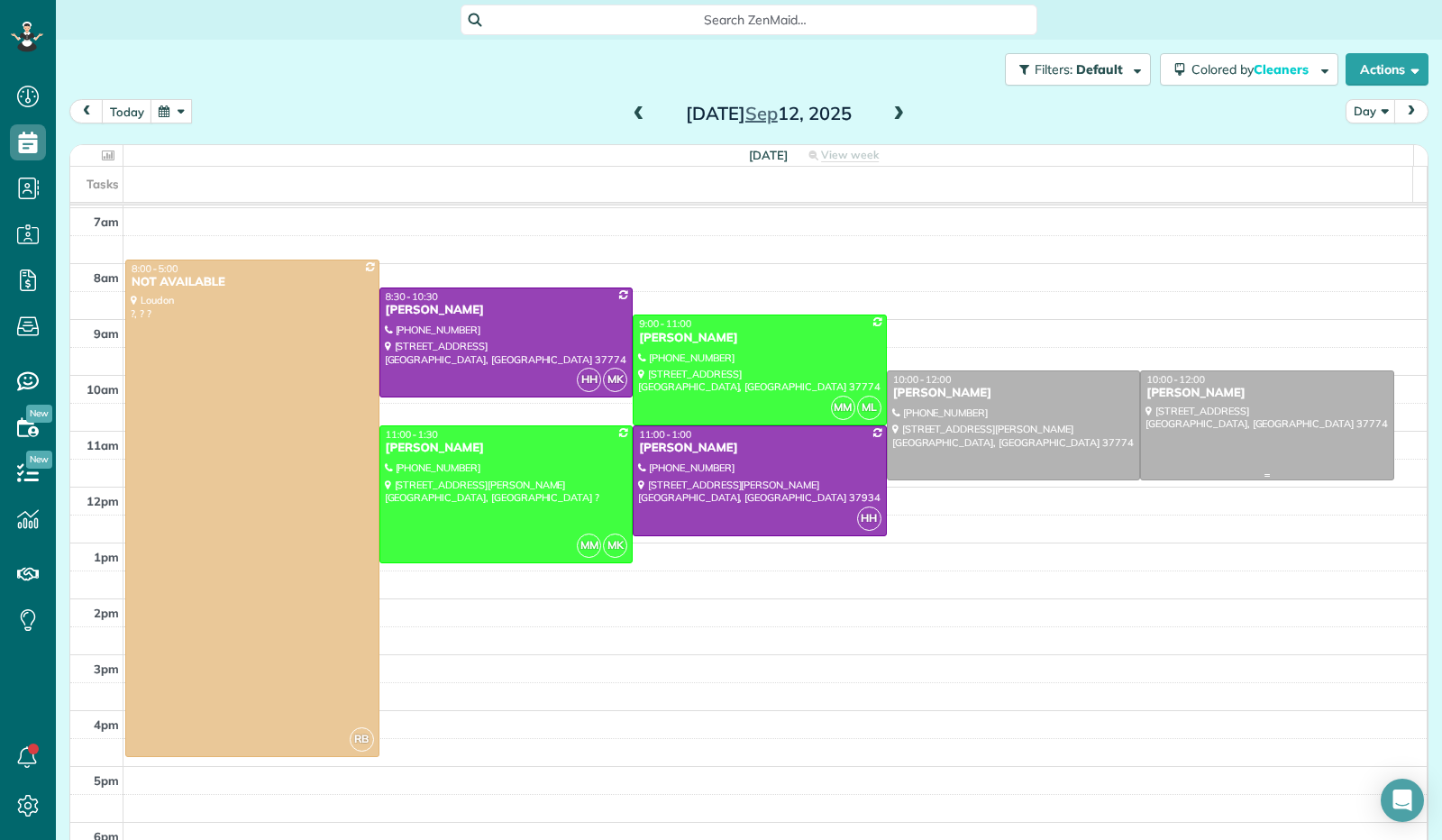
click at [1231, 435] on div at bounding box center [1267, 426] width 252 height 109
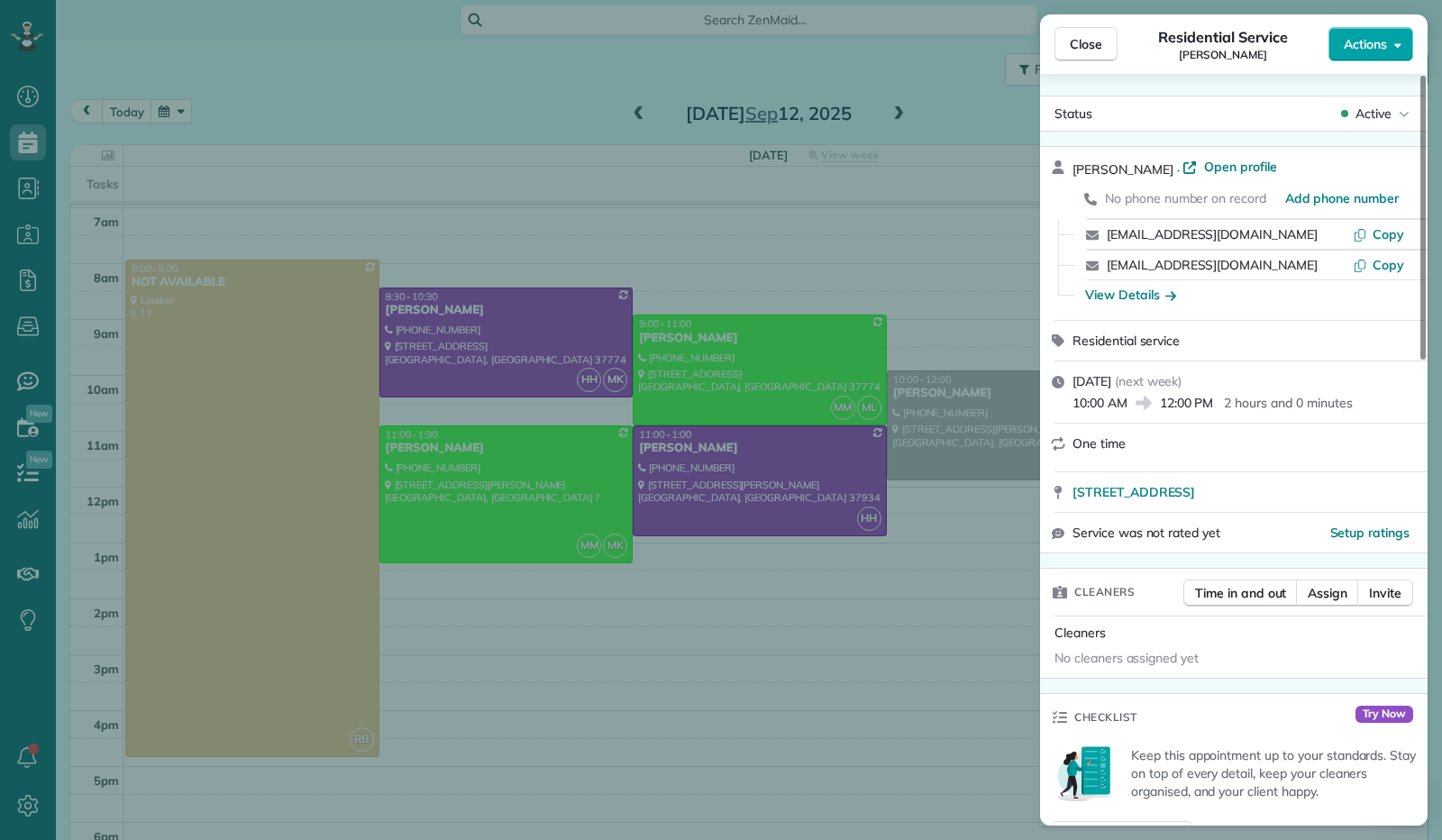
click at [1393, 50] on button "Actions" at bounding box center [1370, 44] width 85 height 35
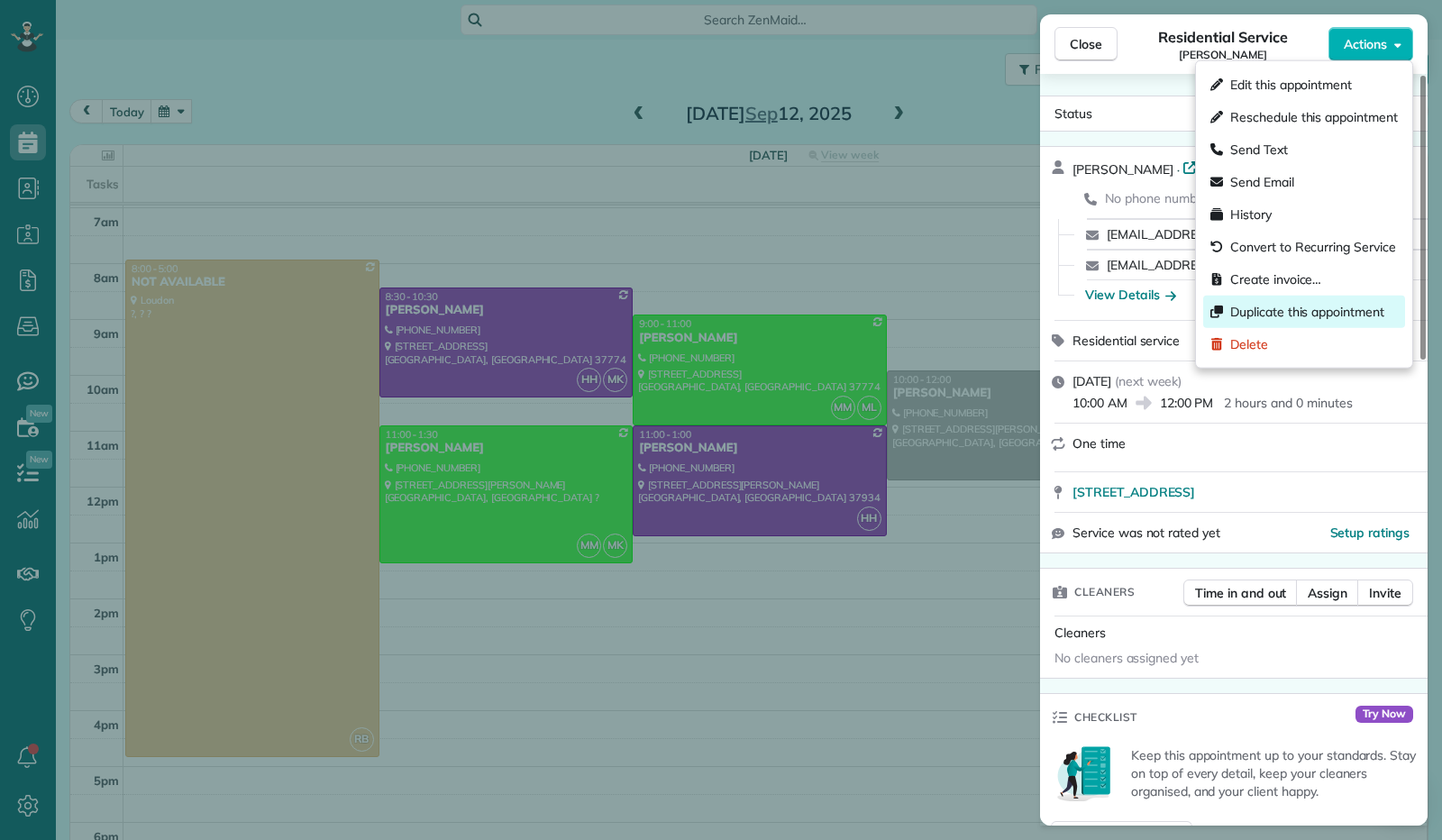
click at [1325, 305] on span "Duplicate this appointment" at bounding box center [1307, 311] width 154 height 18
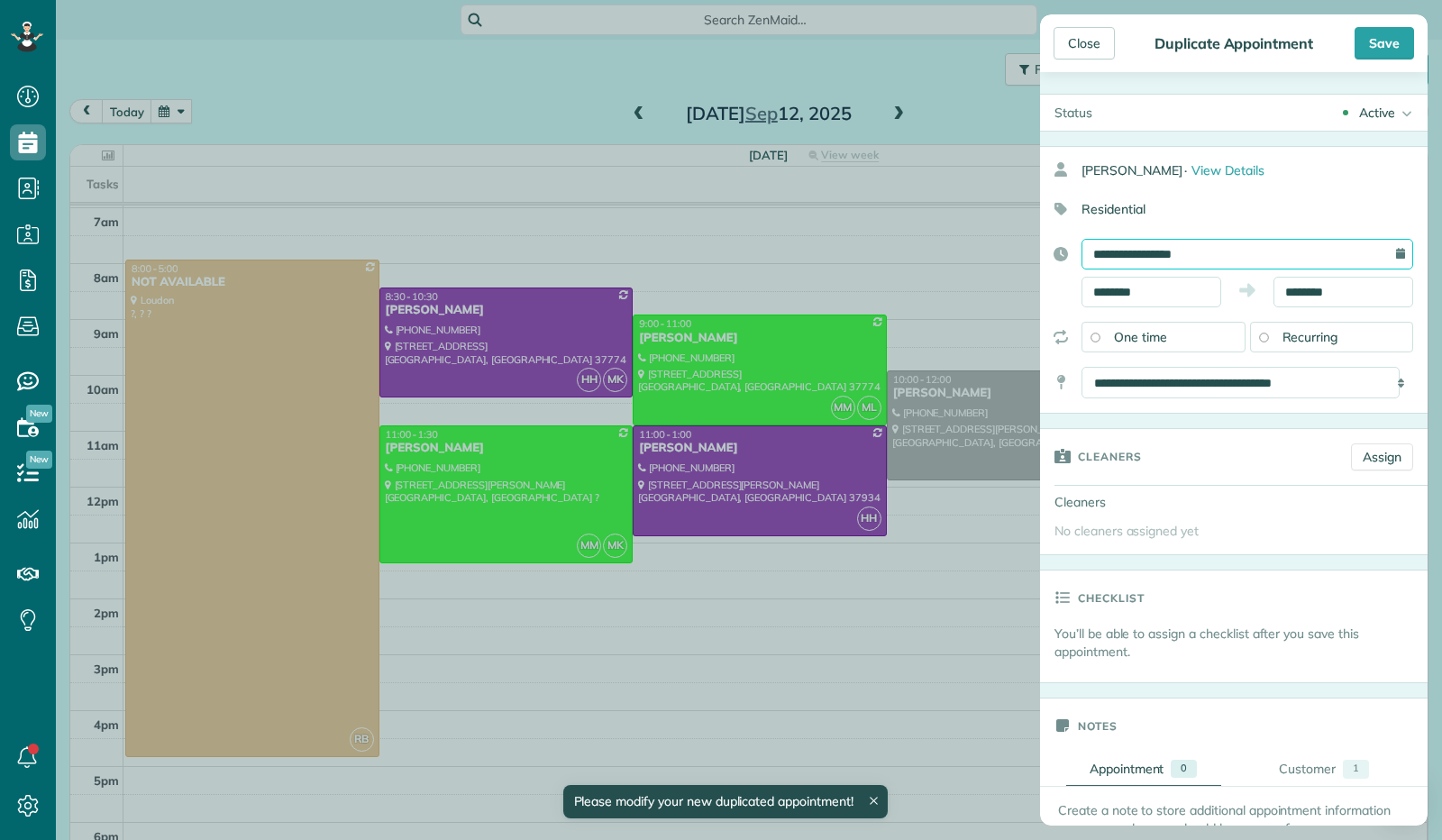
click at [1144, 260] on input "**********" at bounding box center [1246, 254] width 331 height 31
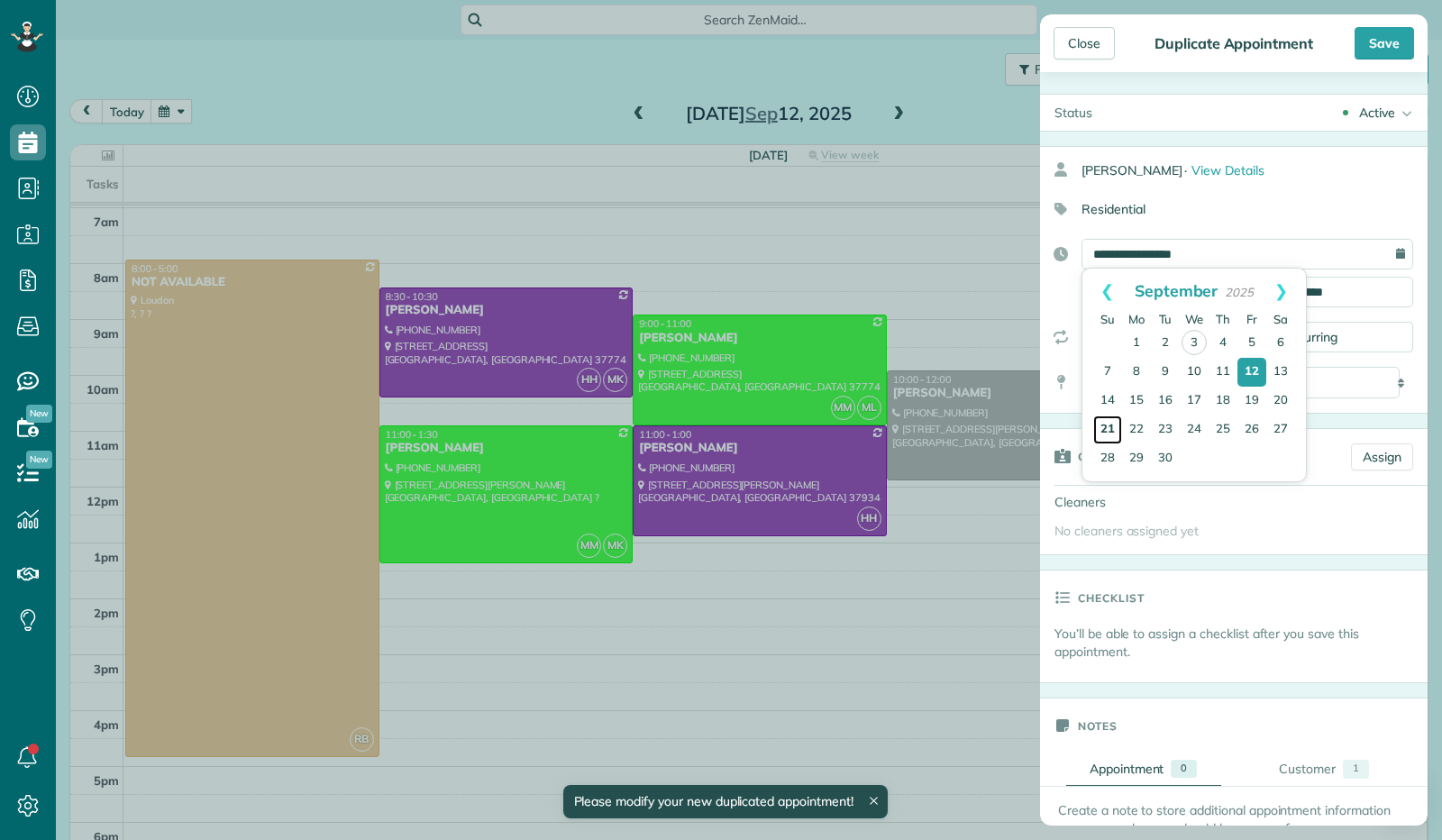
click at [1106, 429] on link "21" at bounding box center [1107, 429] width 29 height 29
type input "**********"
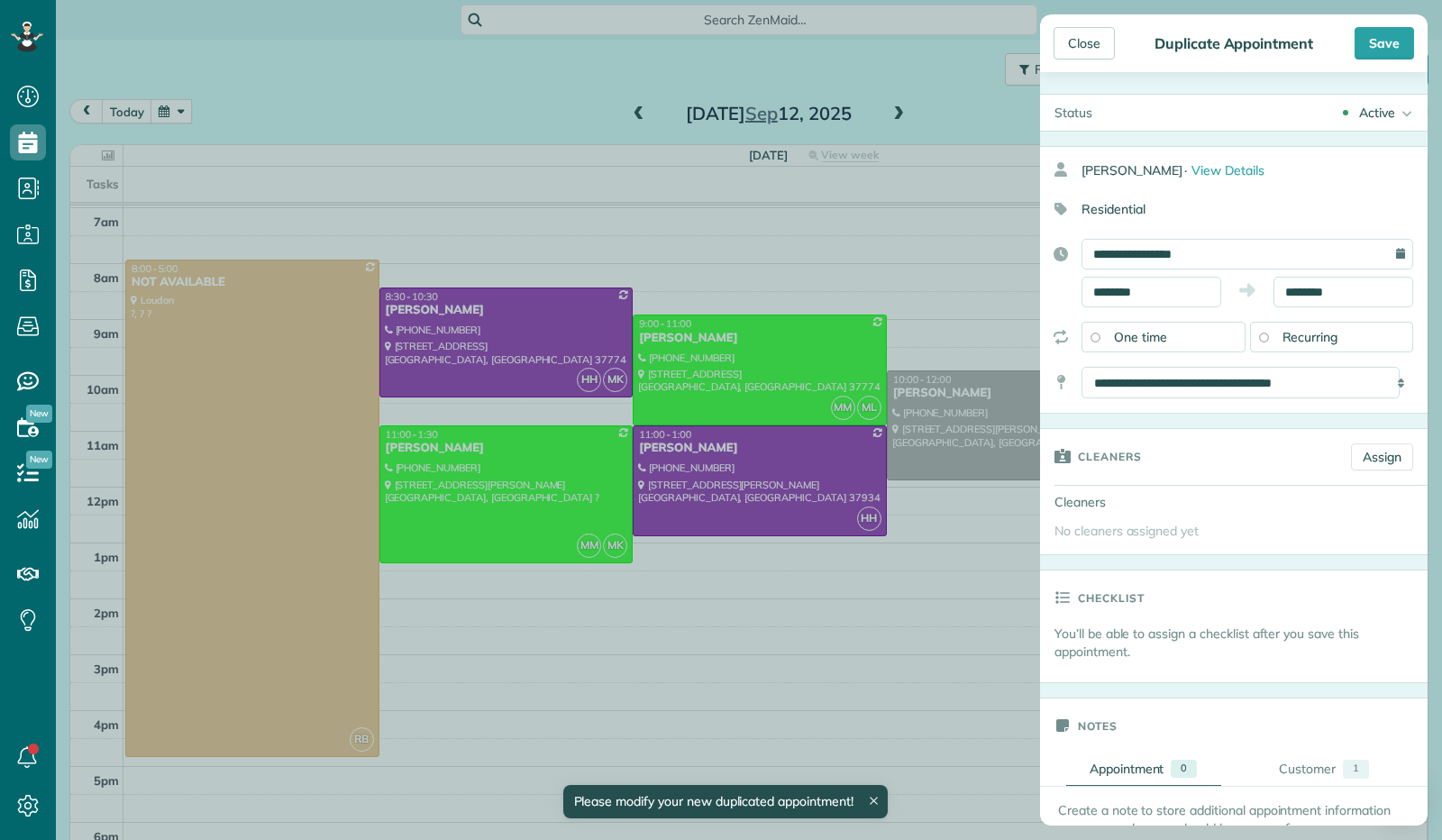
click at [1385, 39] on div "Save" at bounding box center [1384, 43] width 60 height 33
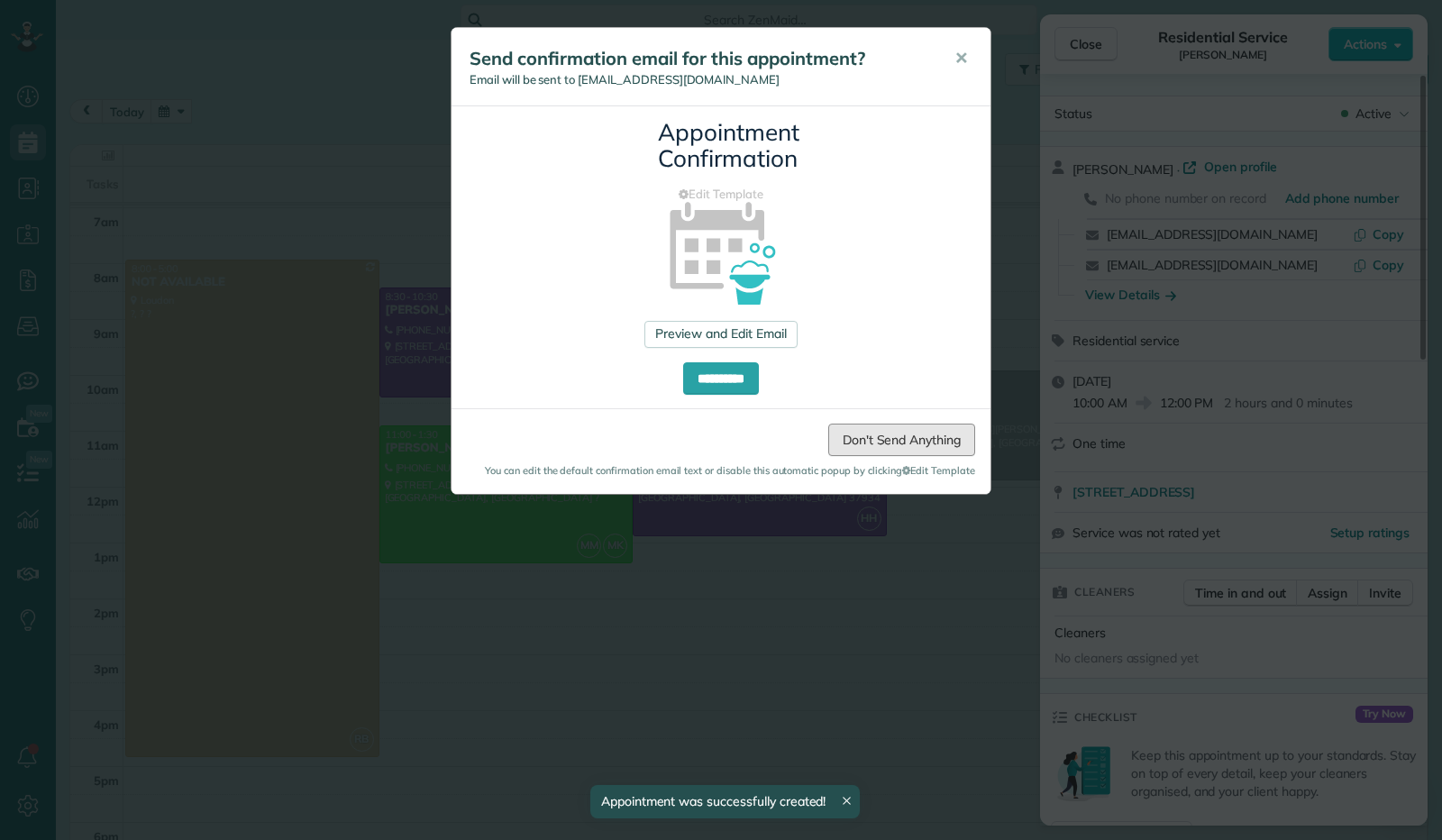
click at [908, 448] on link "Don't Send Anything" at bounding box center [901, 440] width 147 height 33
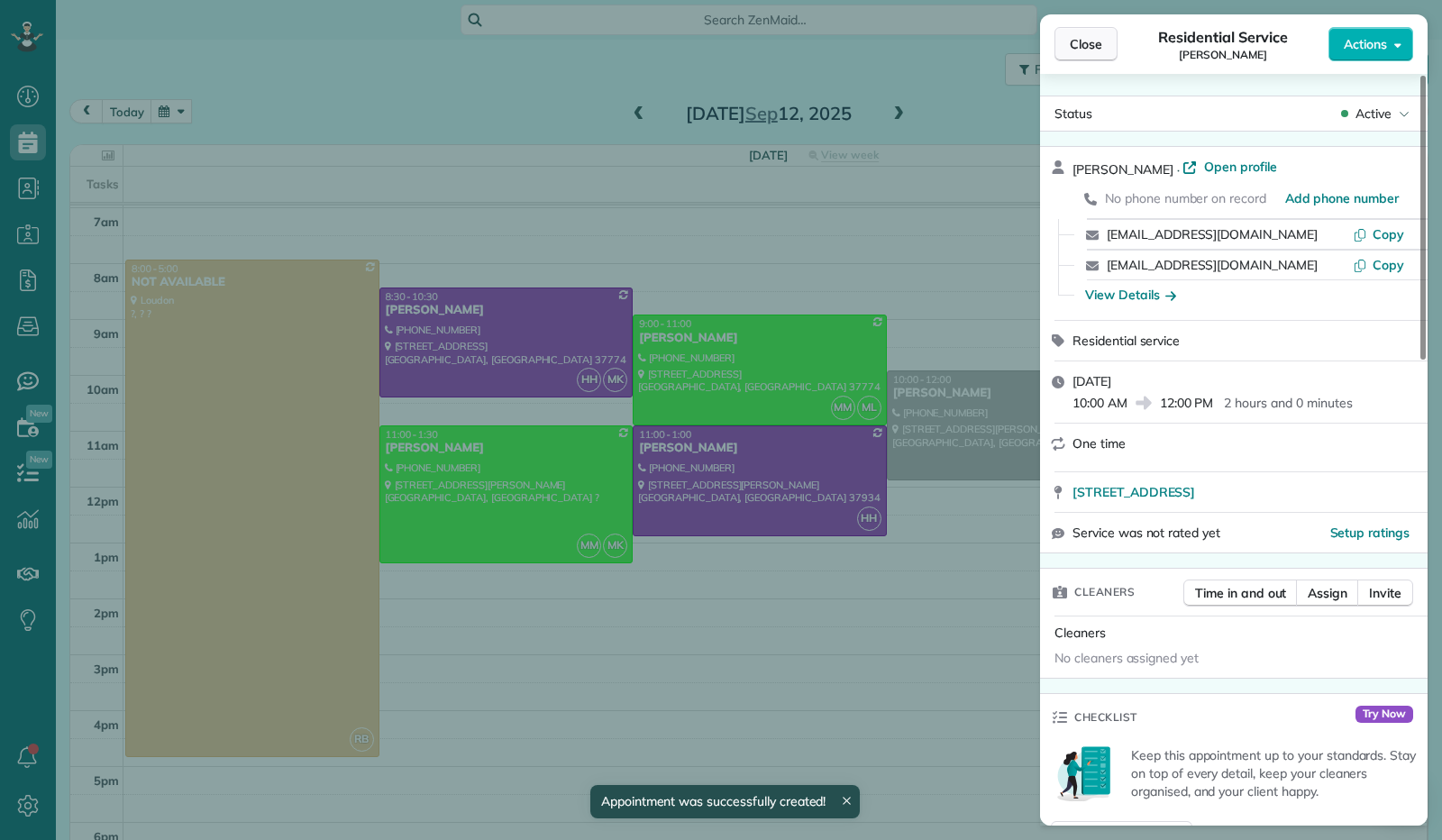
click at [1090, 43] on span "Close" at bounding box center [1085, 44] width 33 height 18
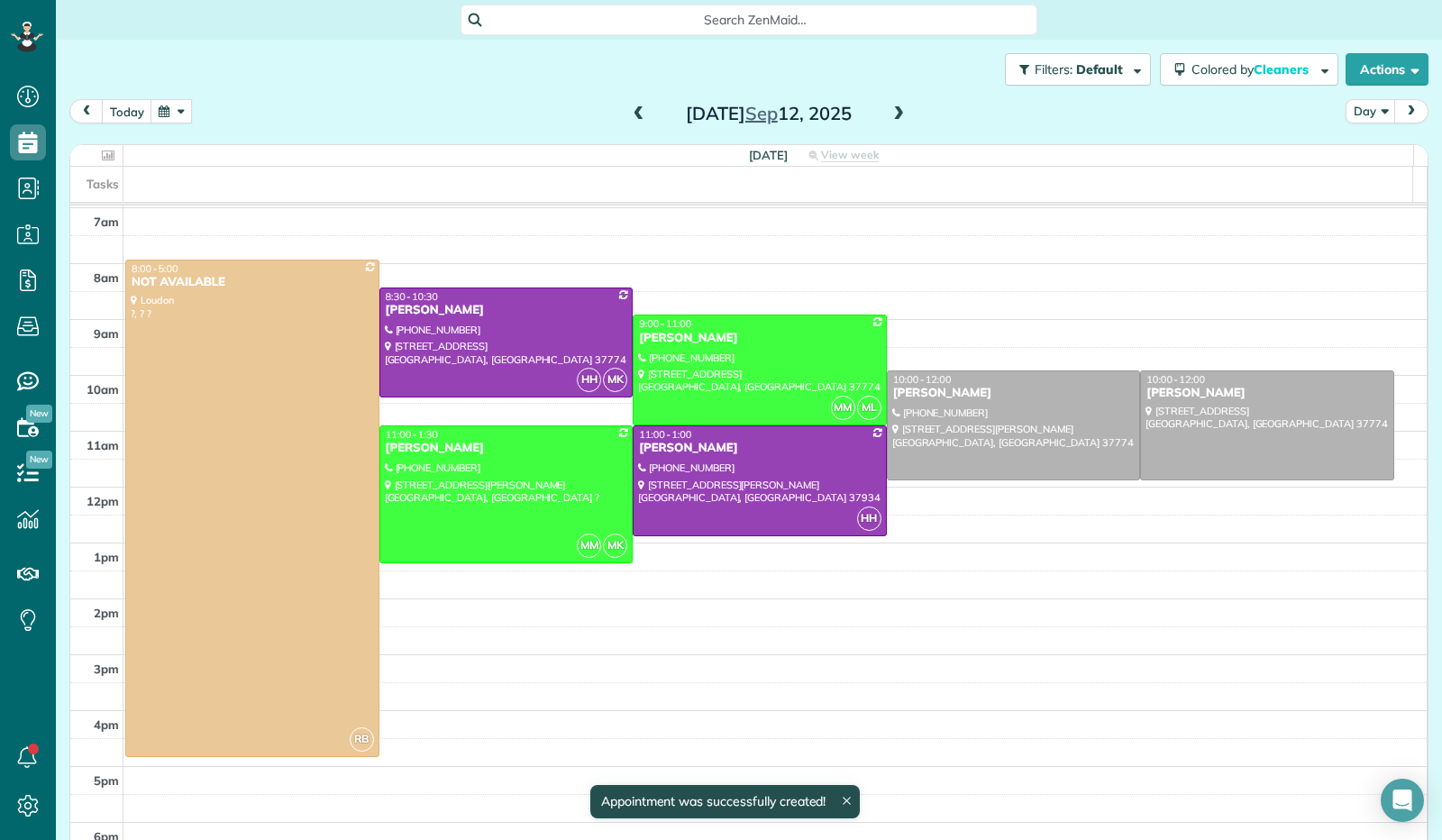
click at [167, 101] on button "button" at bounding box center [171, 111] width 41 height 24
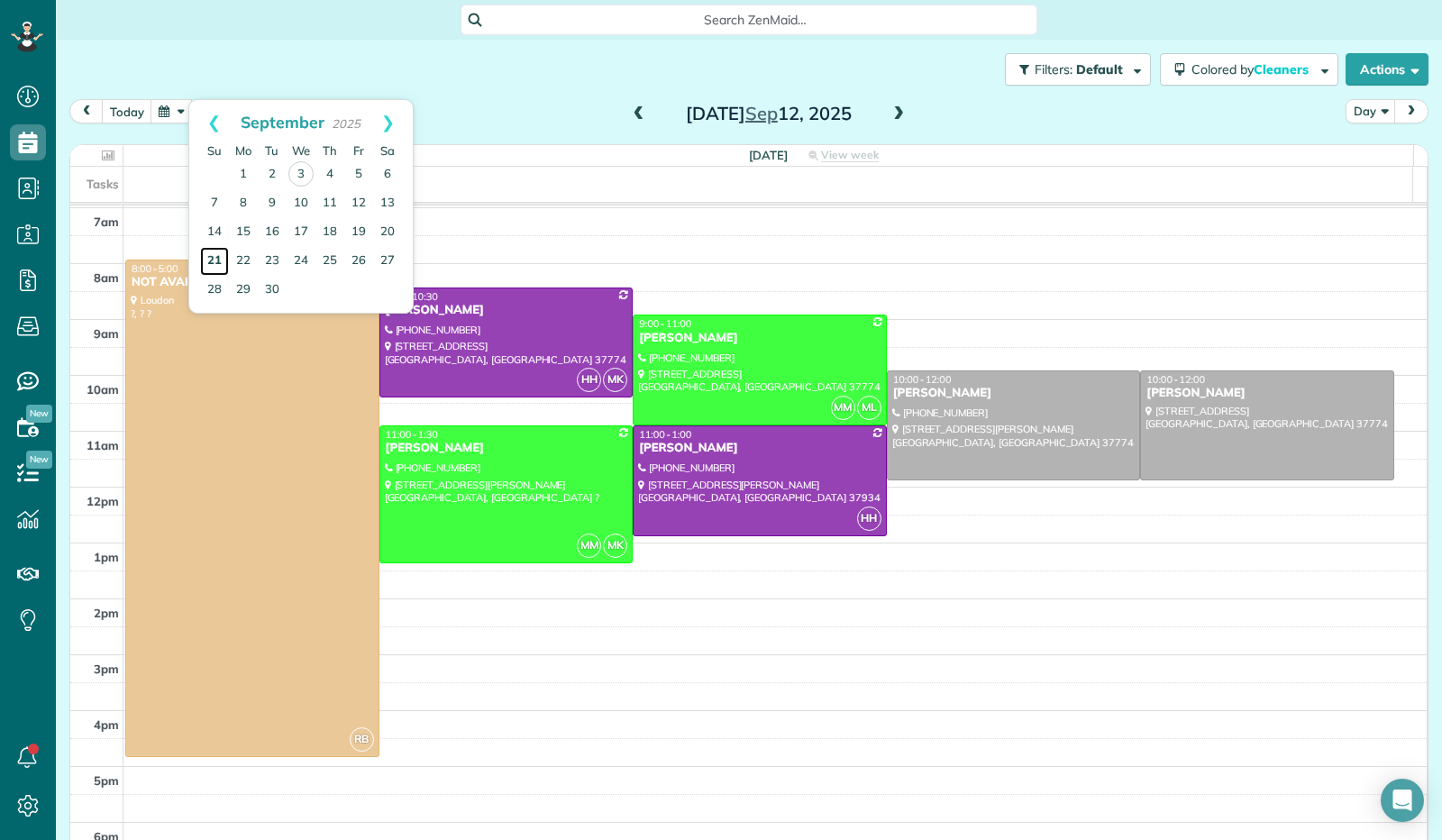
click at [214, 262] on link "21" at bounding box center [214, 261] width 29 height 29
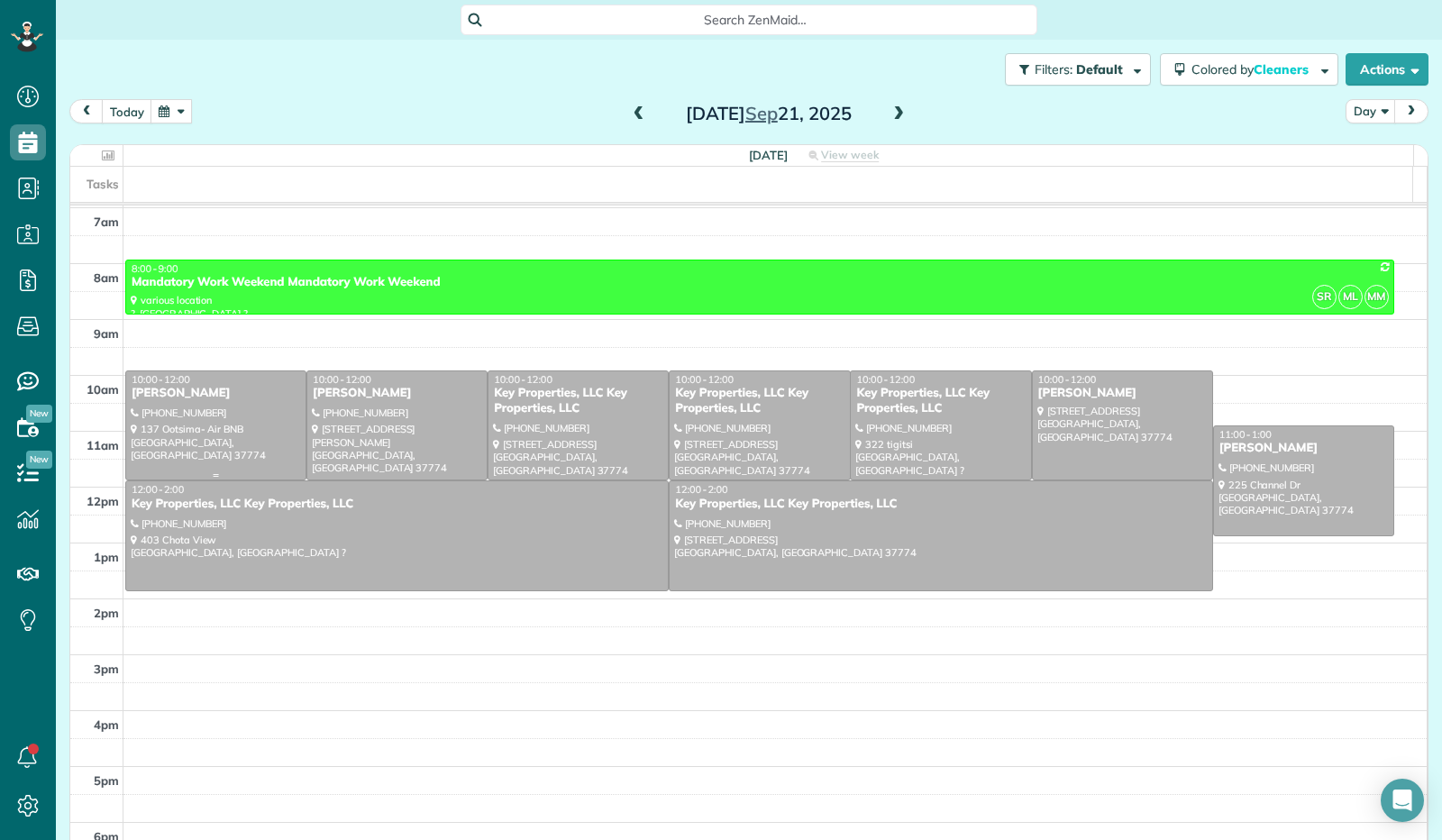
click at [230, 426] on div at bounding box center [216, 426] width 179 height 109
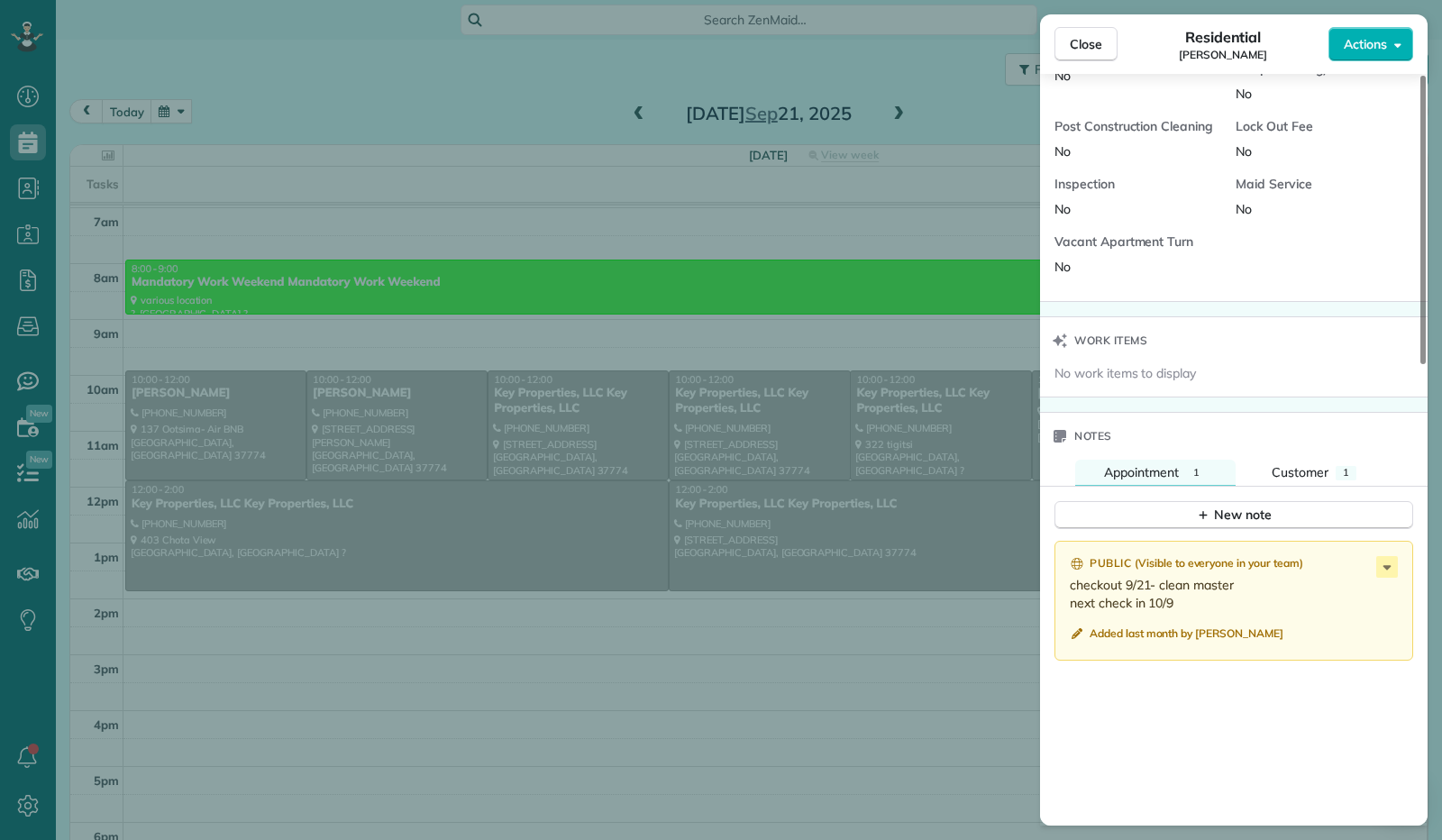
scroll to position [1172, 0]
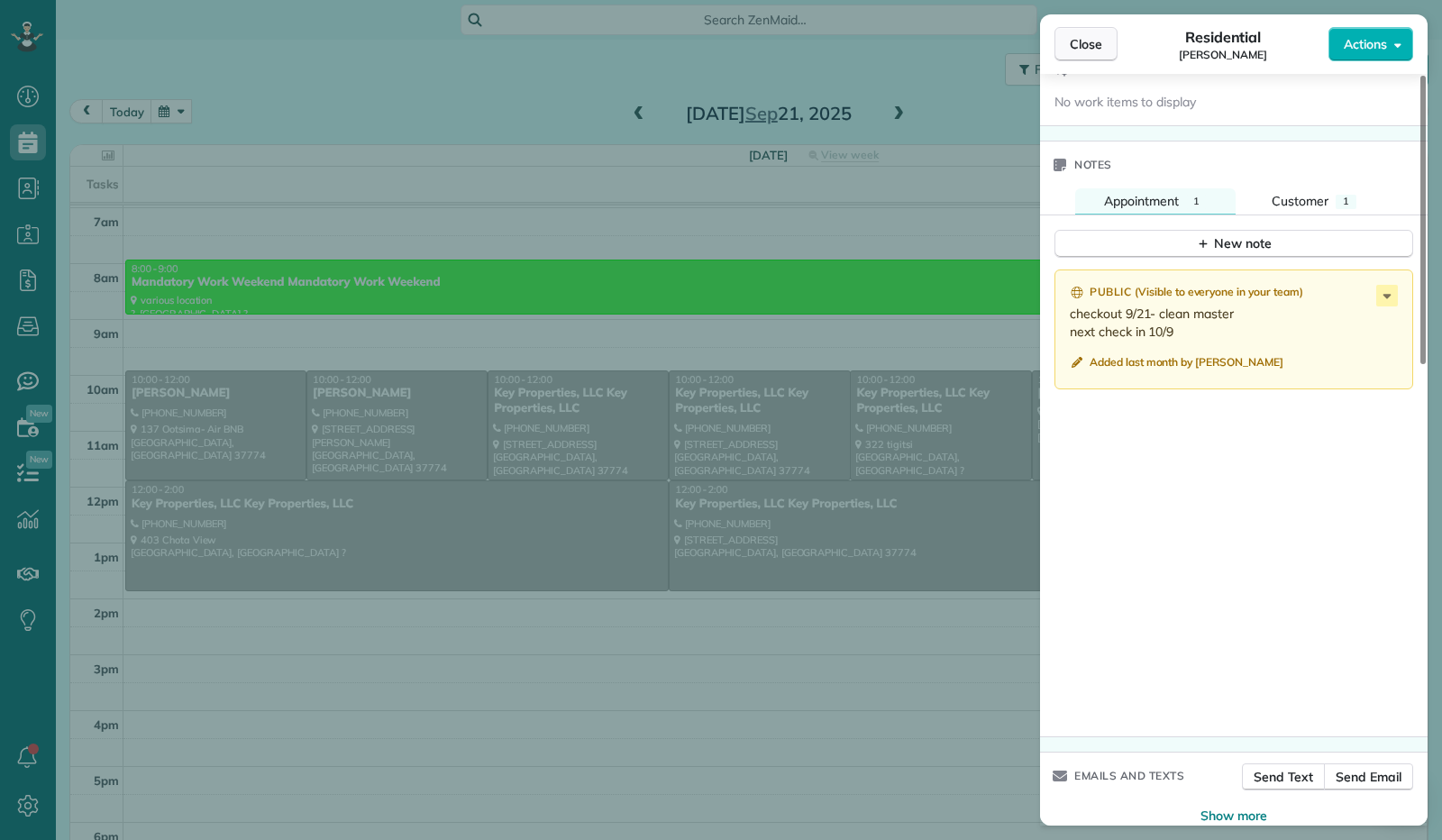
click at [1093, 51] on span "Close" at bounding box center [1085, 44] width 33 height 18
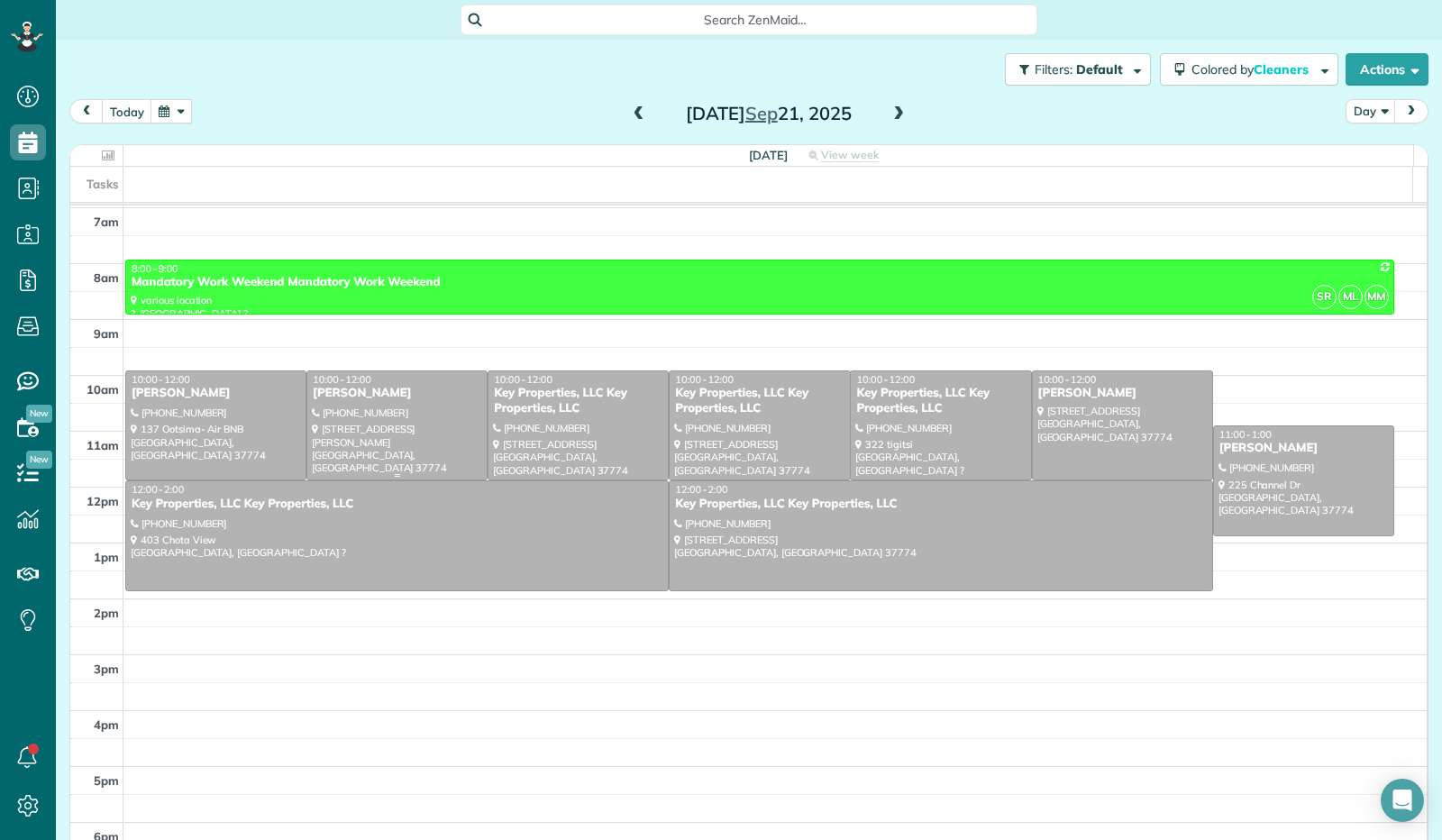
click at [427, 415] on div at bounding box center [397, 426] width 179 height 109
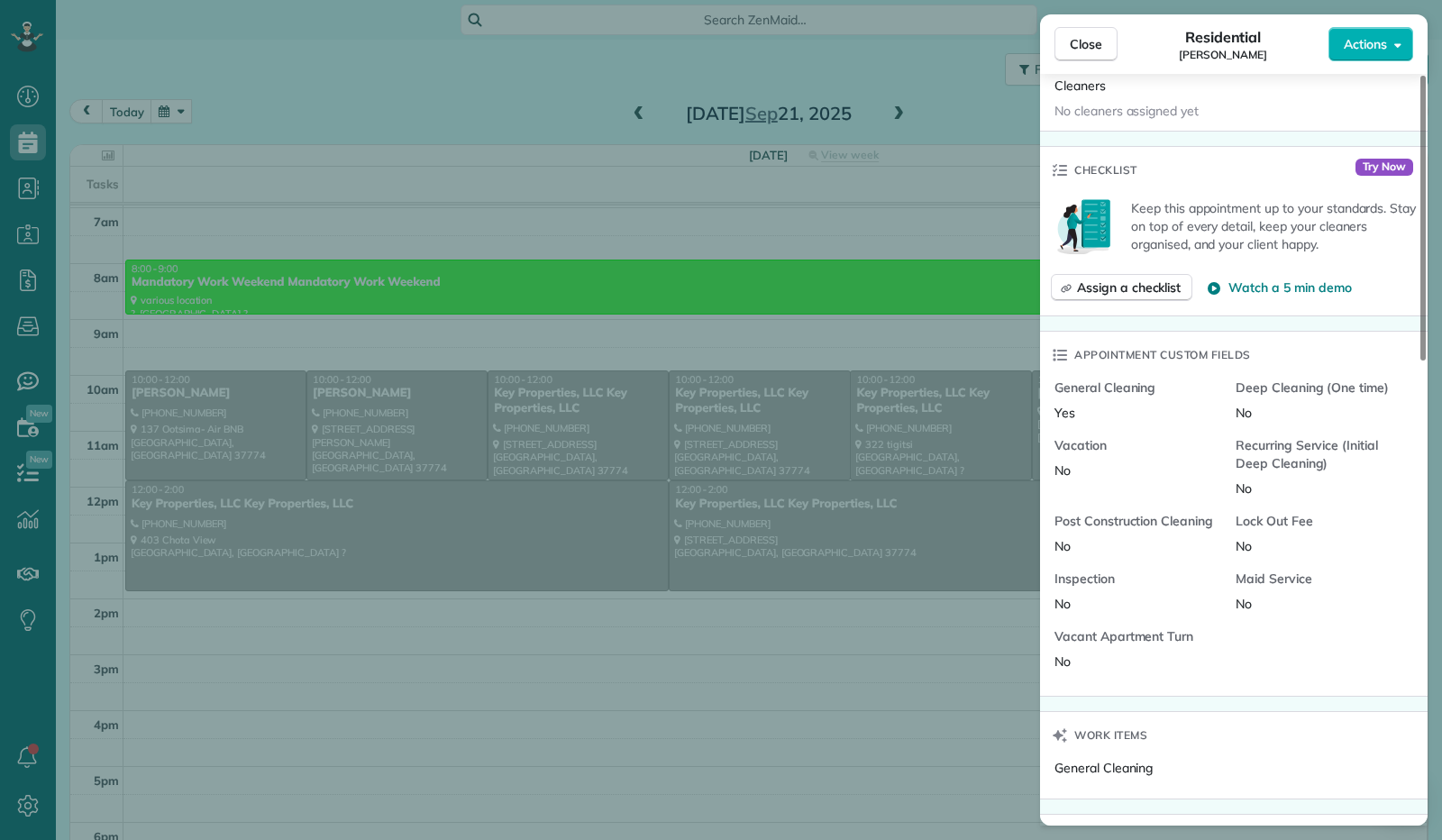
scroll to position [1081, 0]
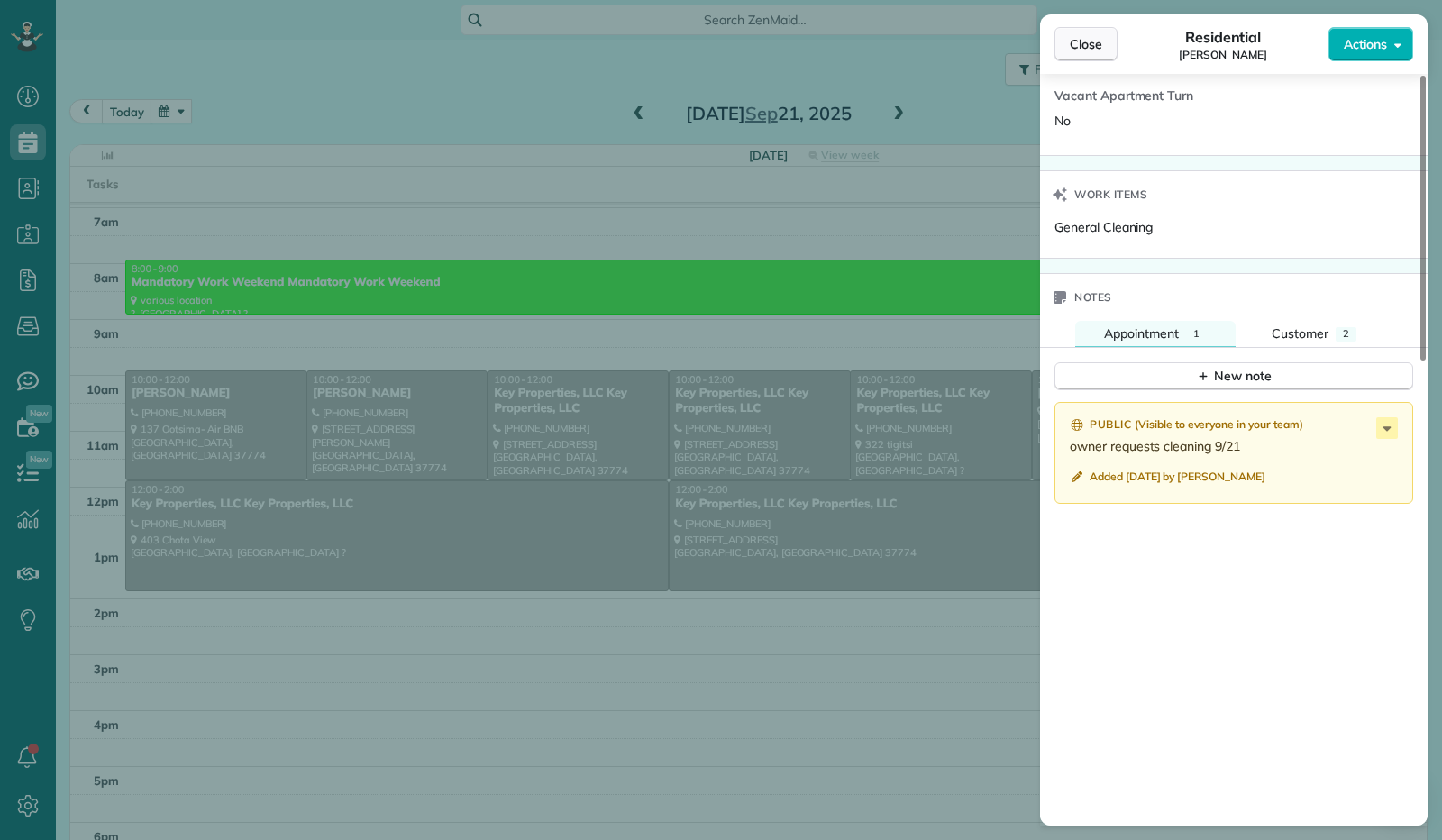
click at [1082, 47] on span "Close" at bounding box center [1085, 44] width 33 height 18
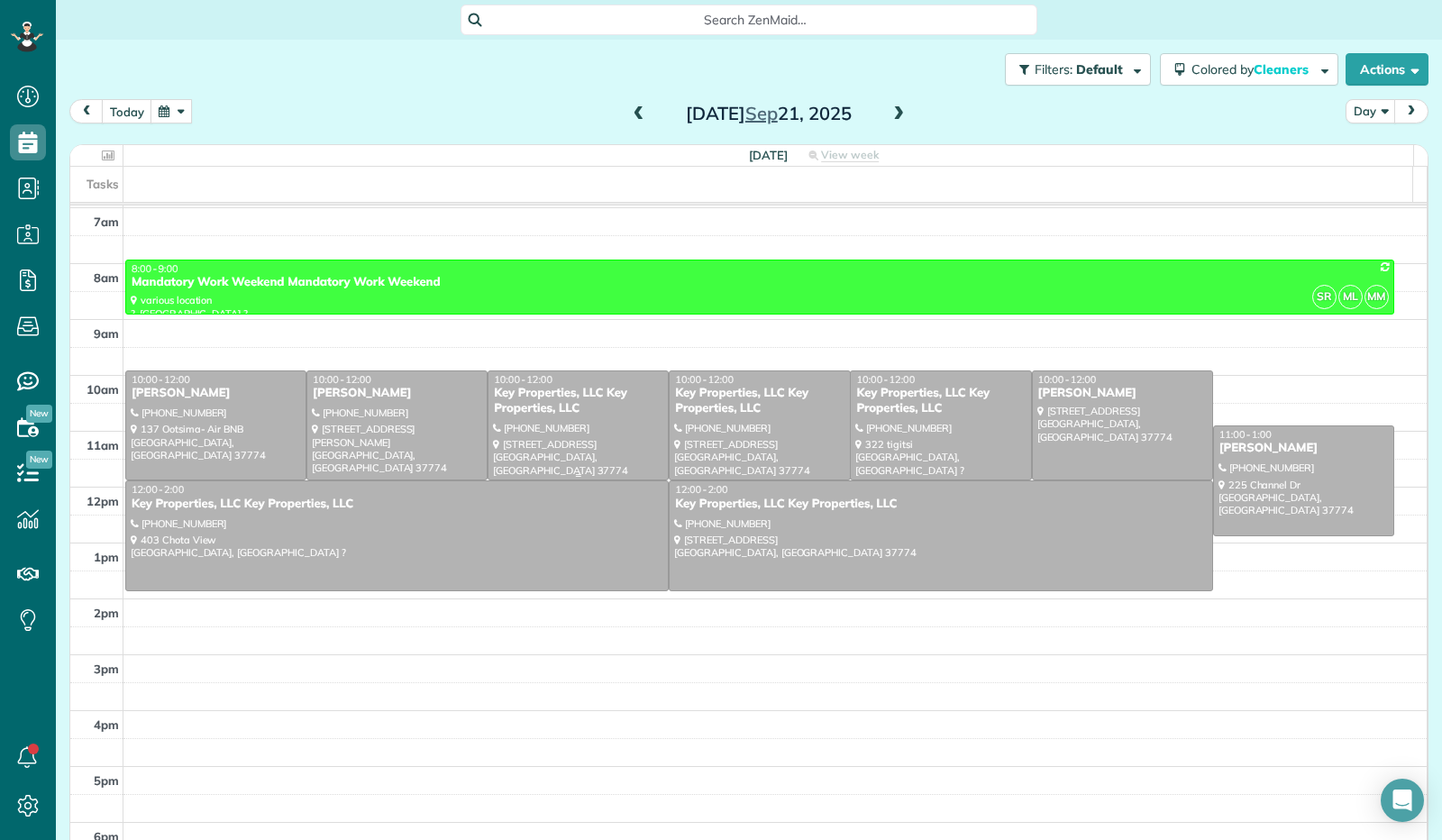
click at [582, 433] on div at bounding box center [578, 426] width 179 height 109
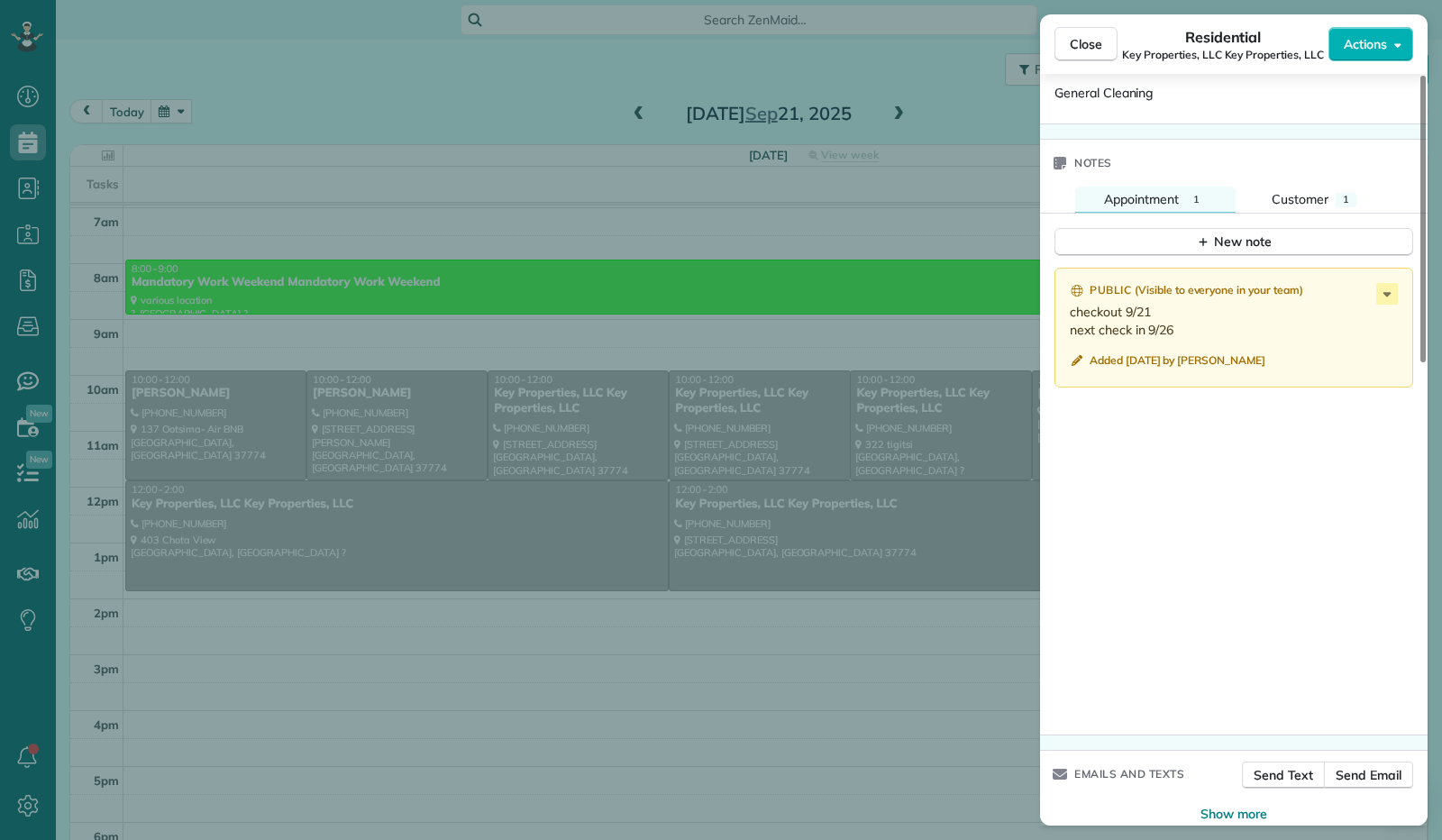
scroll to position [1209, 0]
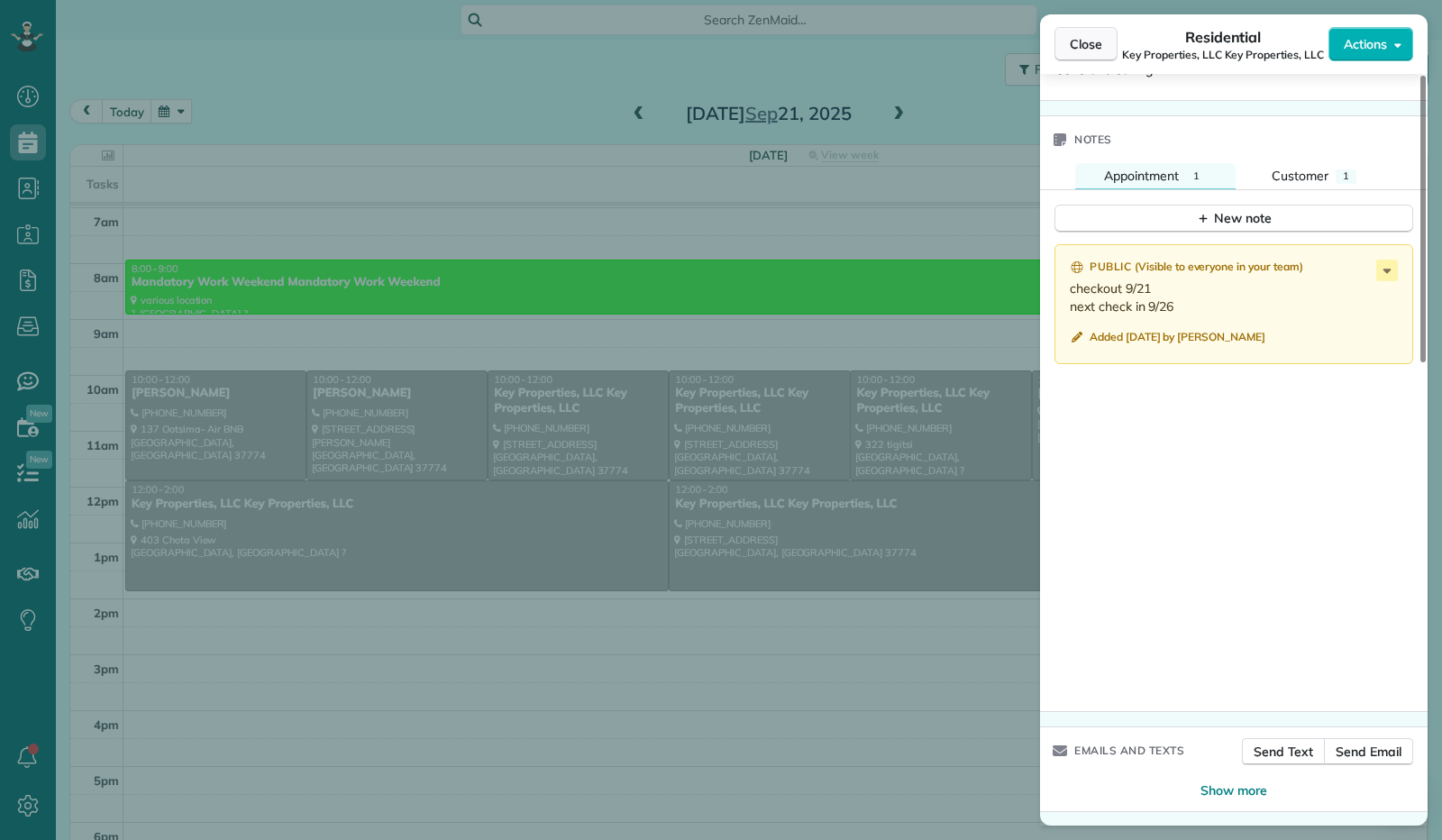
click at [1090, 52] on span "Close" at bounding box center [1085, 44] width 33 height 18
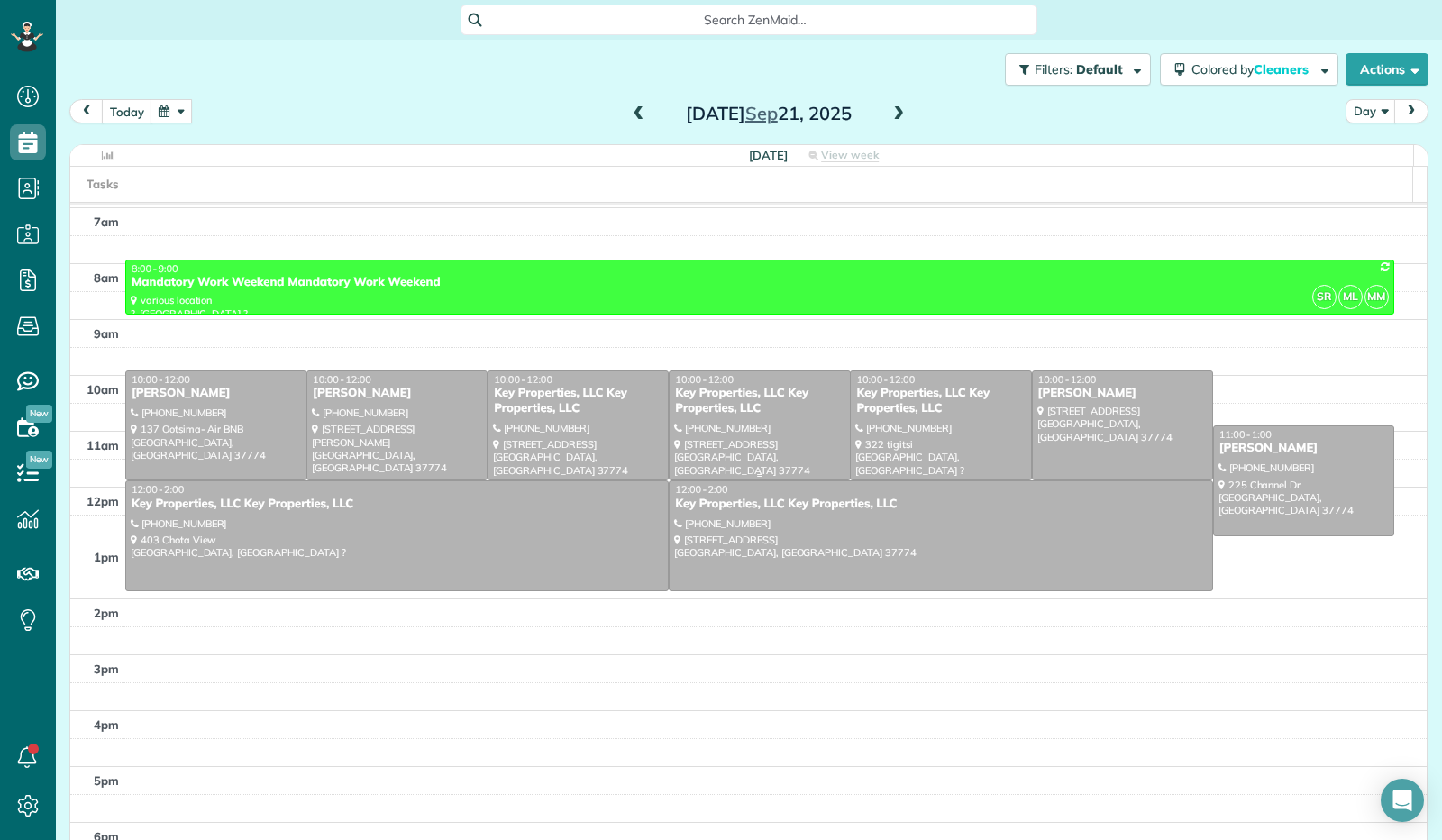
click at [705, 418] on div at bounding box center [759, 426] width 179 height 109
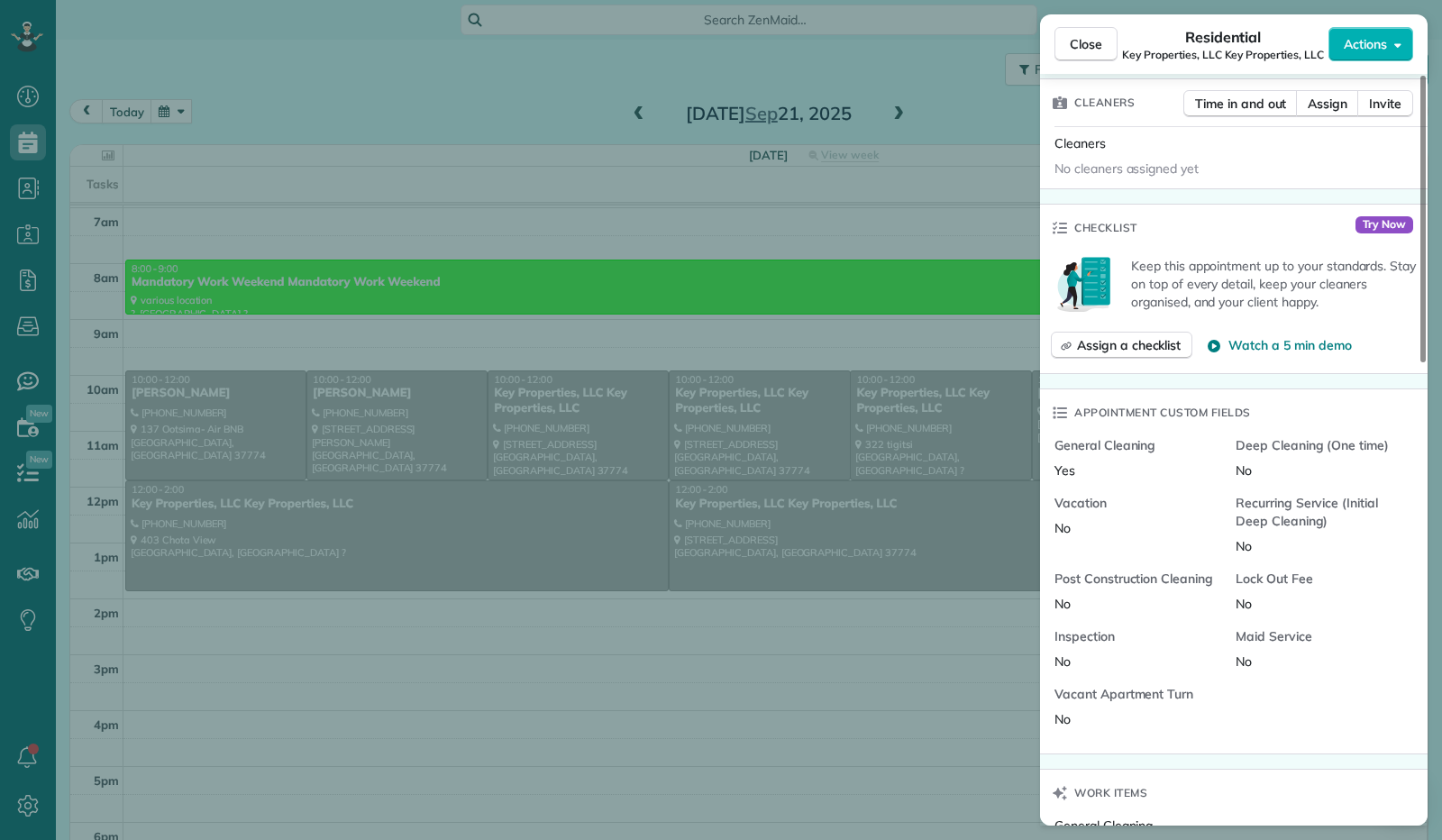
scroll to position [814, 0]
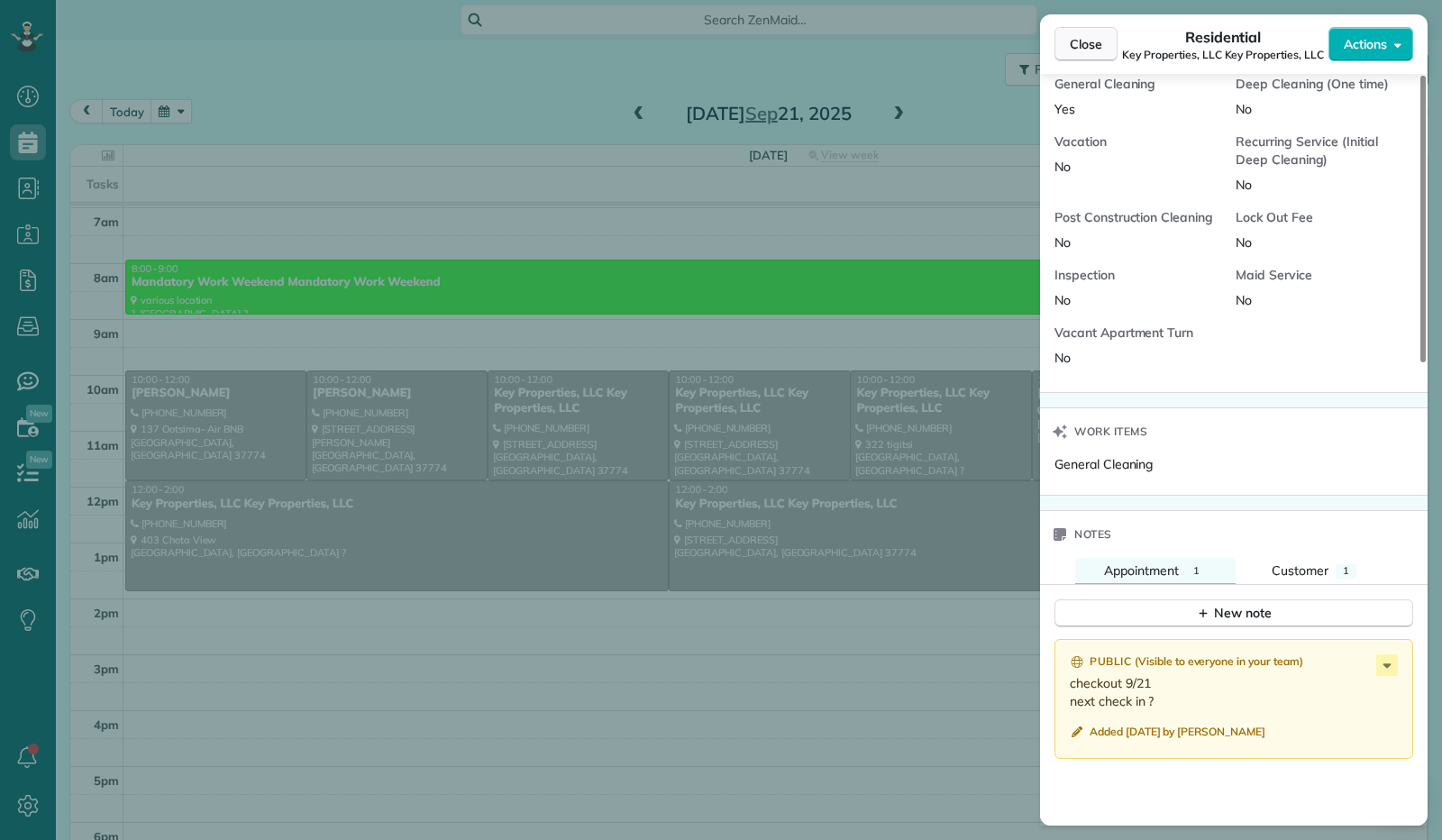
click at [1087, 42] on span "Close" at bounding box center [1085, 44] width 33 height 18
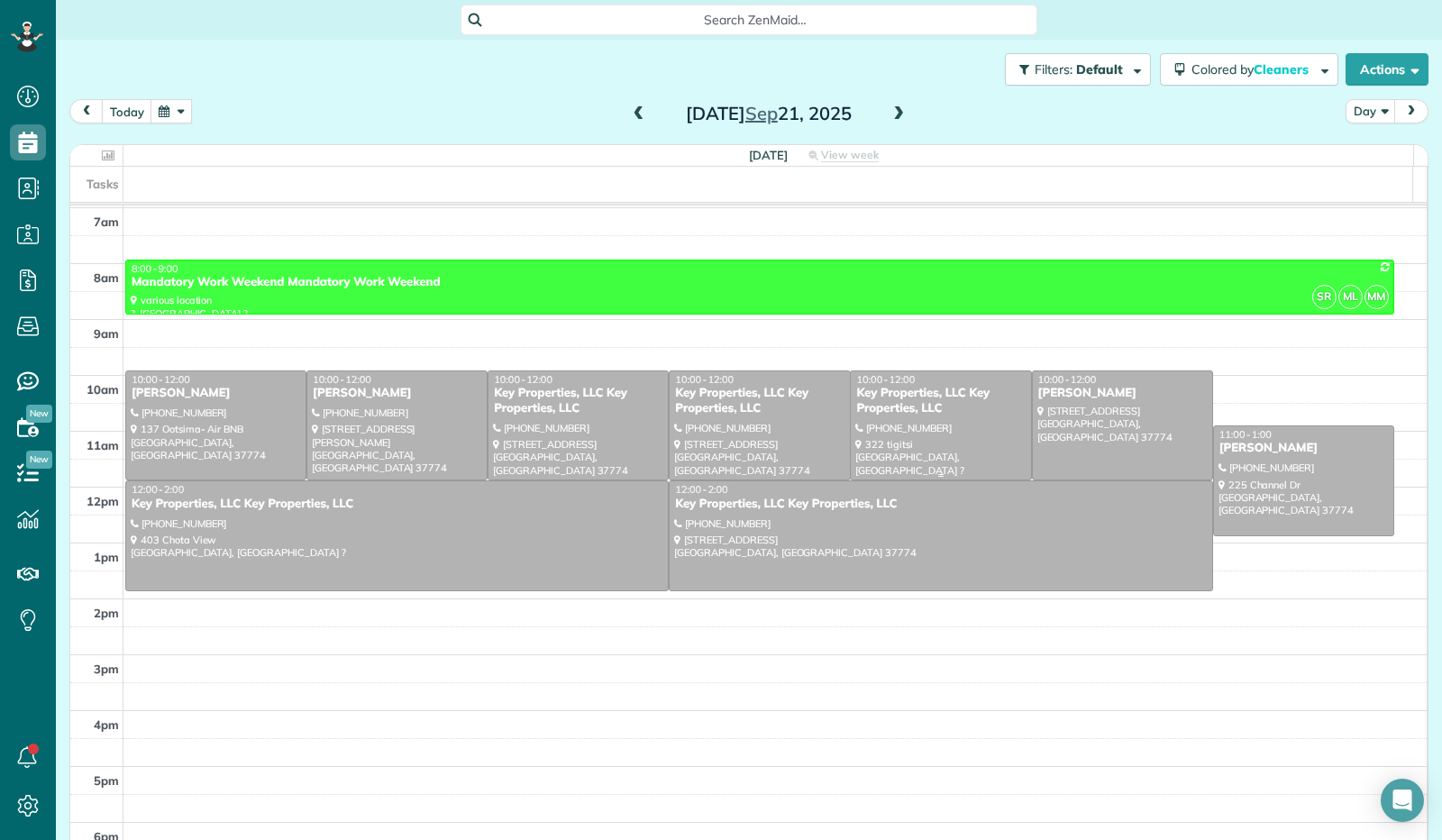
click at [924, 437] on div at bounding box center [940, 426] width 179 height 109
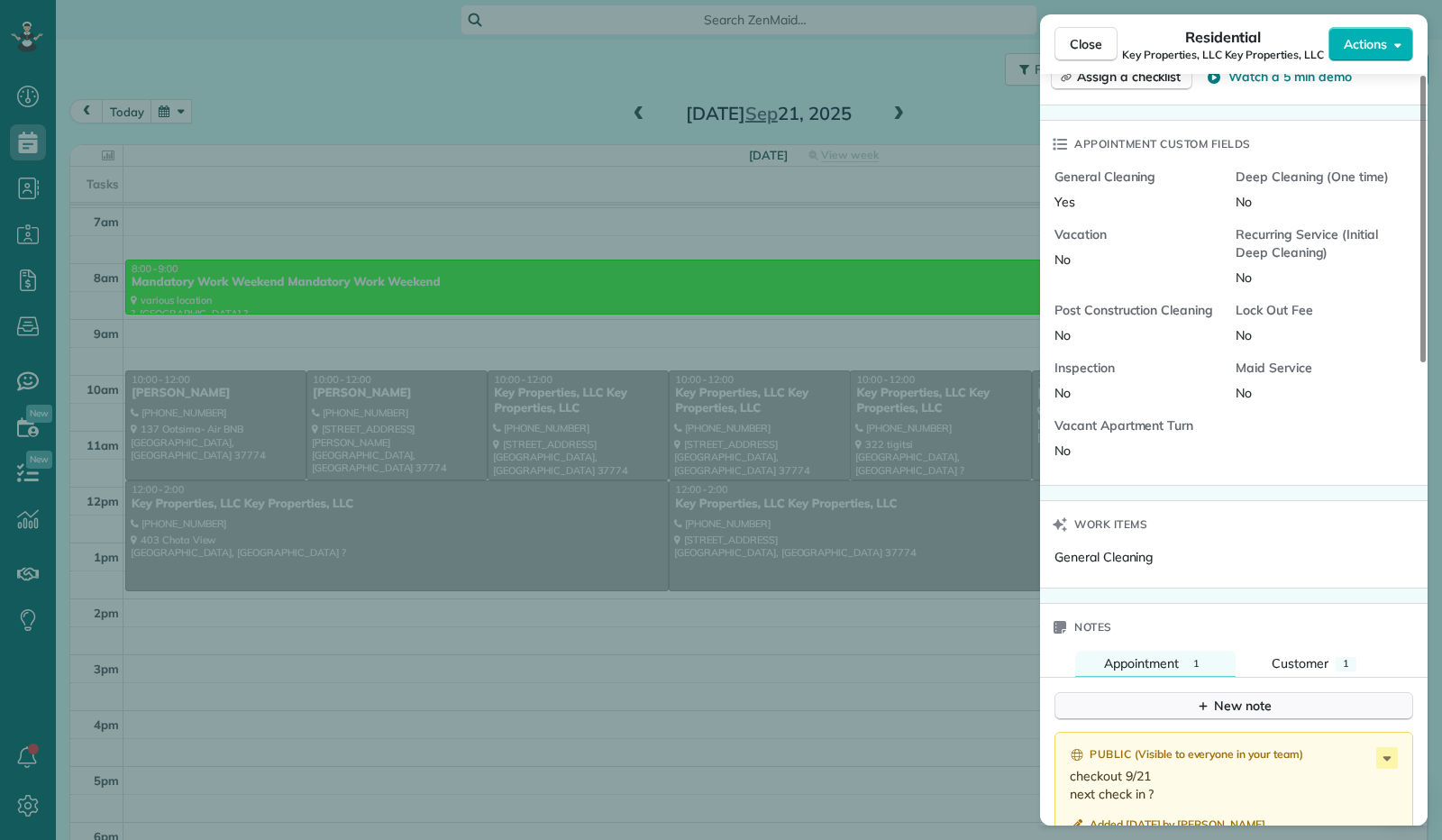
scroll to position [1209, 0]
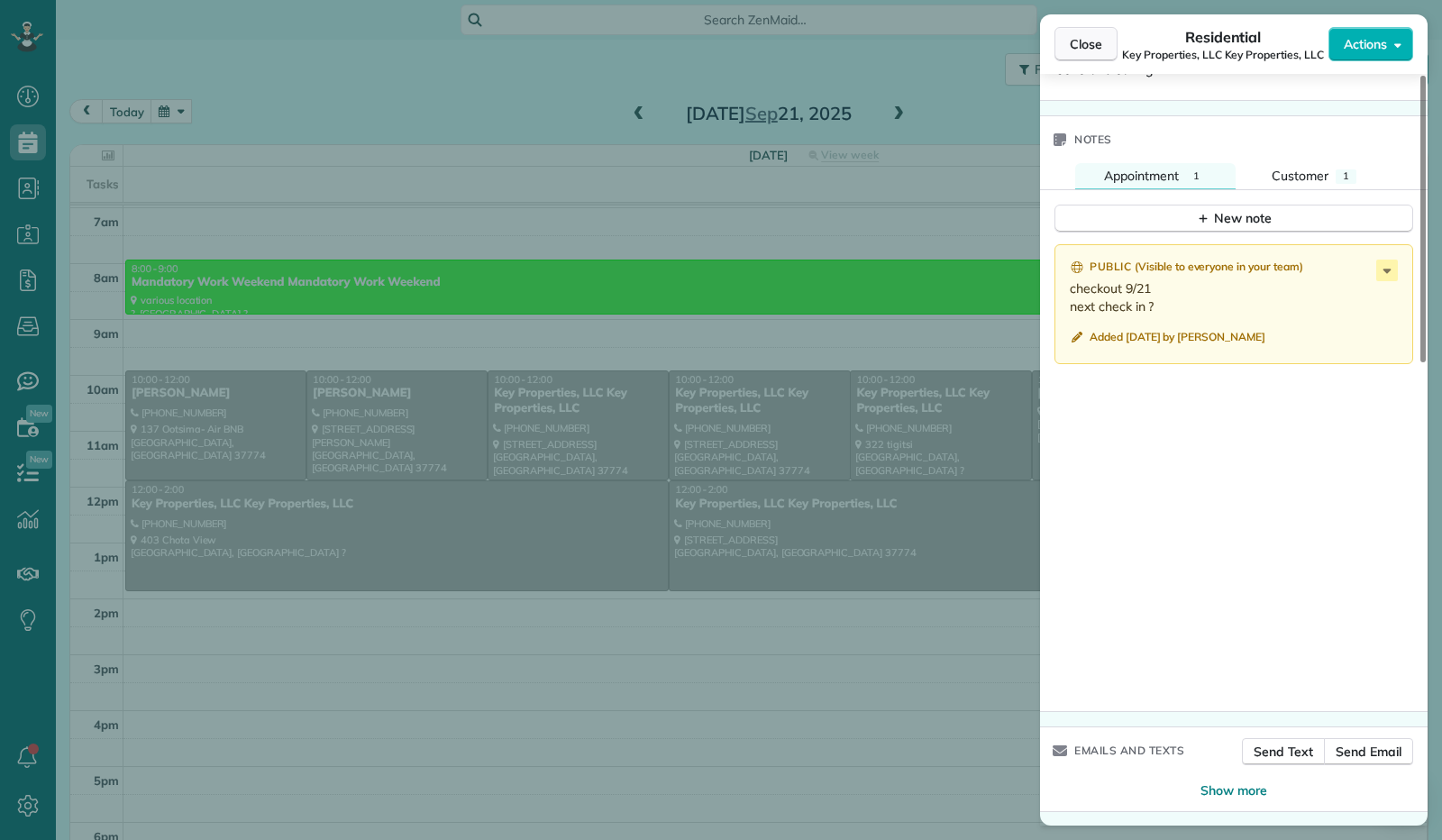
click at [1090, 49] on span "Close" at bounding box center [1085, 44] width 33 height 18
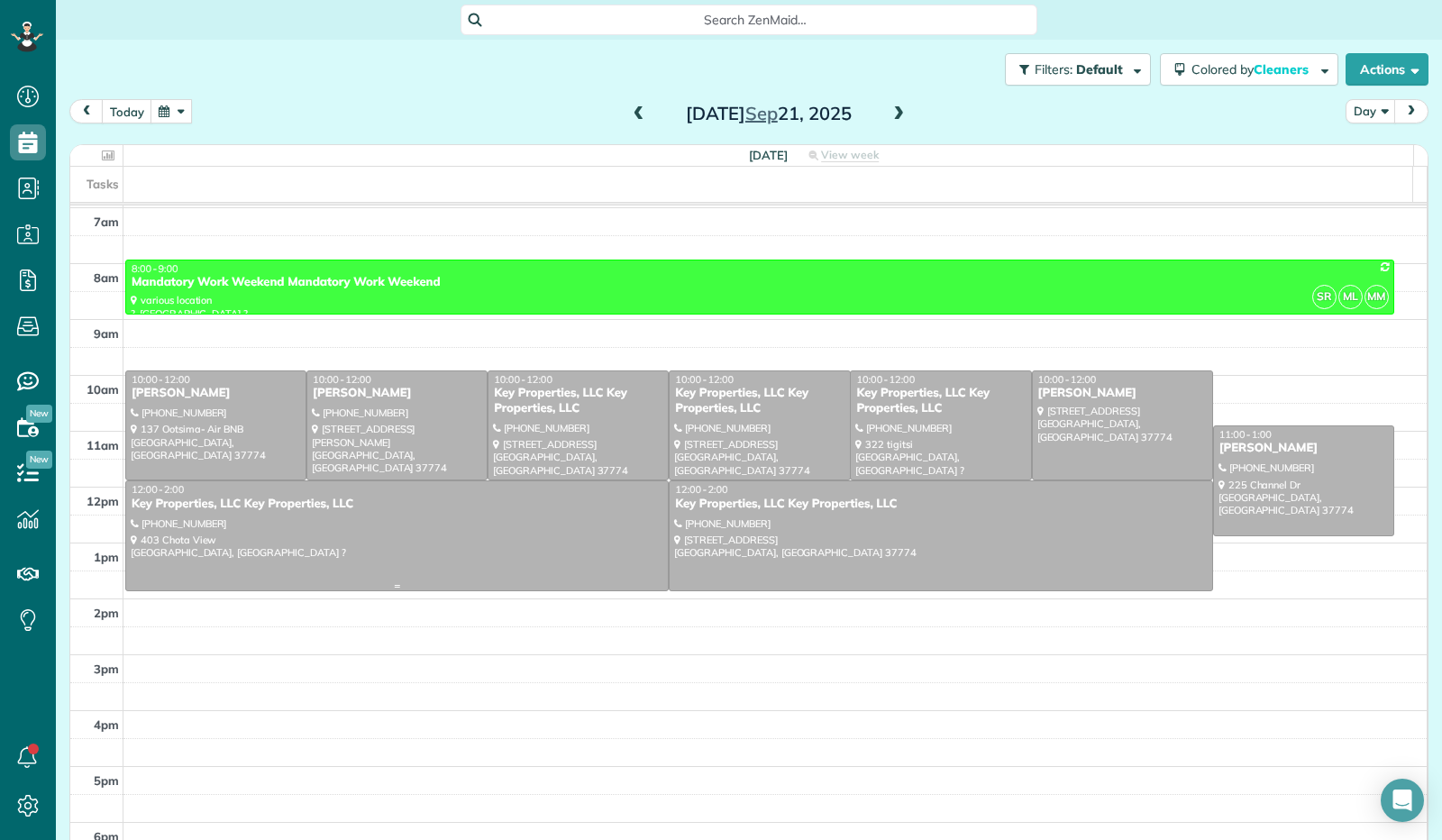
click at [391, 548] on div at bounding box center [397, 536] width 541 height 109
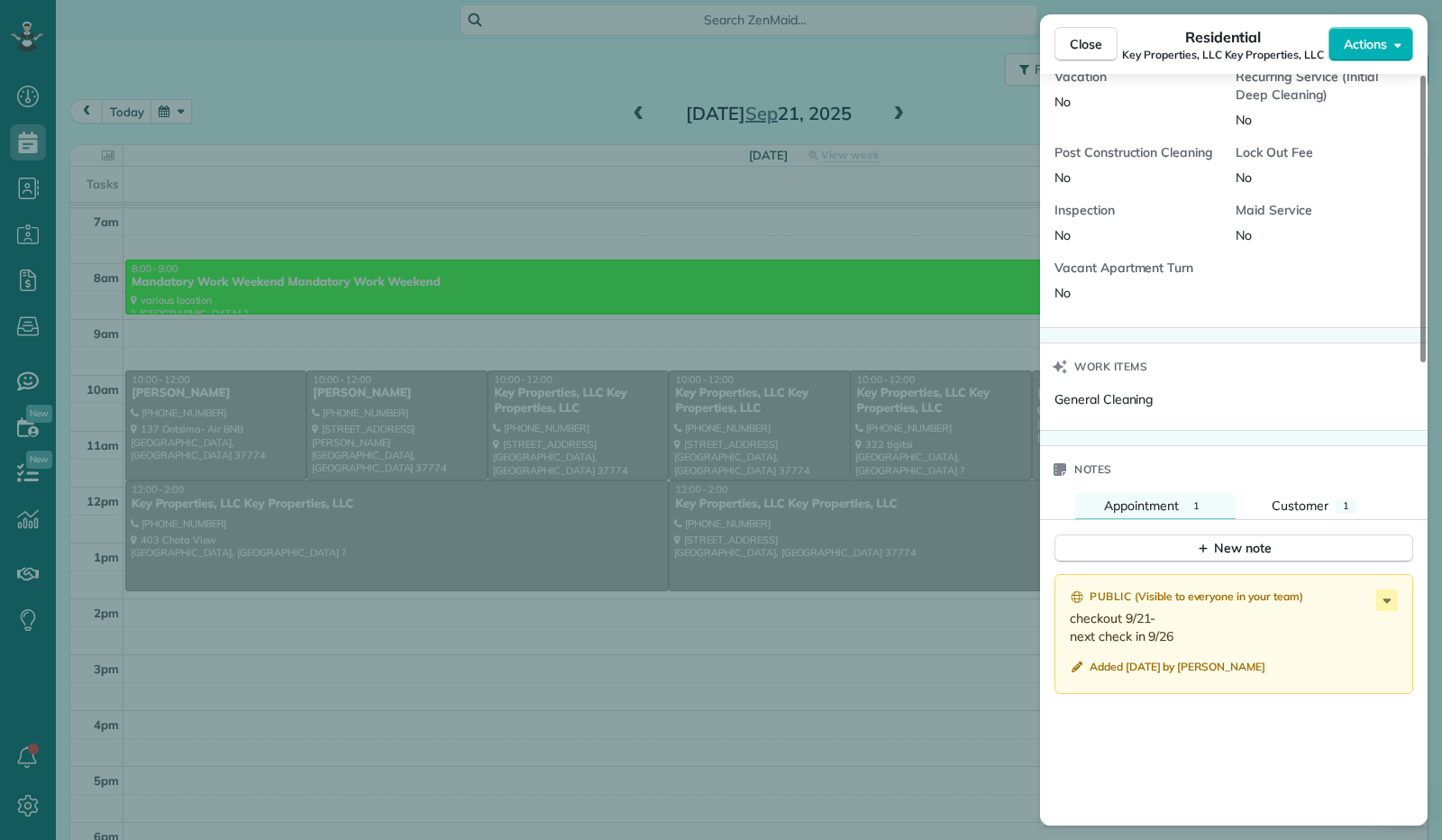
scroll to position [992, 0]
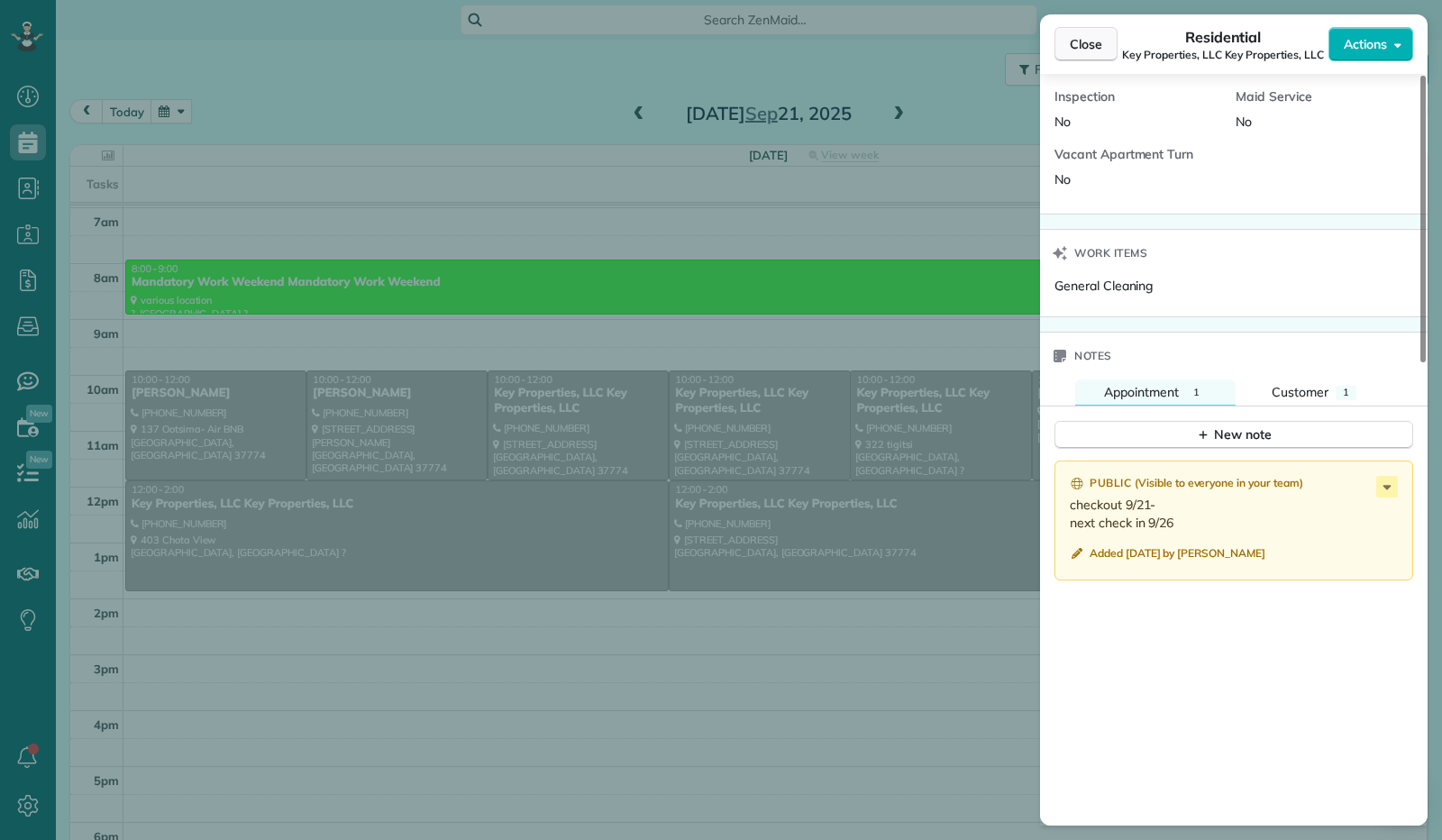
click at [1080, 36] on span "Close" at bounding box center [1085, 44] width 33 height 18
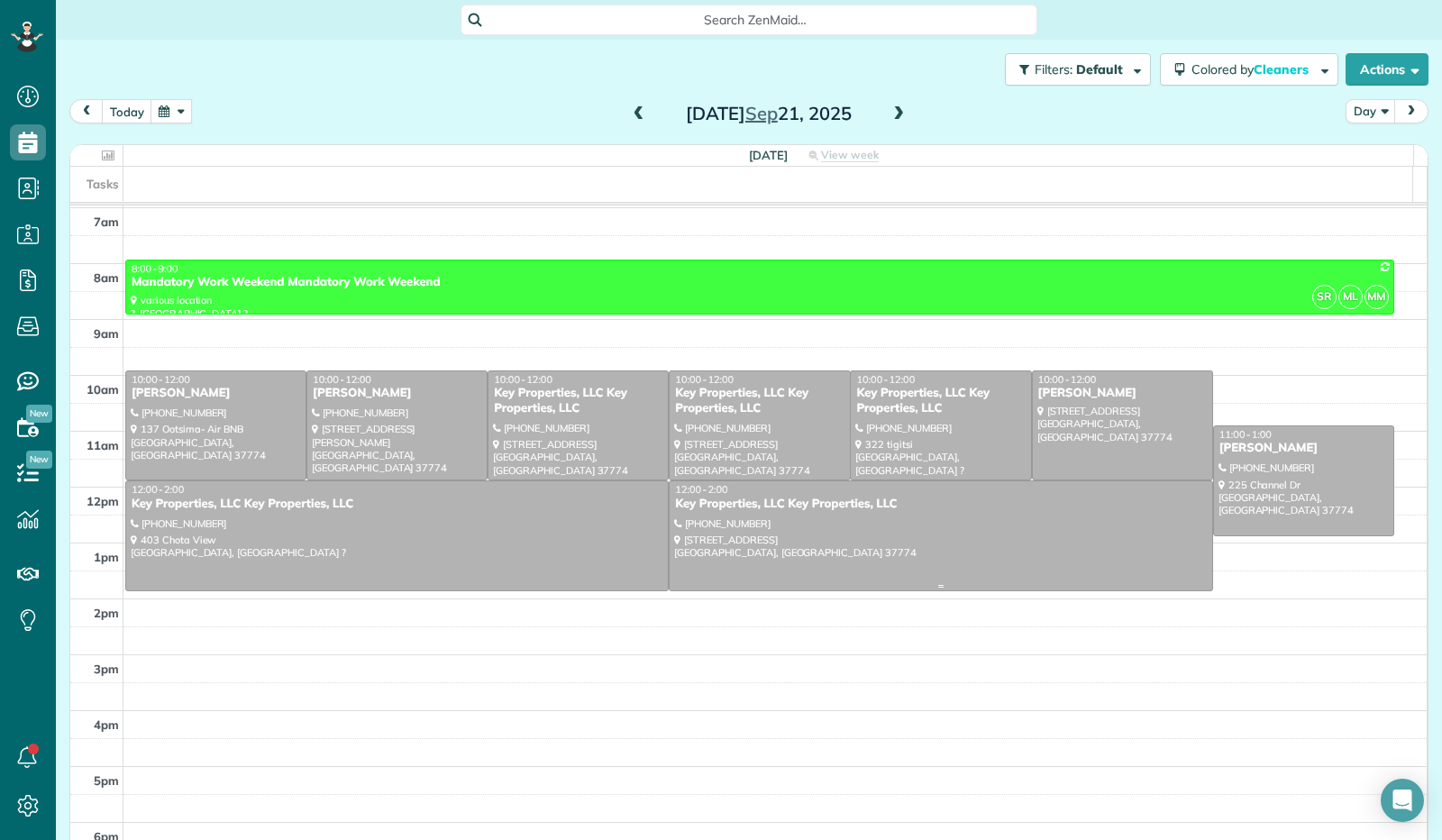
click at [825, 525] on div at bounding box center [940, 536] width 541 height 109
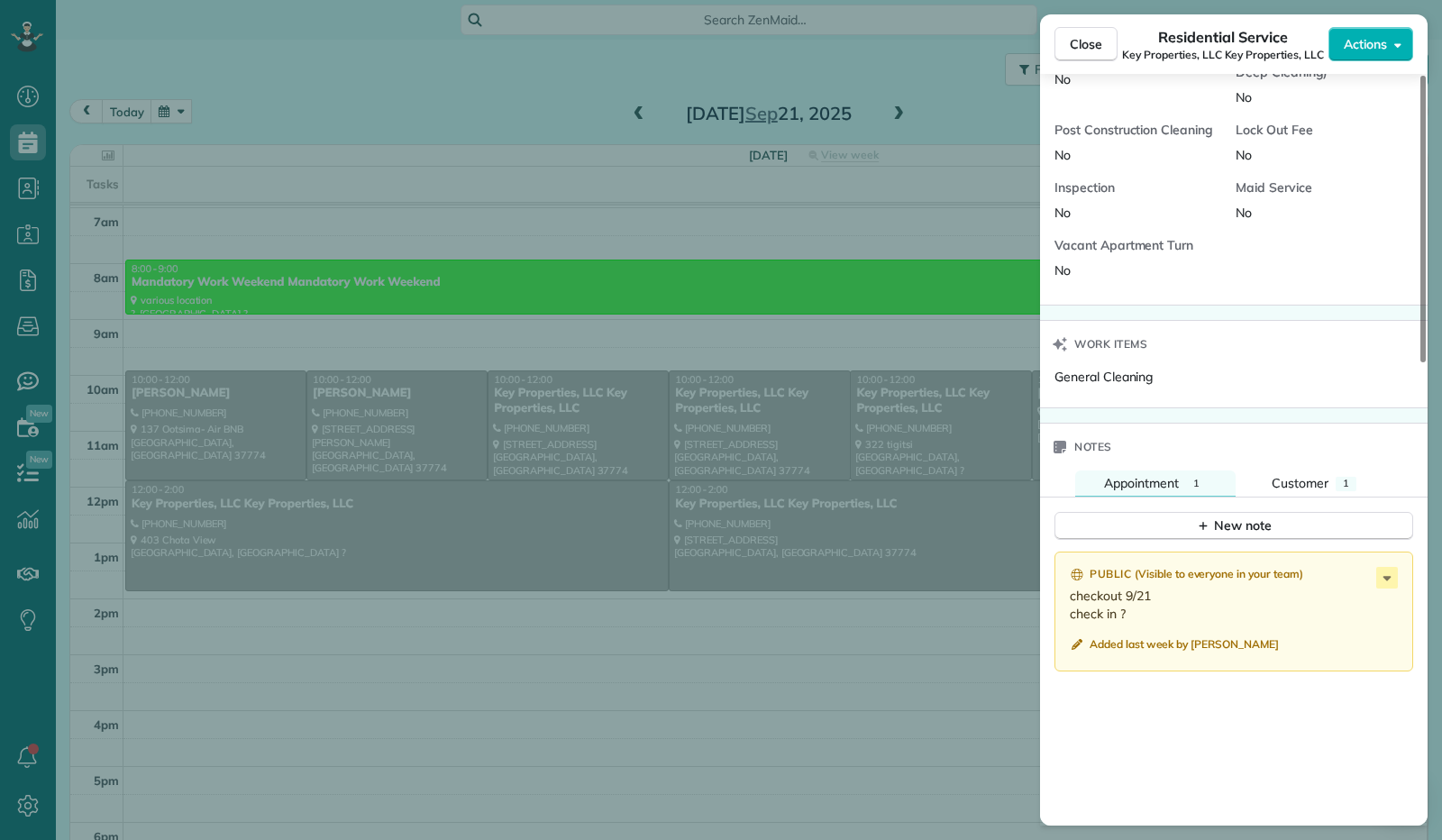
scroll to position [1209, 0]
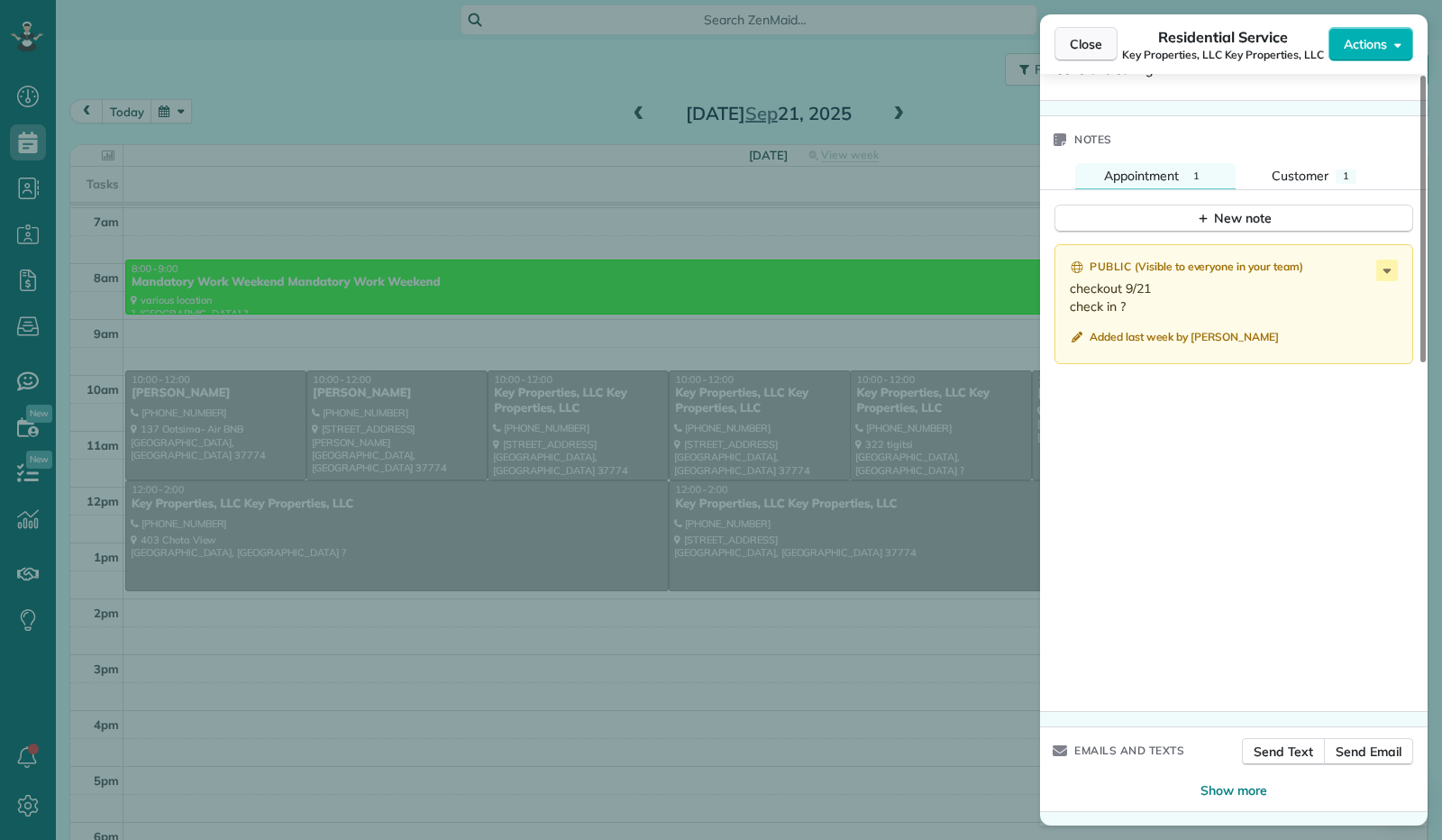
click at [1092, 39] on span "Close" at bounding box center [1085, 44] width 33 height 18
